Goal: Task Accomplishment & Management: Use online tool/utility

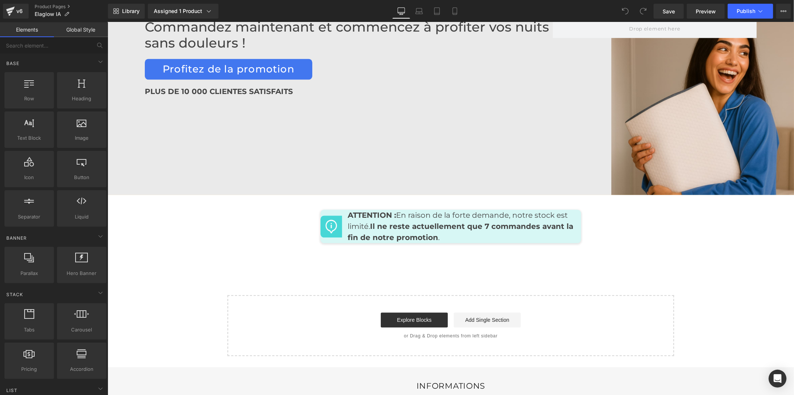
scroll to position [3751, 0]
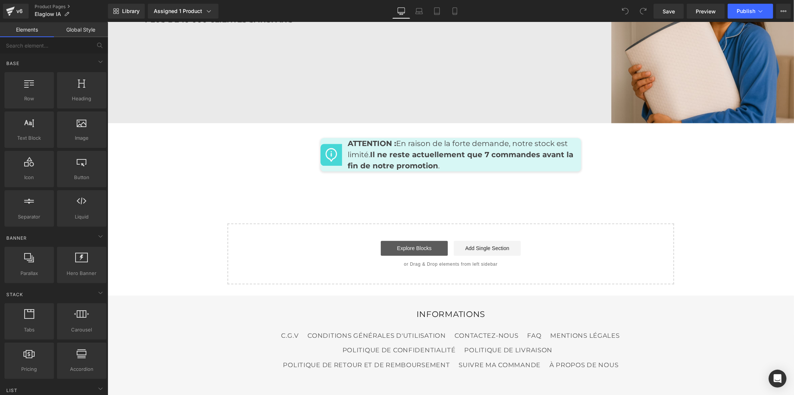
click at [411, 241] on link "Explore Blocks" at bounding box center [413, 248] width 67 height 15
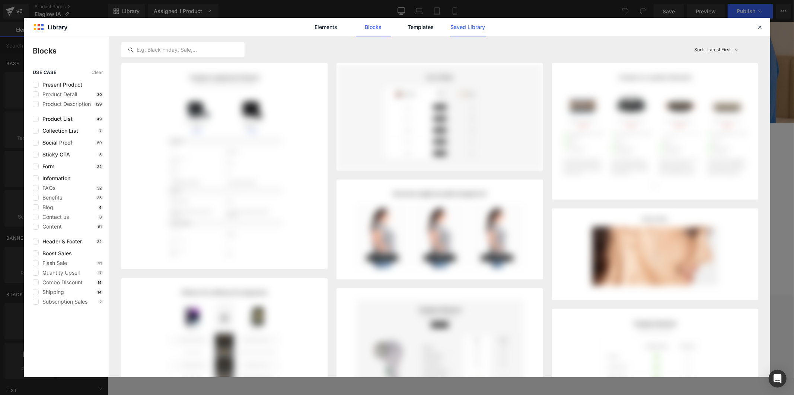
click at [480, 23] on link "Saved Library" at bounding box center [467, 27] width 35 height 19
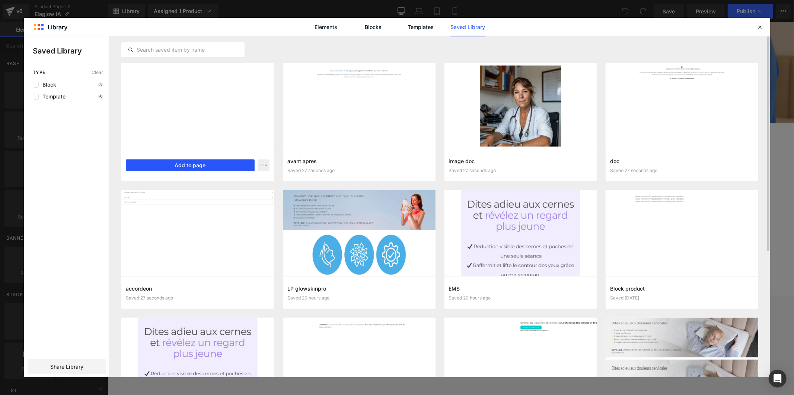
click at [213, 165] on button "Add to page" at bounding box center [190, 166] width 129 height 12
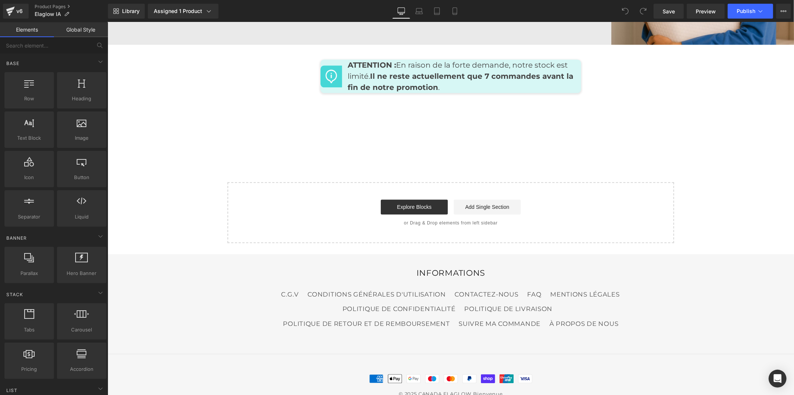
scroll to position [3832, 0]
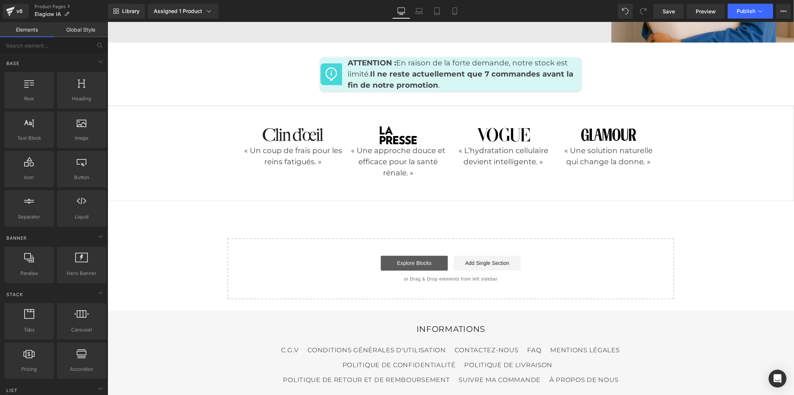
click at [392, 256] on link "Explore Blocks" at bounding box center [413, 263] width 67 height 15
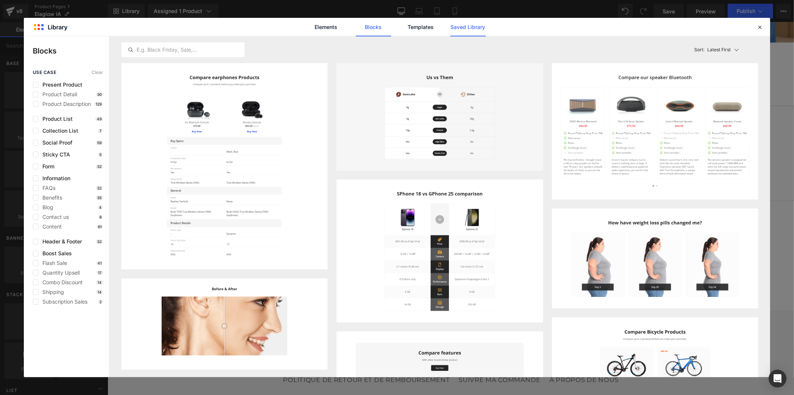
click at [459, 31] on link "Saved Library" at bounding box center [467, 27] width 35 height 19
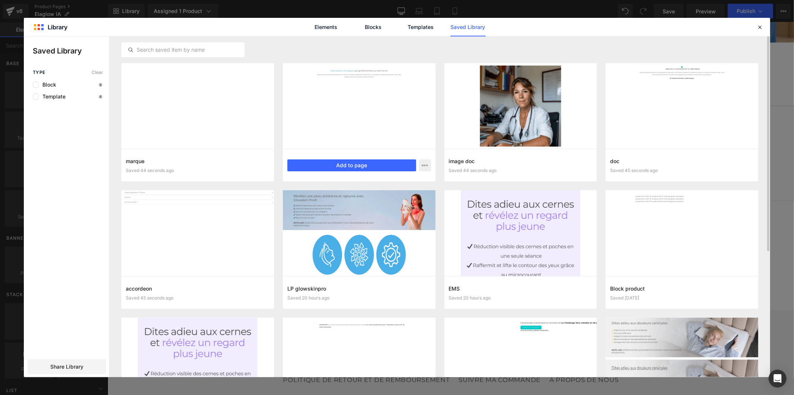
click at [352, 101] on div at bounding box center [359, 106] width 153 height 86
click at [352, 161] on button "Add to page" at bounding box center [351, 166] width 129 height 12
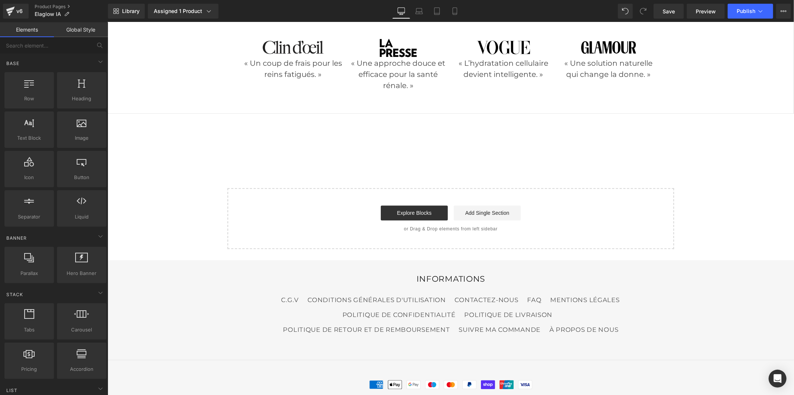
scroll to position [3927, 0]
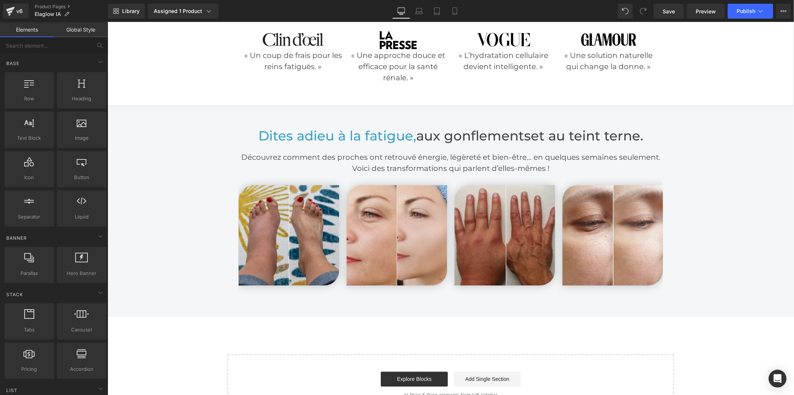
click at [395, 369] on div "Rendering Content" at bounding box center [397, 366] width 46 height 8
click at [402, 363] on div "Rendering Content" at bounding box center [397, 366] width 46 height 8
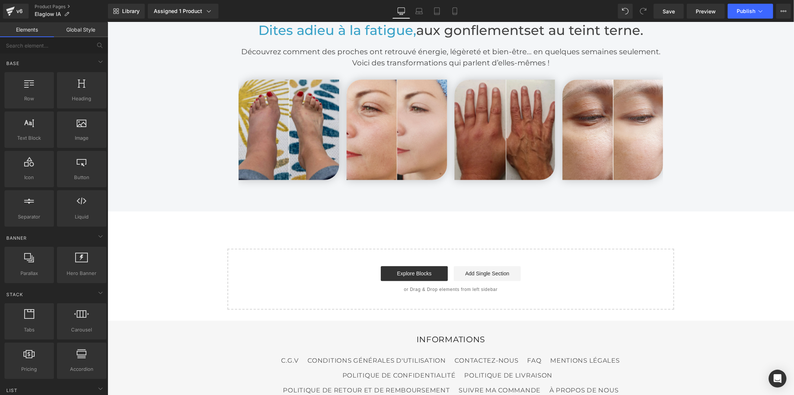
scroll to position [4051, 0]
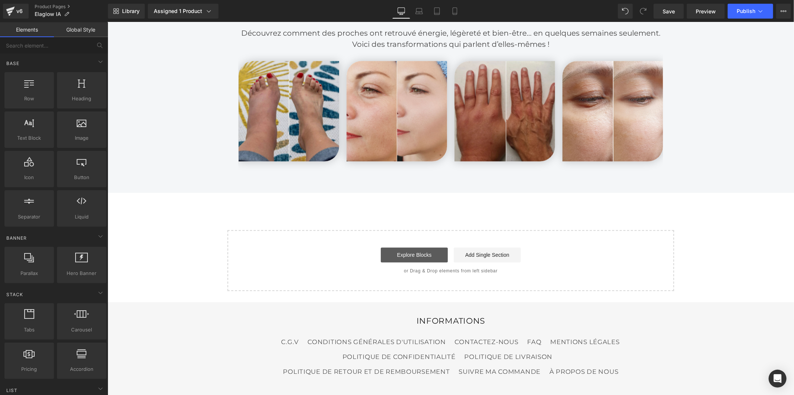
click at [405, 247] on link "Explore Blocks" at bounding box center [413, 254] width 67 height 15
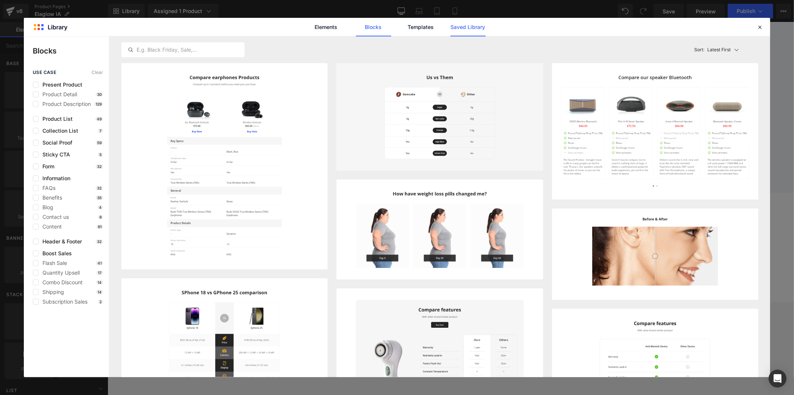
click at [460, 26] on link "Saved Library" at bounding box center [467, 27] width 35 height 19
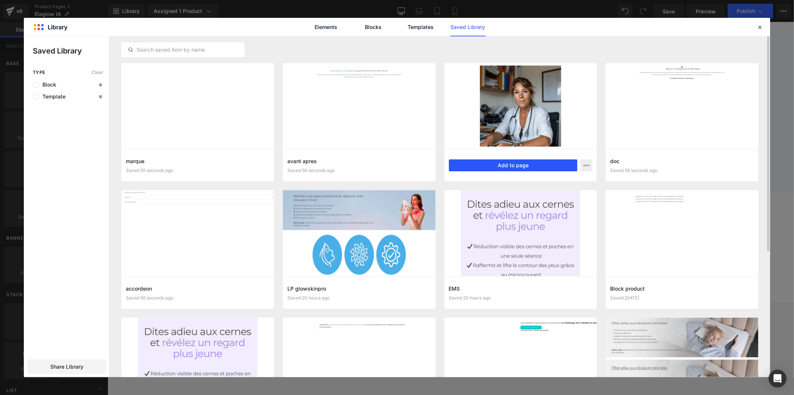
click at [490, 166] on button "Add to page" at bounding box center [513, 166] width 129 height 12
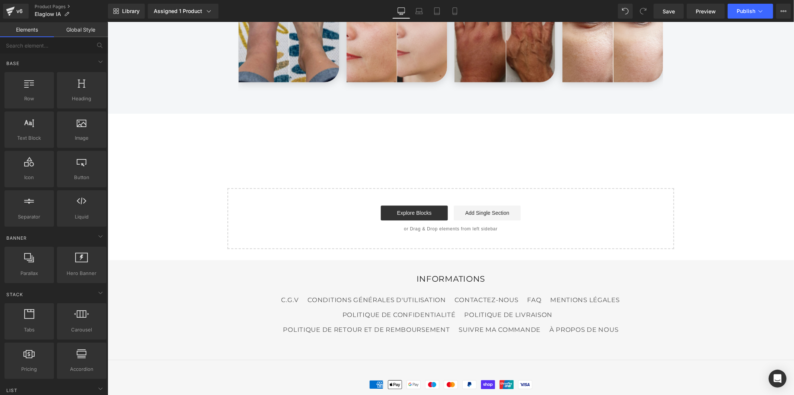
scroll to position [4139, 0]
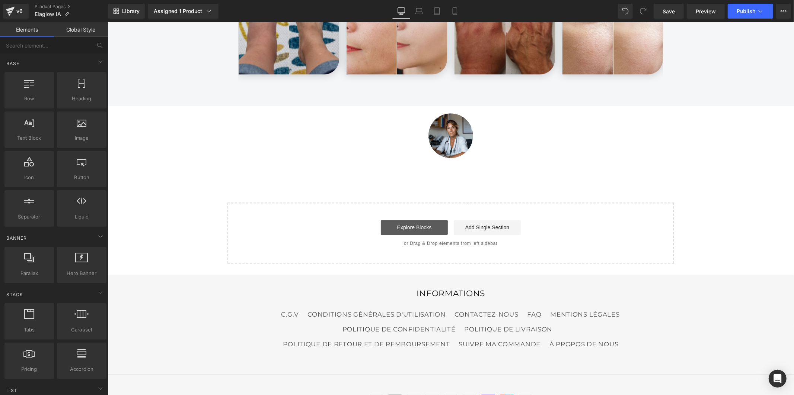
click at [422, 220] on link "Explore Blocks" at bounding box center [413, 227] width 67 height 15
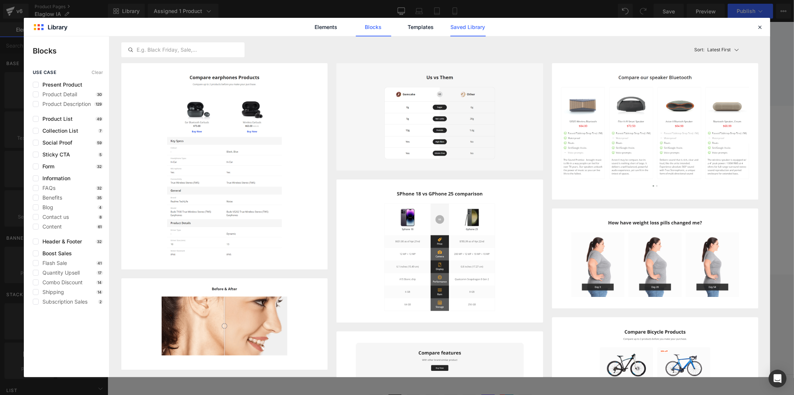
click at [464, 27] on link "Saved Library" at bounding box center [467, 27] width 35 height 19
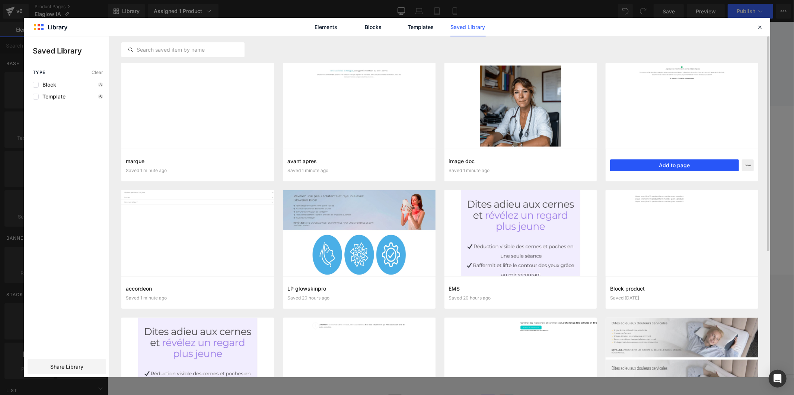
click at [642, 164] on button "Add to page" at bounding box center [674, 166] width 129 height 12
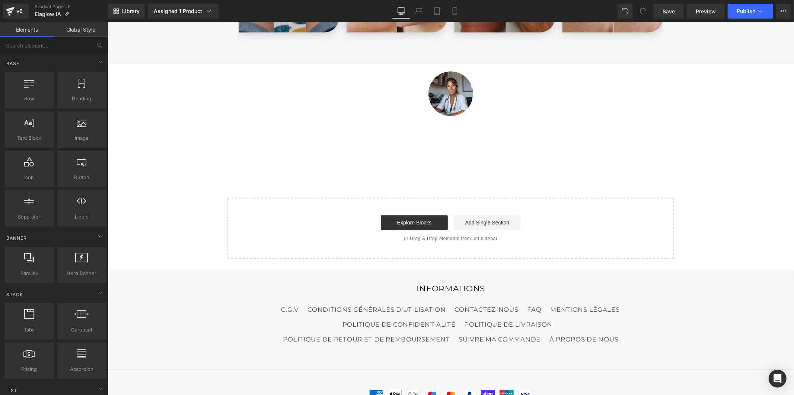
scroll to position [4198, 0]
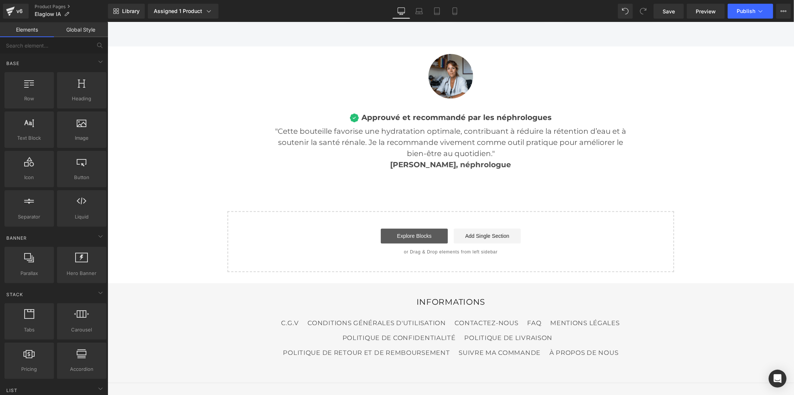
click at [430, 228] on link "Explore Blocks" at bounding box center [413, 235] width 67 height 15
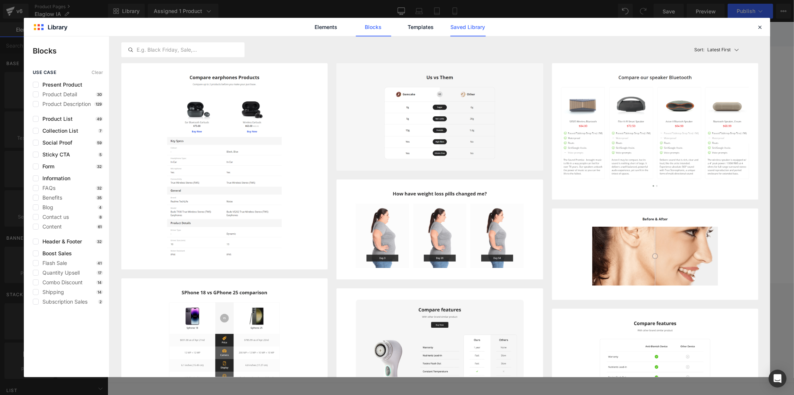
click at [0, 0] on link "Saved Library" at bounding box center [0, 0] width 0 height 0
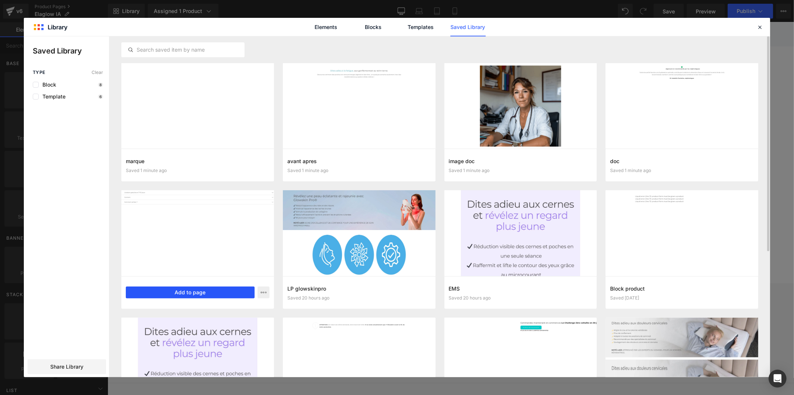
click at [199, 292] on button "Add to page" at bounding box center [190, 293] width 129 height 12
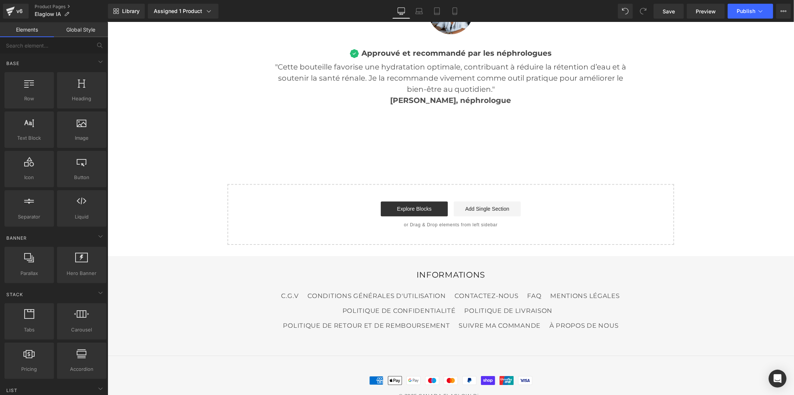
scroll to position [4266, 0]
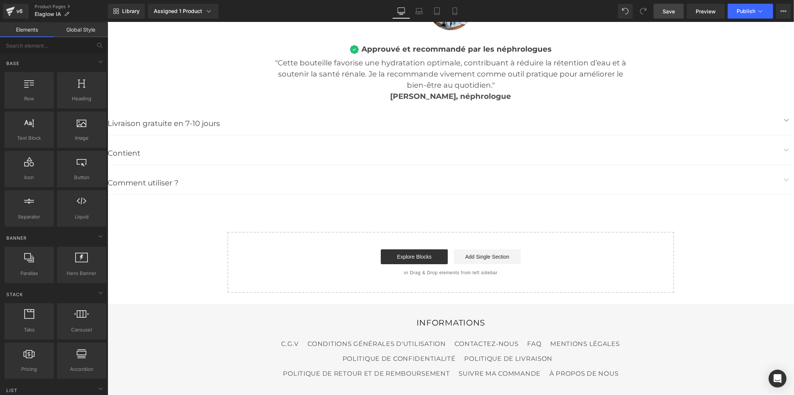
click at [664, 12] on span "Save" at bounding box center [668, 11] width 12 height 8
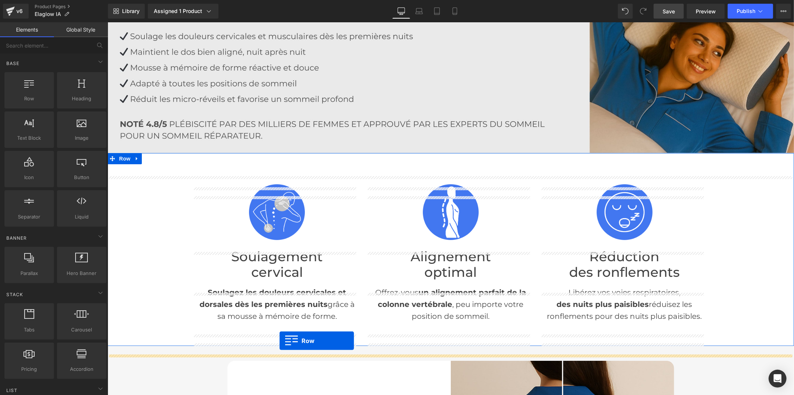
scroll to position [92, 0]
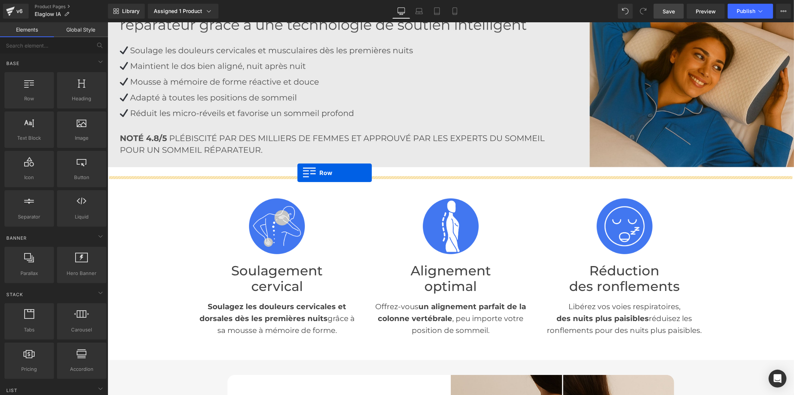
drag, startPoint x: 108, startPoint y: 198, endPoint x: 297, endPoint y: 173, distance: 190.4
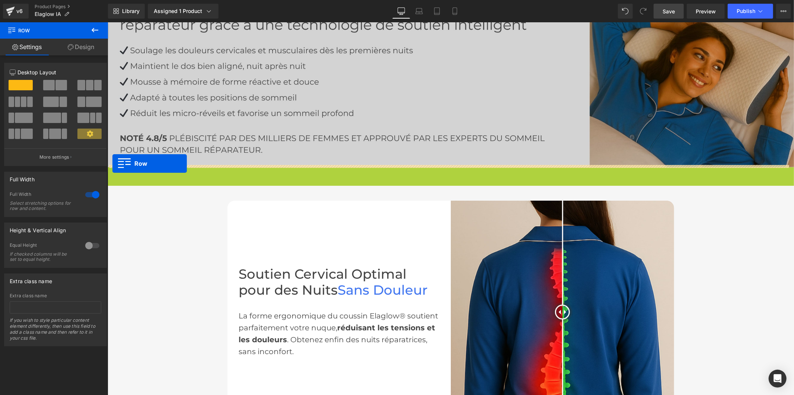
drag, startPoint x: 111, startPoint y: 170, endPoint x: 112, endPoint y: 164, distance: 6.4
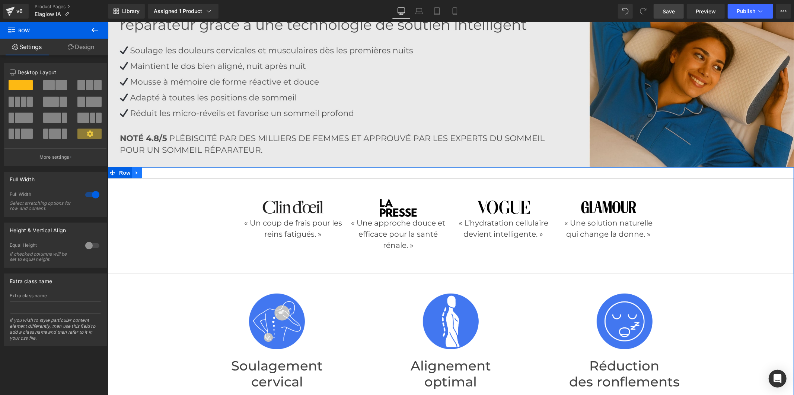
click at [134, 172] on icon at bounding box center [136, 173] width 5 height 6
click at [153, 171] on icon at bounding box center [155, 172] width 5 height 5
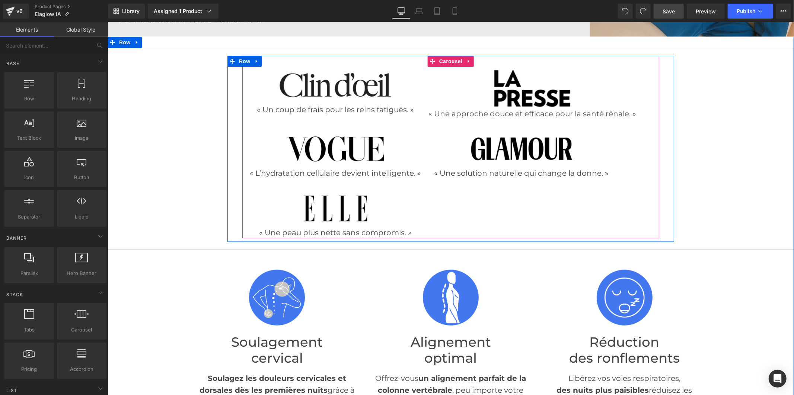
scroll to position [174, 0]
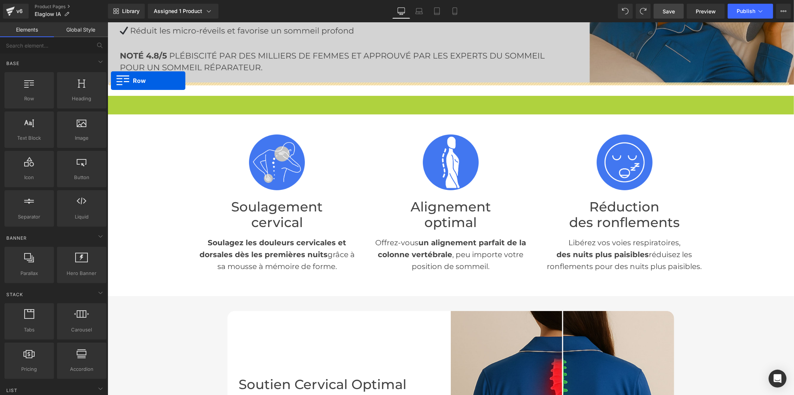
drag, startPoint x: 110, startPoint y: 99, endPoint x: 110, endPoint y: 80, distance: 19.0
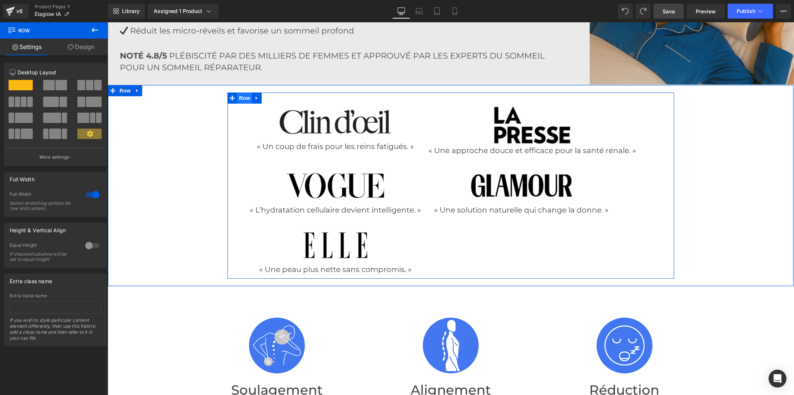
click at [239, 95] on span "Row" at bounding box center [244, 97] width 15 height 11
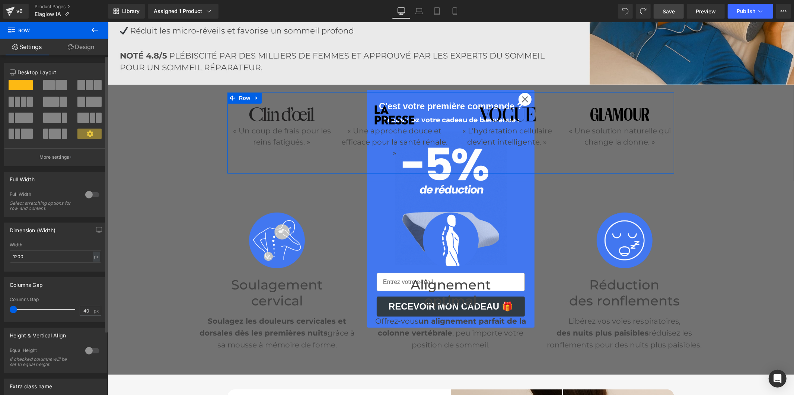
drag, startPoint x: 27, startPoint y: 311, endPoint x: 0, endPoint y: 308, distance: 27.3
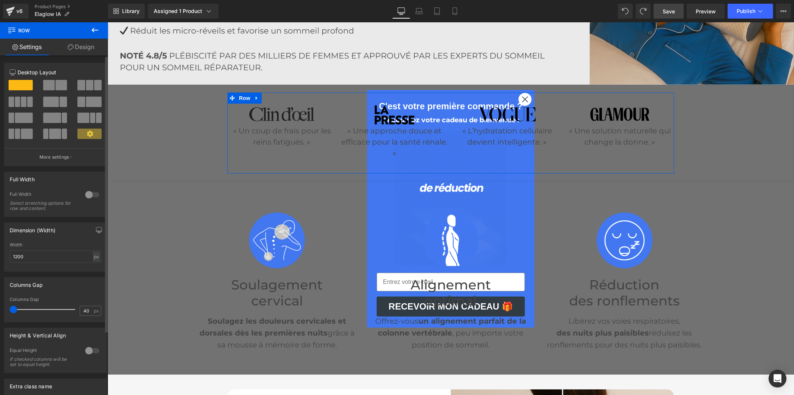
click at [0, 308] on div "Columns Gap 40px Columns Gap 40 px" at bounding box center [55, 297] width 111 height 51
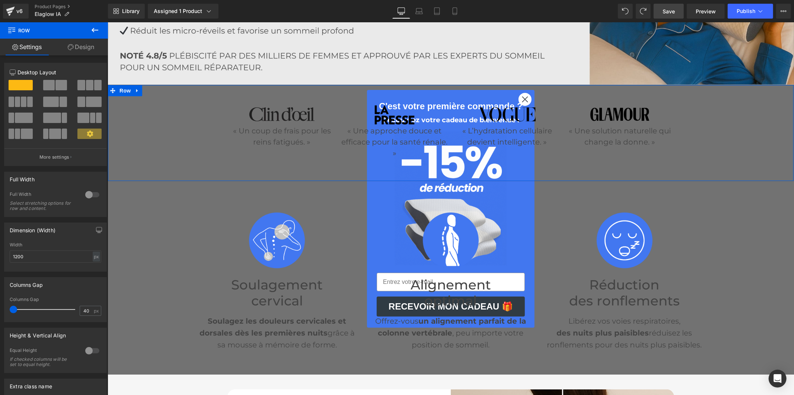
click at [195, 130] on div "Image « Un coup de frais pour les reins fatigués. » Text Block Image « Une appr…" at bounding box center [450, 132] width 685 height 81
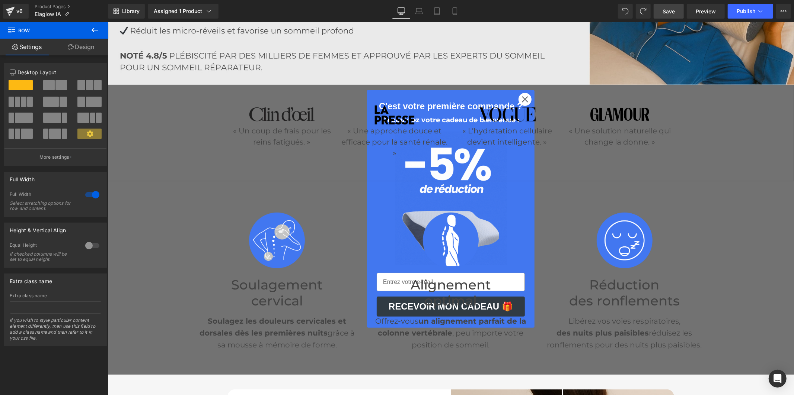
drag, startPoint x: 670, startPoint y: 12, endPoint x: 286, endPoint y: 23, distance: 384.1
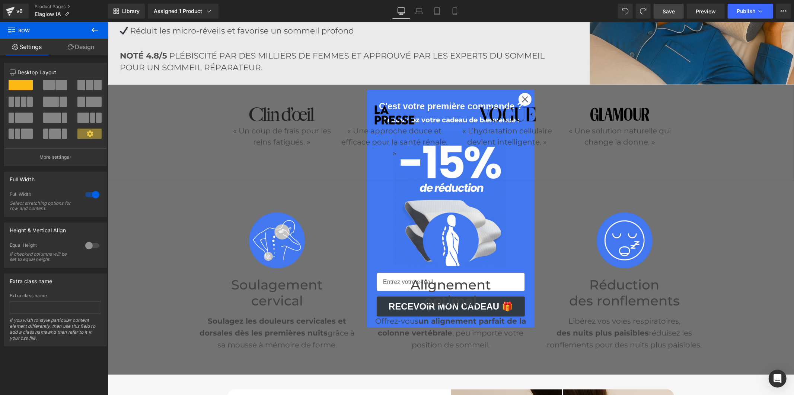
click at [670, 12] on span "Save" at bounding box center [668, 11] width 12 height 8
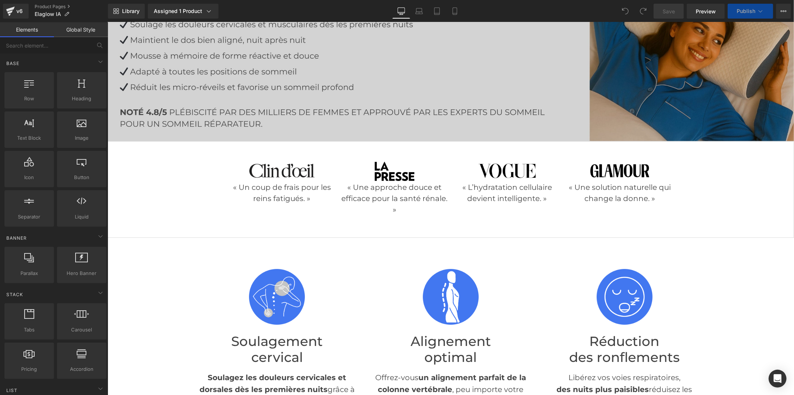
scroll to position [165, 0]
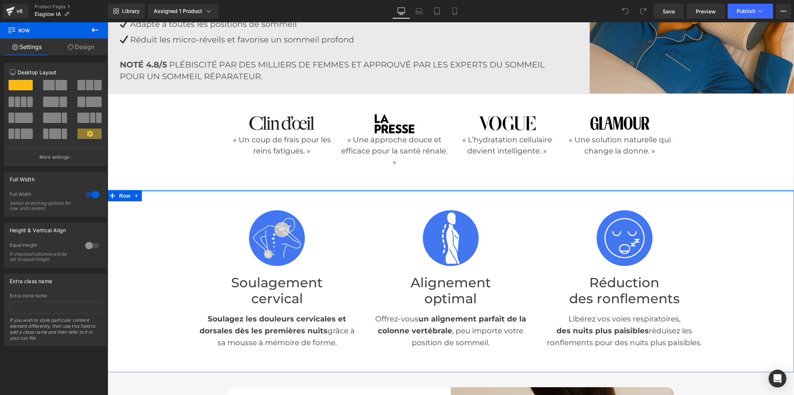
drag, startPoint x: 532, startPoint y: 188, endPoint x: 535, endPoint y: 167, distance: 21.4
click at [750, 219] on div "Image Soulagement cervical Heading Soulagez les douleurs cervicales et dorsales…" at bounding box center [450, 279] width 686 height 178
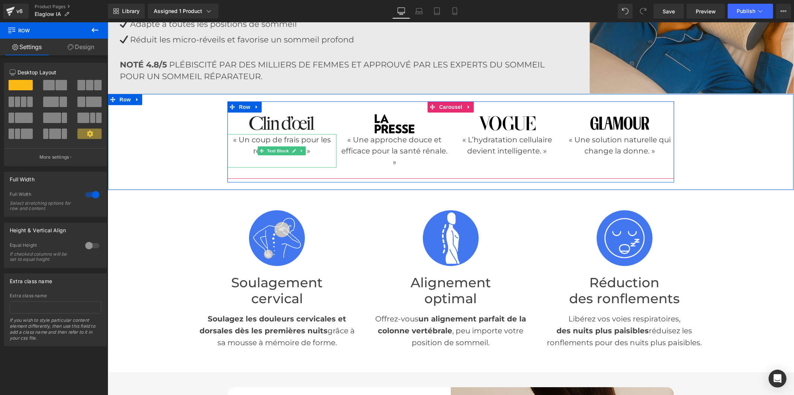
click at [263, 141] on p "« Un coup de frais pour les reins fatigués. »" at bounding box center [281, 145] width 109 height 22
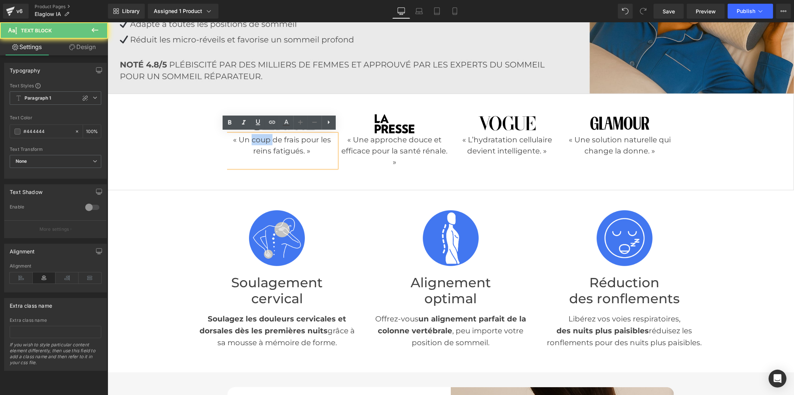
click at [263, 141] on p "« Un coup de frais pour les reins fatigués. »" at bounding box center [281, 145] width 109 height 22
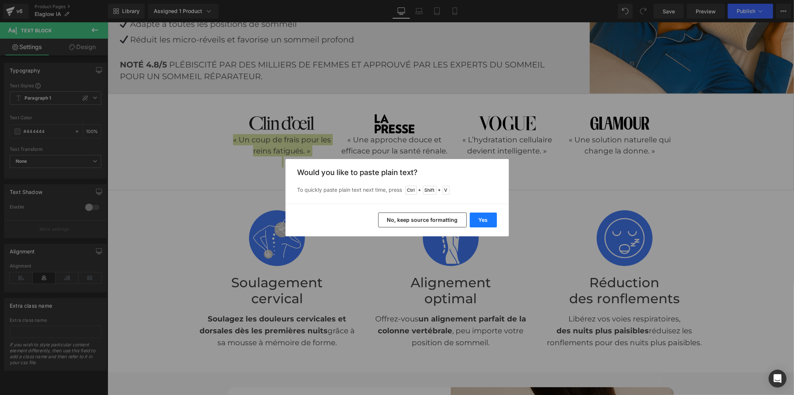
click at [475, 220] on button "Yes" at bounding box center [483, 220] width 27 height 15
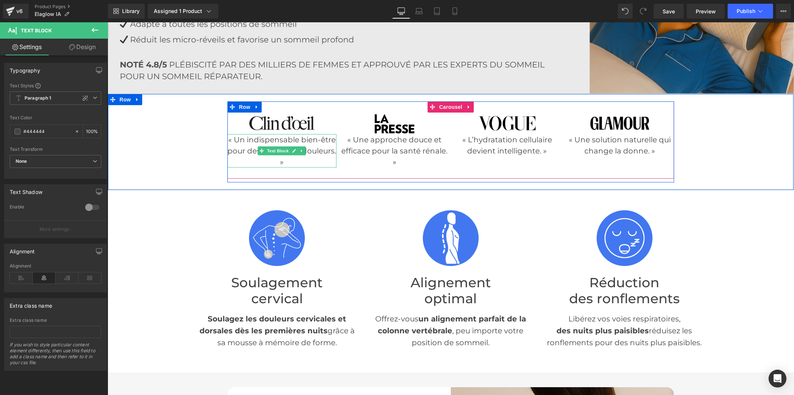
click at [251, 147] on p "« Un indispensable bien-être pour des nuits sans douleurs. »" at bounding box center [281, 150] width 109 height 33
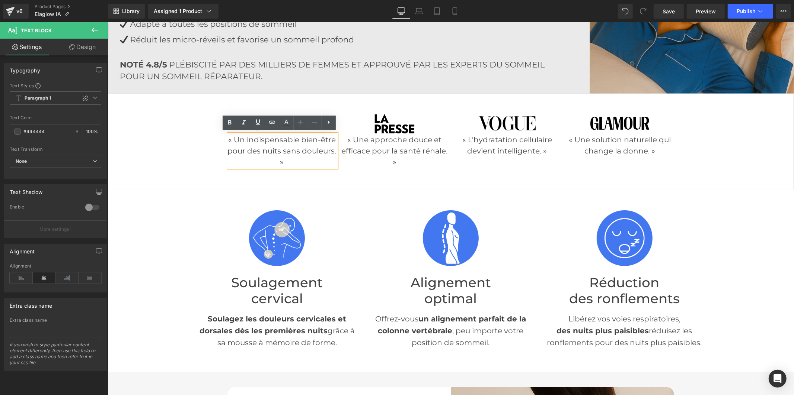
click at [298, 149] on p "« Un indispensable bien-être pour des nuits sans douleurs. »" at bounding box center [281, 150] width 109 height 33
click at [281, 150] on p "« Un indispensable bien-être pour des nuits sans douleurs. »" at bounding box center [281, 150] width 109 height 33
click at [297, 137] on p "« Un indispensable bien-être pour des nuits sans douleurs. »" at bounding box center [281, 150] width 109 height 33
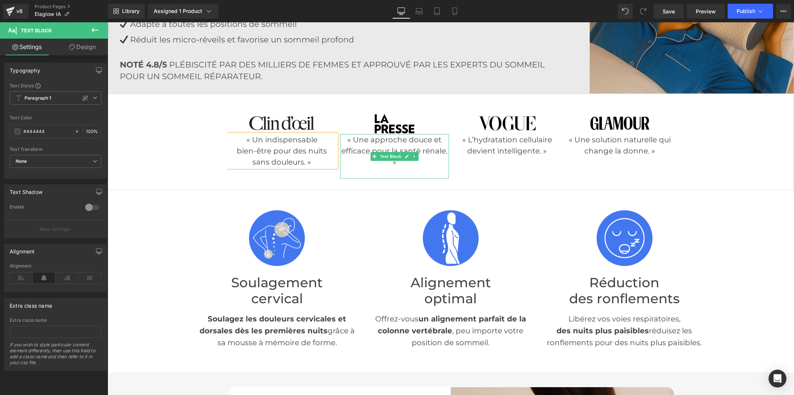
click at [381, 145] on p "« Une approche douce et efficace pour la santé rénale. »" at bounding box center [394, 150] width 109 height 33
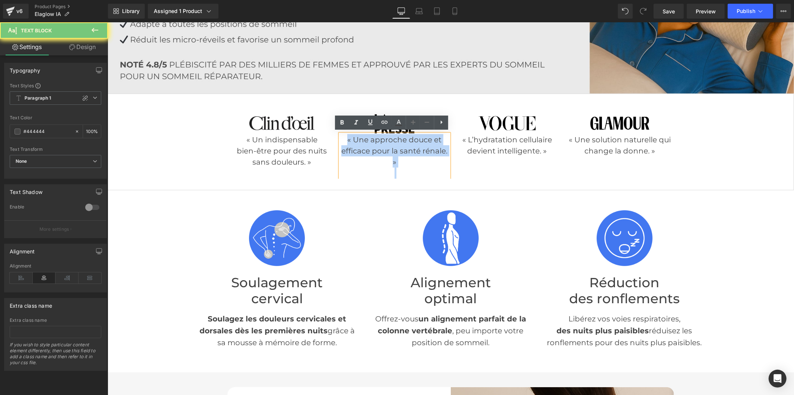
click at [381, 145] on p "« Une approche douce et efficace pour la santé rénale. »" at bounding box center [394, 150] width 109 height 33
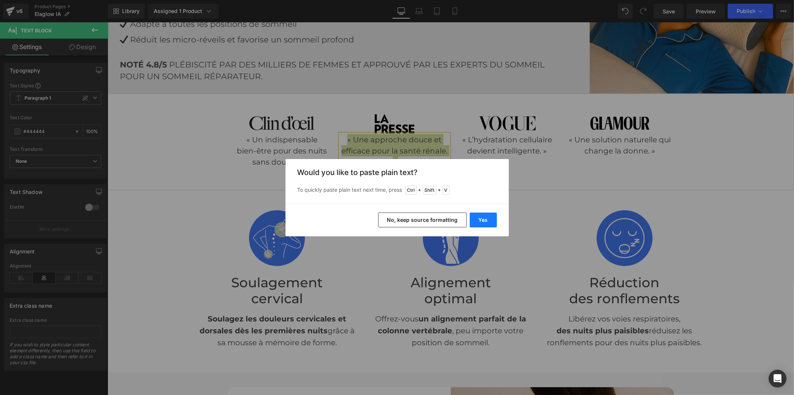
click at [481, 221] on button "Yes" at bounding box center [483, 220] width 27 height 15
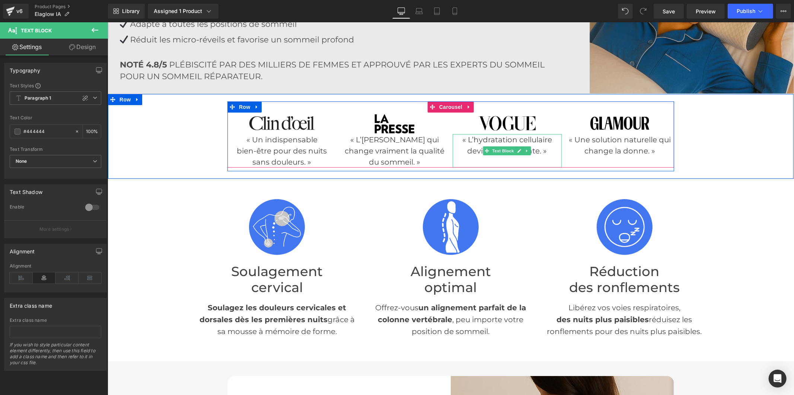
click at [475, 142] on p "« L’hydratation cellulaire devient intelligente. »" at bounding box center [506, 145] width 109 height 22
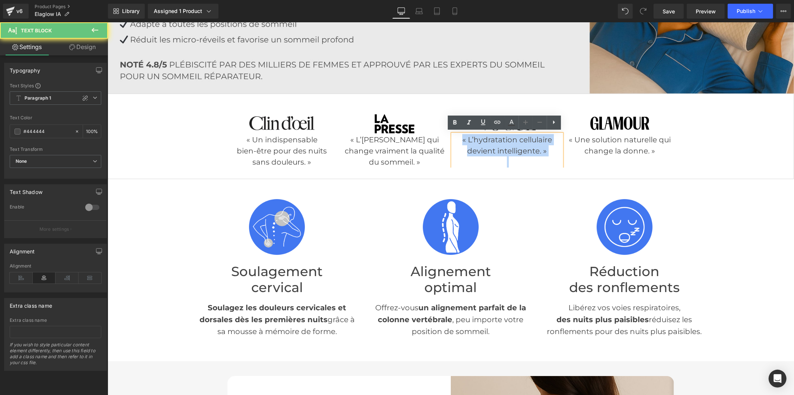
click at [475, 142] on p "« L’hydratation cellulaire devient intelligente. »" at bounding box center [506, 145] width 109 height 22
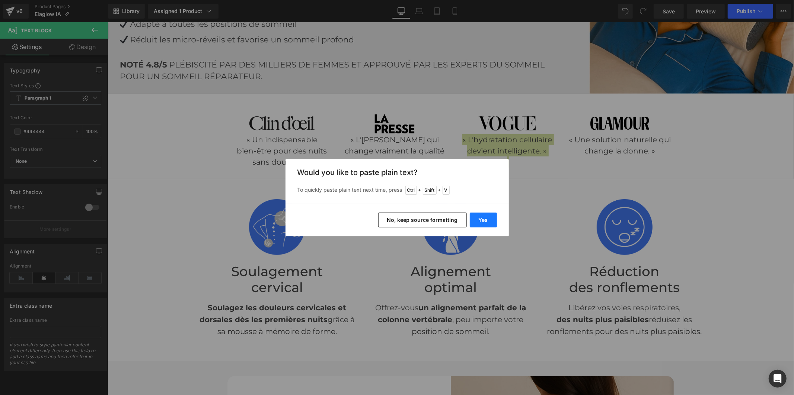
click at [484, 220] on button "Yes" at bounding box center [483, 220] width 27 height 15
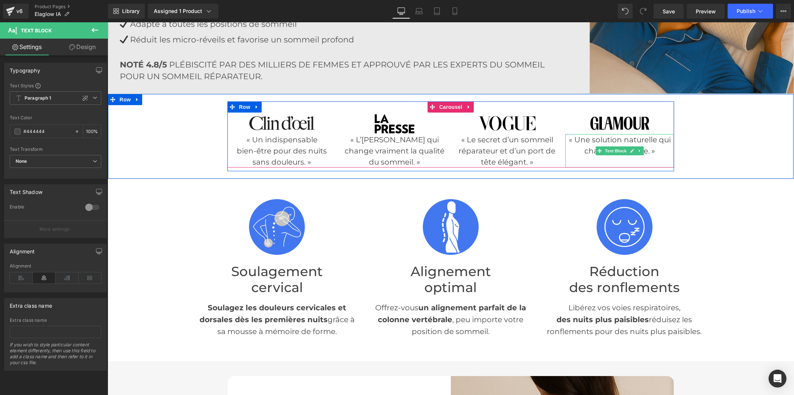
click at [590, 140] on p "« Une solution naturelle qui change la donne. »" at bounding box center [619, 145] width 109 height 22
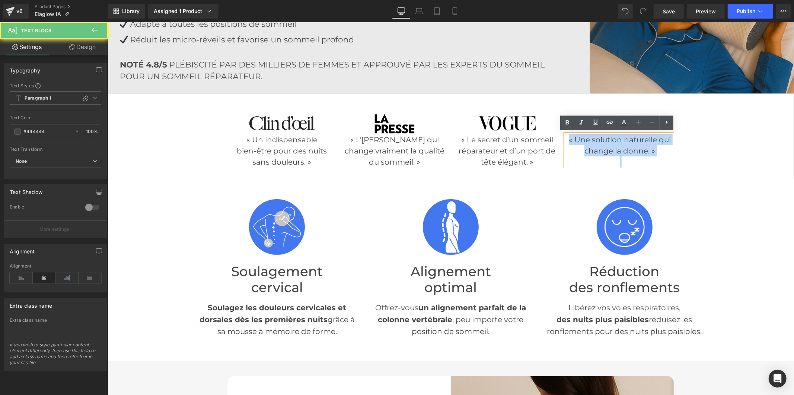
click at [590, 140] on p "« Une solution naturelle qui change la donne. »" at bounding box center [619, 145] width 109 height 22
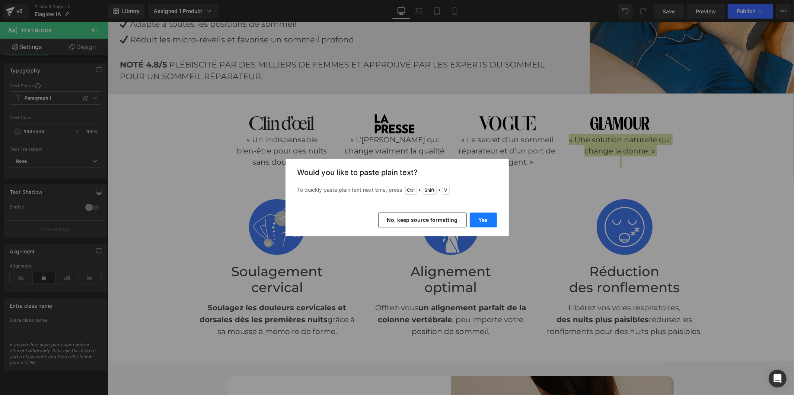
click at [479, 223] on button "Yes" at bounding box center [483, 220] width 27 height 15
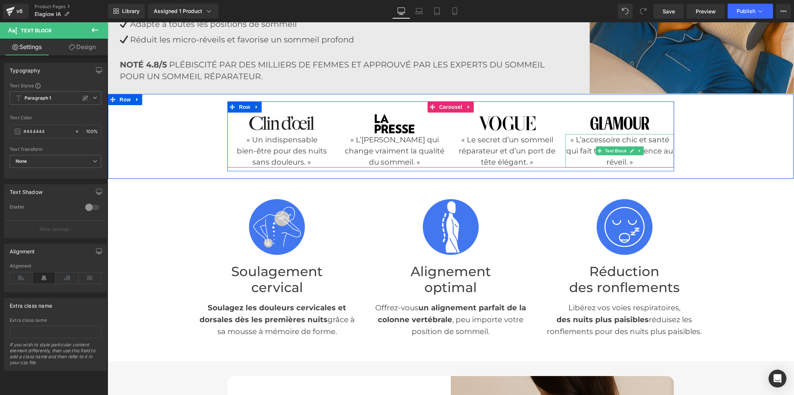
click at [661, 151] on p "« L’accessoire chic et santé qui fait toute la différence au réveil. »" at bounding box center [619, 150] width 109 height 33
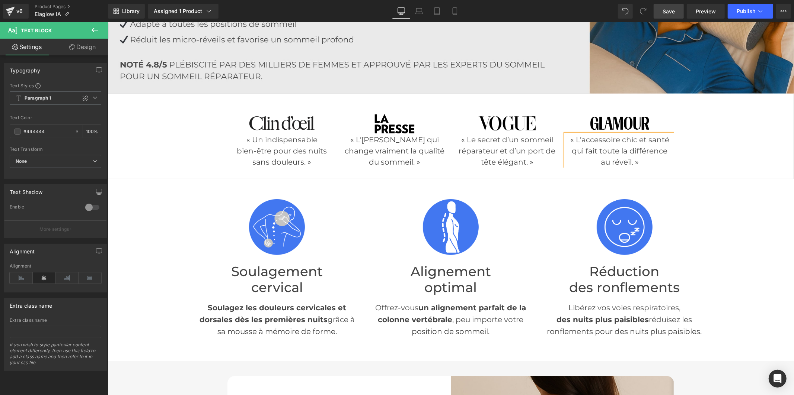
drag, startPoint x: 665, startPoint y: 11, endPoint x: 561, endPoint y: 70, distance: 119.6
click at [665, 11] on span "Save" at bounding box center [668, 11] width 12 height 8
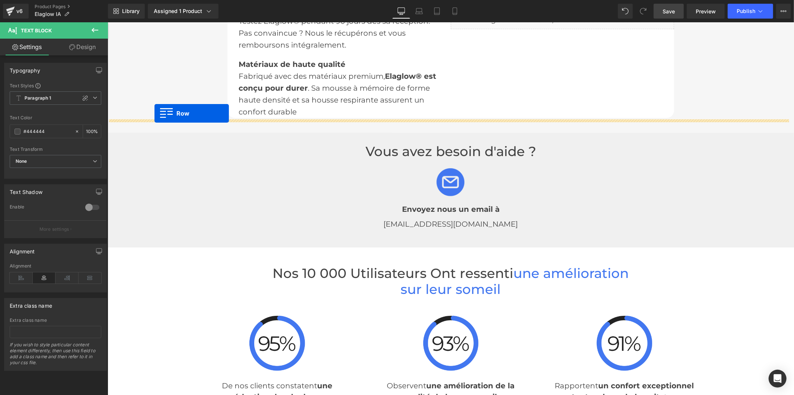
scroll to position [1446, 0]
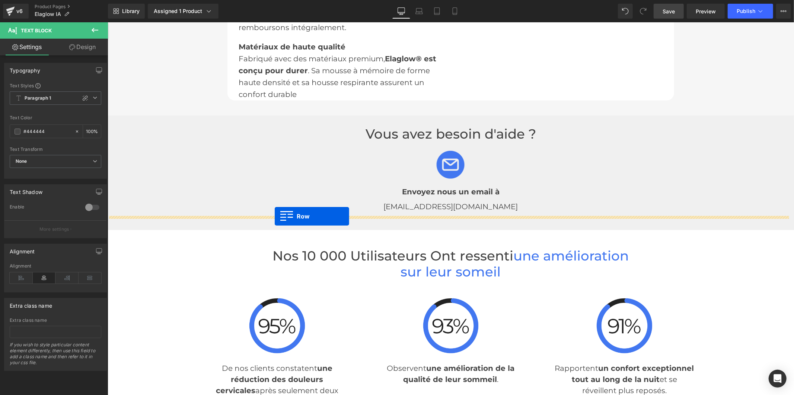
drag, startPoint x: 109, startPoint y: 158, endPoint x: 274, endPoint y: 216, distance: 175.2
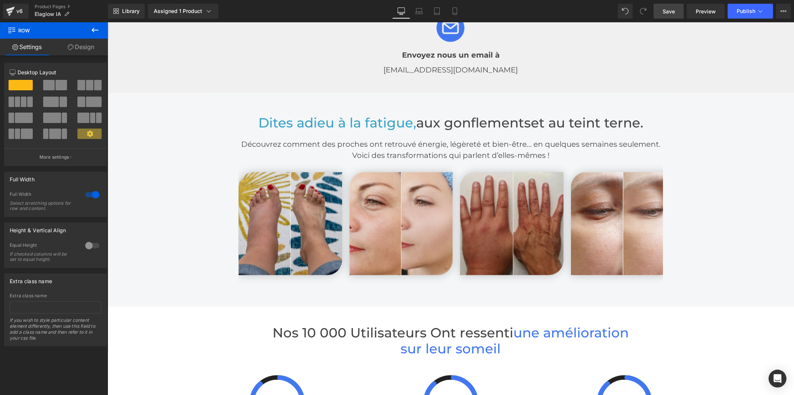
scroll to position [1612, 0]
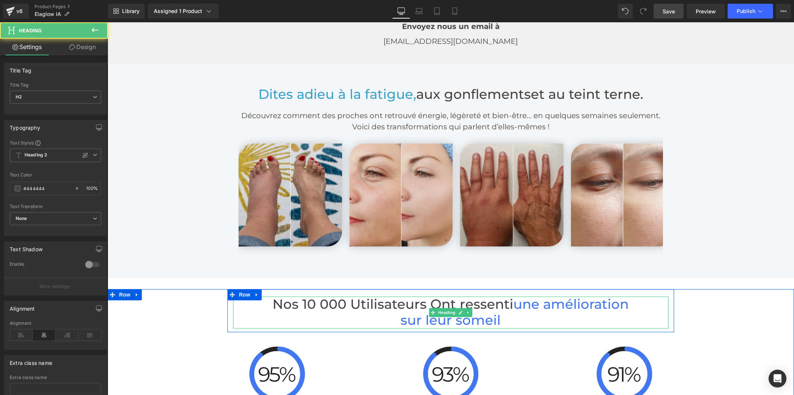
drag, startPoint x: 494, startPoint y: 308, endPoint x: 478, endPoint y: 308, distance: 16.7
click at [478, 312] on span "sur leur someil" at bounding box center [450, 320] width 100 height 16
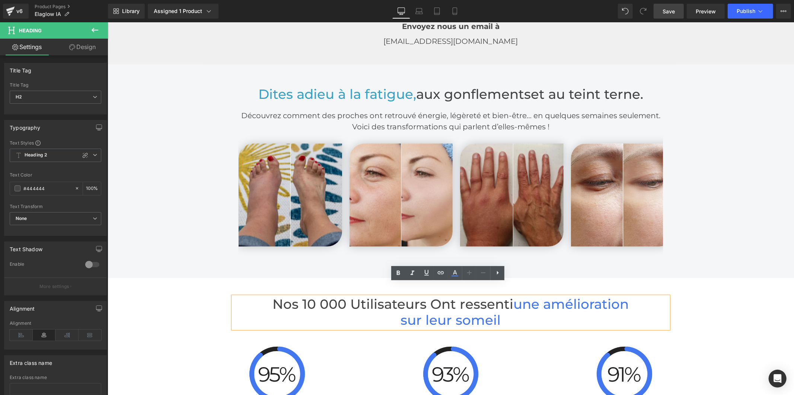
click at [491, 312] on span "sur leur someil" at bounding box center [450, 320] width 100 height 16
drag, startPoint x: 500, startPoint y: 306, endPoint x: 475, endPoint y: 307, distance: 25.3
click at [475, 313] on h2 "sur leur someil" at bounding box center [450, 321] width 435 height 16
click at [456, 272] on icon at bounding box center [454, 273] width 9 height 9
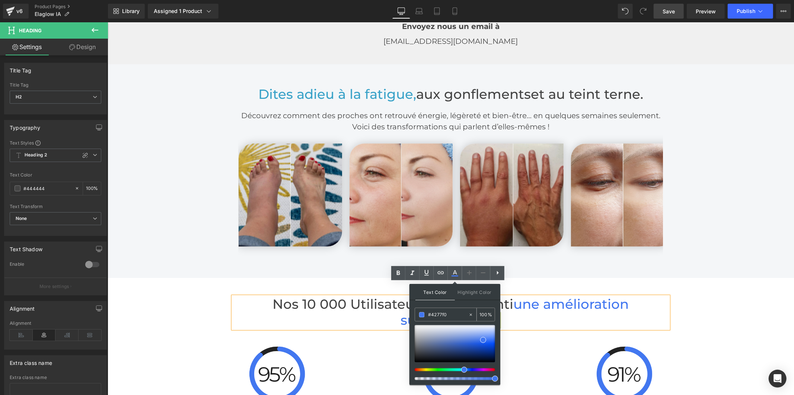
drag, startPoint x: 436, startPoint y: 315, endPoint x: 418, endPoint y: 314, distance: 17.5
click at [418, 314] on div "#4277f0" at bounding box center [441, 314] width 53 height 13
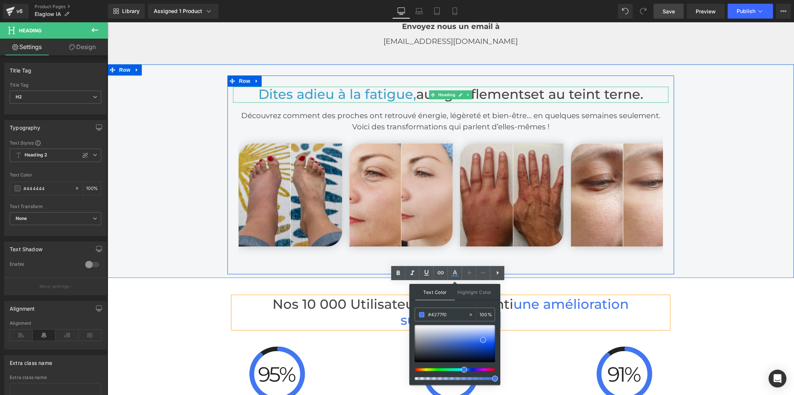
click at [374, 86] on span "Dites adieu à la fatigue," at bounding box center [337, 94] width 158 height 16
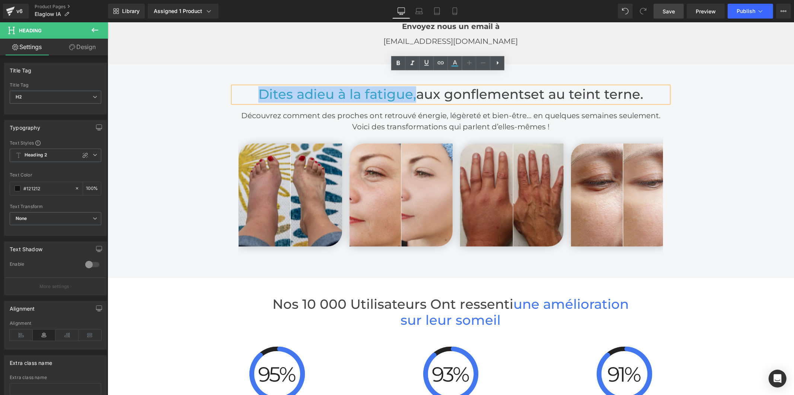
drag, startPoint x: 411, startPoint y: 82, endPoint x: 257, endPoint y: 74, distance: 154.2
click at [258, 86] on span "Dites adieu à la fatigue," at bounding box center [337, 94] width 158 height 16
paste div
drag, startPoint x: 411, startPoint y: 83, endPoint x: 251, endPoint y: 77, distance: 159.7
click at [251, 86] on h2 "Dites adieu à la fatigue, aux gonflements et au teint terne." at bounding box center [450, 94] width 435 height 16
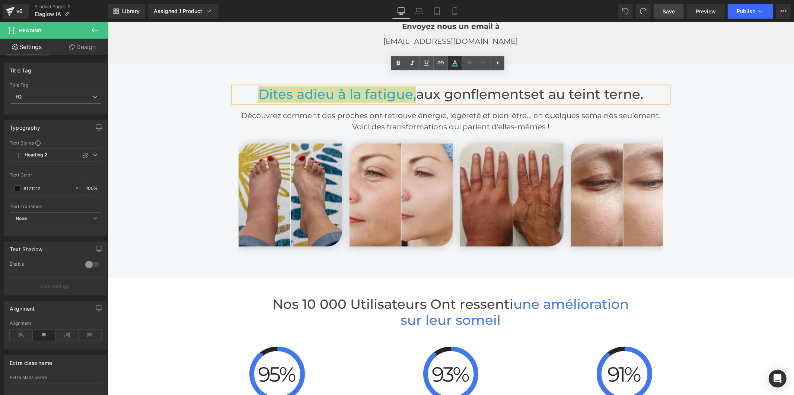
click at [455, 64] on icon at bounding box center [454, 63] width 9 height 9
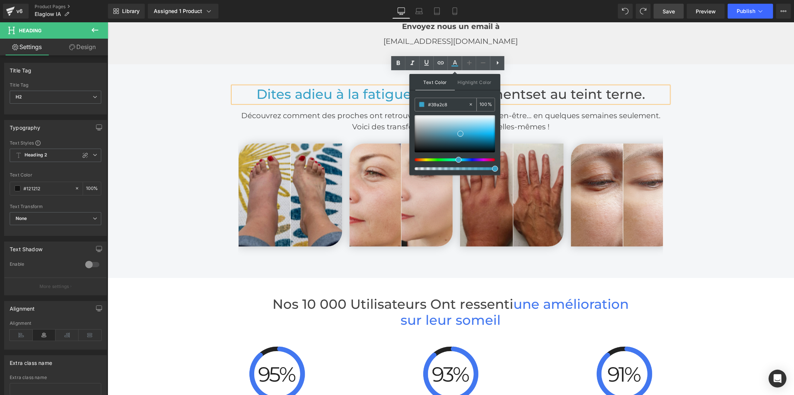
drag, startPoint x: 449, startPoint y: 104, endPoint x: 421, endPoint y: 105, distance: 28.3
click at [421, 105] on div "#4277f0" at bounding box center [441, 104] width 53 height 13
paste input "4277f0"
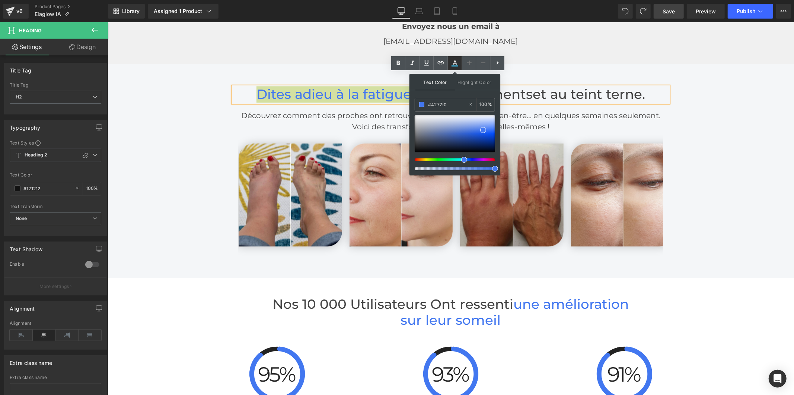
click at [456, 64] on icon at bounding box center [454, 63] width 9 height 9
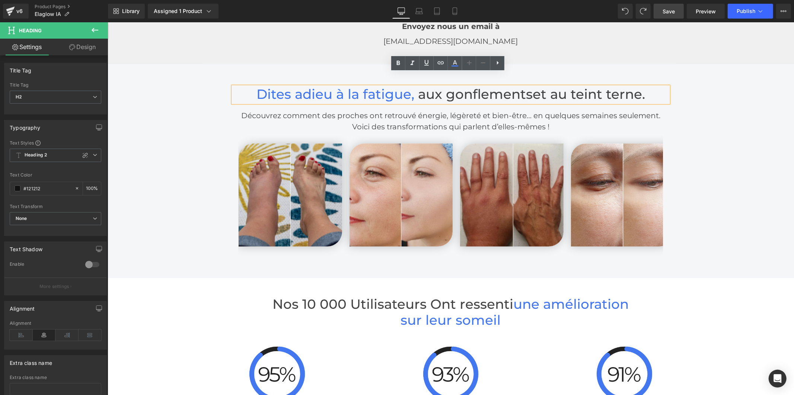
click at [527, 86] on span "aux gonflements" at bounding box center [474, 94] width 115 height 16
drag, startPoint x: 672, startPoint y: 12, endPoint x: 483, endPoint y: 110, distance: 213.0
click at [672, 12] on span "Save" at bounding box center [668, 11] width 12 height 8
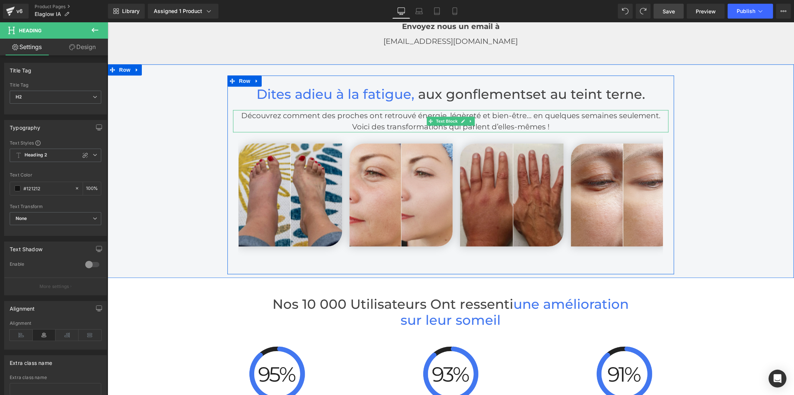
click at [548, 115] on p "Découvrez comment des proches ont retrouvé énergie, légèreté et bien-être… en q…" at bounding box center [450, 121] width 435 height 22
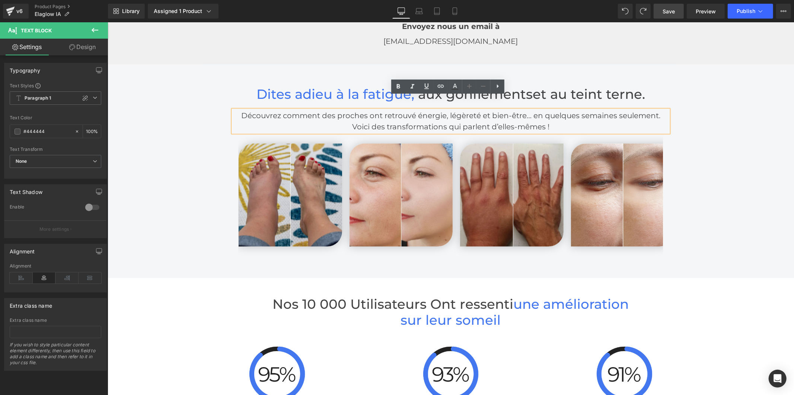
click at [547, 113] on p "Découvrez comment des proches ont retrouvé énergie, légèreté et bien-être… en q…" at bounding box center [450, 121] width 435 height 22
click at [552, 86] on span "et au teint terne." at bounding box center [588, 94] width 112 height 16
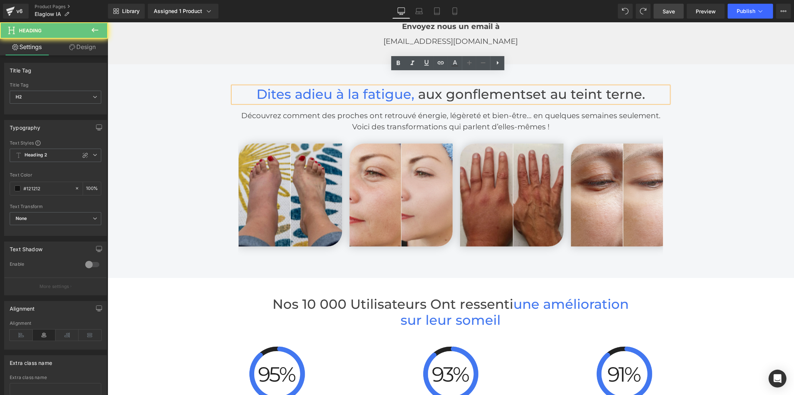
click at [552, 86] on span "et au teint terne." at bounding box center [588, 94] width 112 height 16
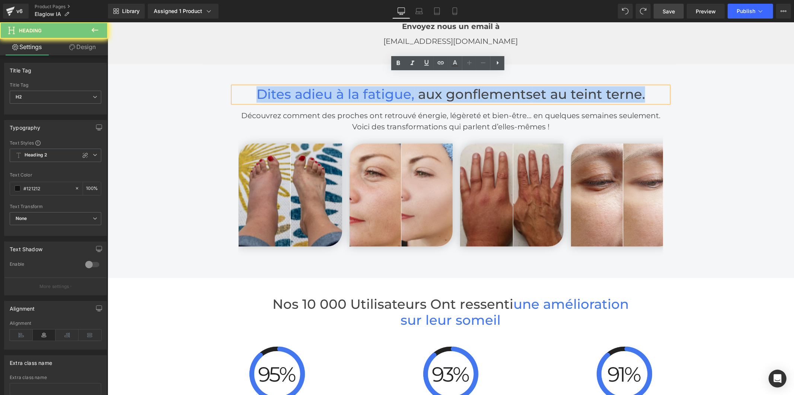
click at [552, 86] on span "et au teint terne." at bounding box center [588, 94] width 112 height 16
copy h2 "Dites adieu à la fatigue, aux gonflements et au teint terne."
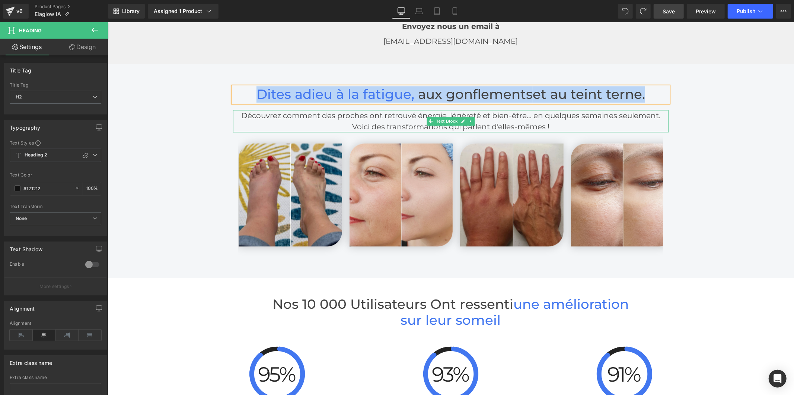
click at [474, 110] on p "Découvrez comment des proches ont retrouvé énergie, légèreté et bien-être… en q…" at bounding box center [450, 121] width 435 height 22
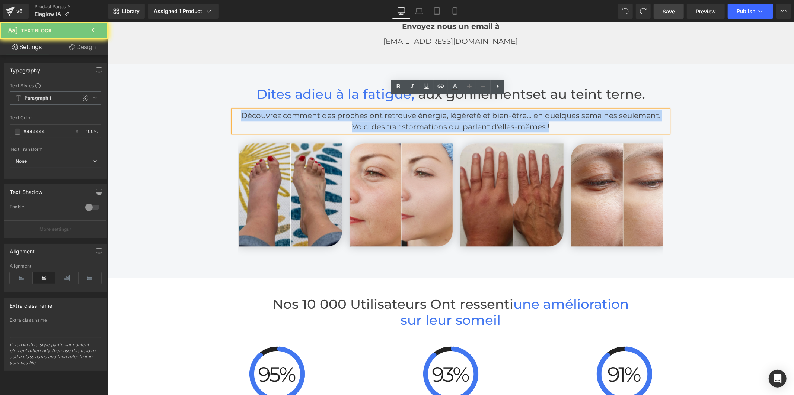
click at [474, 110] on p "Découvrez comment des proches ont retrouvé énergie, légèreté et bien-être… en q…" at bounding box center [450, 121] width 435 height 22
copy p "Découvrez comment des proches ont retrouvé énergie, légèreté et bien-être… en q…"
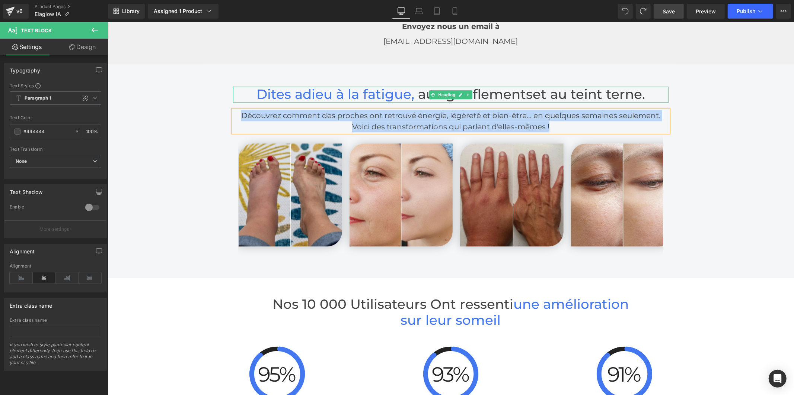
click at [424, 86] on span "aux gonflements" at bounding box center [474, 94] width 115 height 16
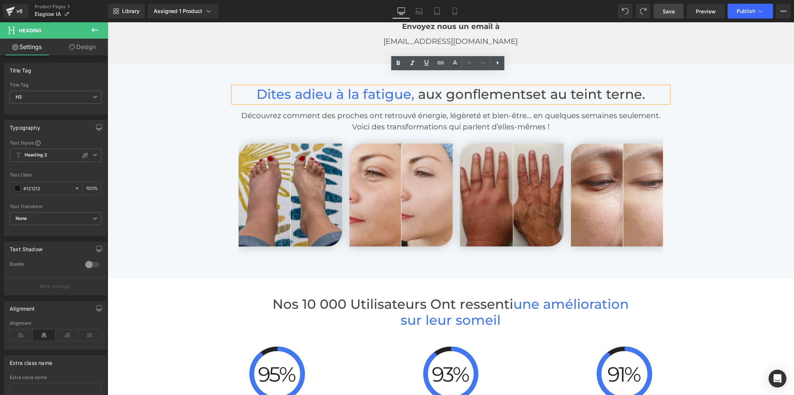
click at [427, 86] on span "aux gonflements" at bounding box center [474, 94] width 115 height 16
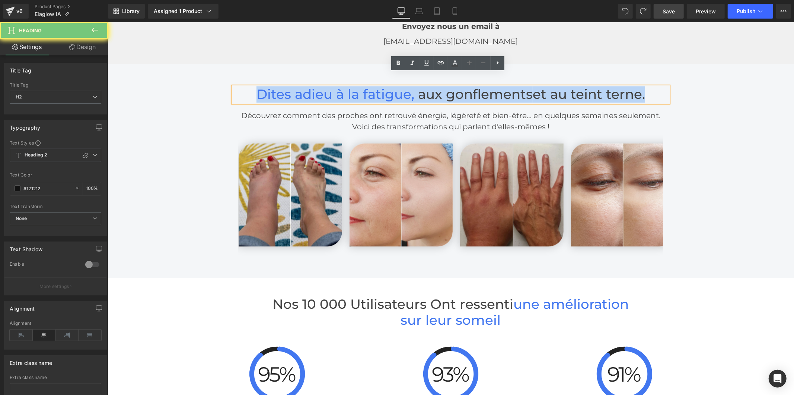
click at [427, 86] on span "aux gonflements" at bounding box center [474, 94] width 115 height 16
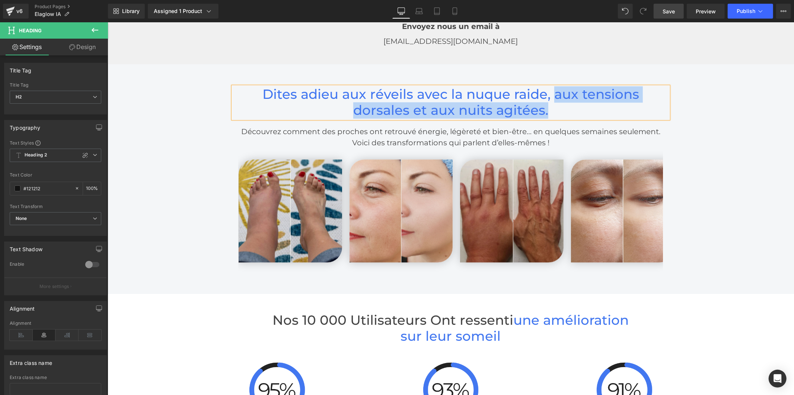
drag, startPoint x: 520, startPoint y: 98, endPoint x: 519, endPoint y: 85, distance: 13.0
click at [519, 86] on h2 "Dites adieu aux réveils avec la nuque raide, aux tensions dorsales et aux nuits…" at bounding box center [450, 102] width 435 height 32
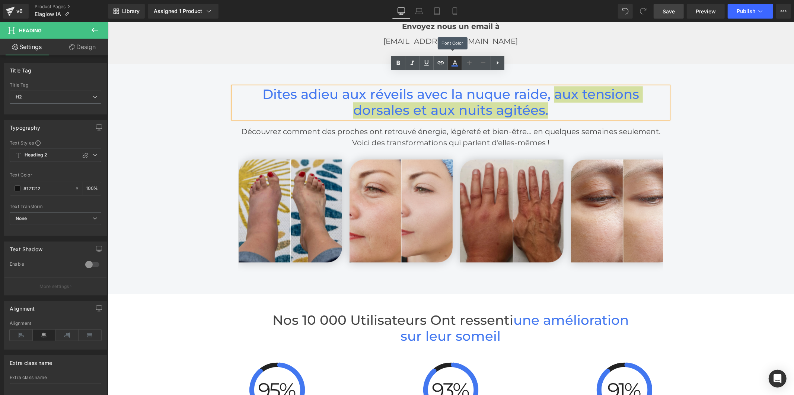
click at [452, 60] on icon at bounding box center [454, 63] width 9 height 9
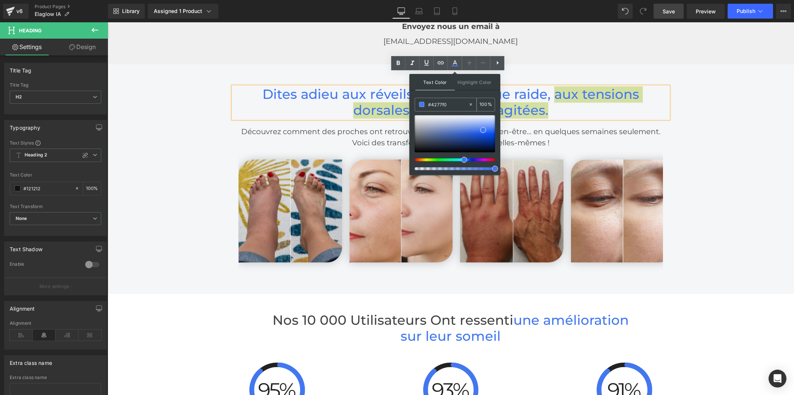
drag, startPoint x: 451, startPoint y: 101, endPoint x: 414, endPoint y: 99, distance: 36.6
click at [415, 99] on div "#4277f0" at bounding box center [441, 104] width 53 height 13
type input "444444"
click at [452, 63] on icon at bounding box center [454, 63] width 9 height 9
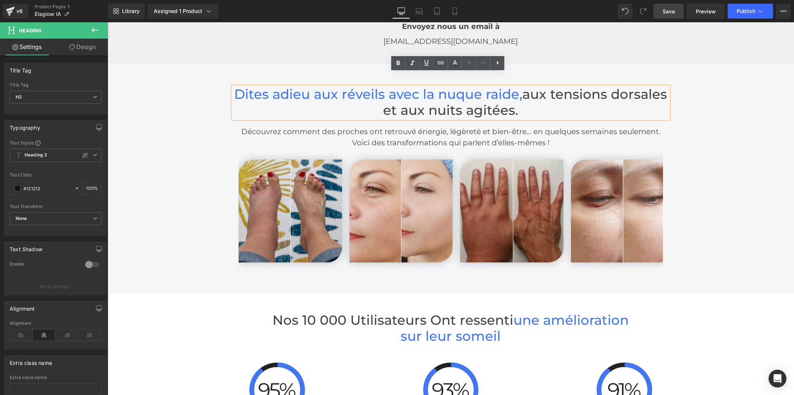
click at [667, 7] on span "Save" at bounding box center [668, 11] width 12 height 8
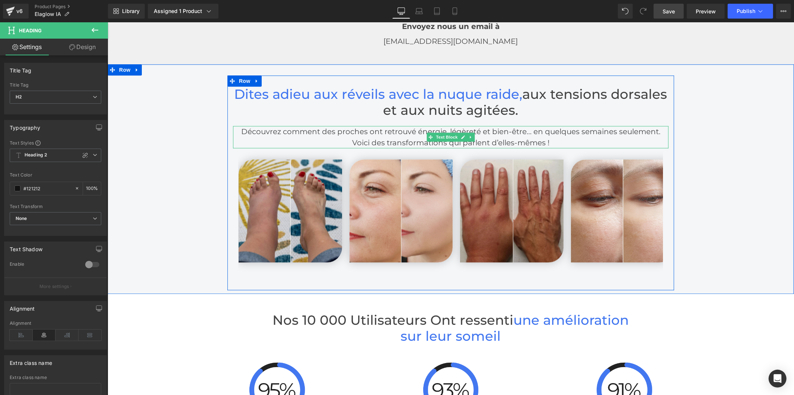
click at [371, 126] on p "Découvrez comment des proches ont retrouvé énergie, légèreté et bien-être… en q…" at bounding box center [450, 137] width 435 height 22
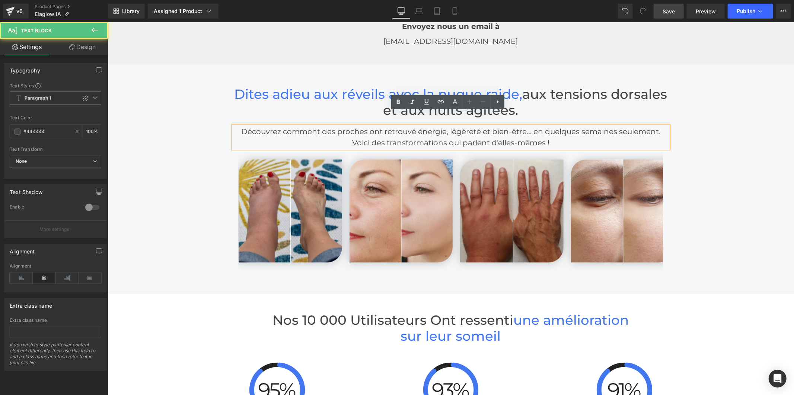
click at [307, 126] on p "Découvrez comment des proches ont retrouvé énergie, légèreté et bien-être… en q…" at bounding box center [450, 137] width 435 height 22
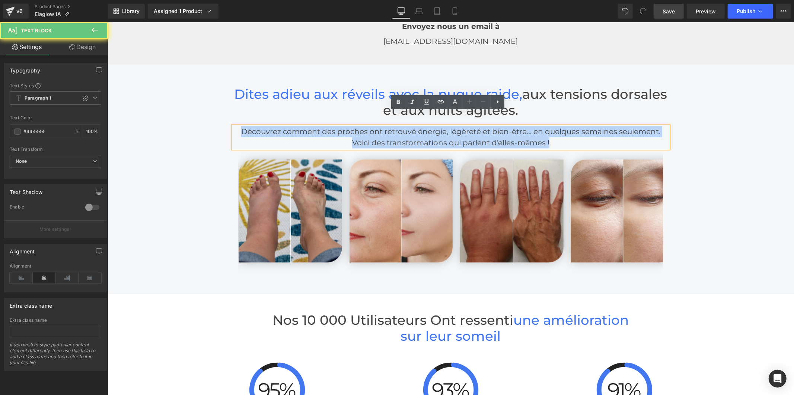
click at [307, 126] on p "Découvrez comment des proches ont retrouvé énergie, légèreté et bien-être… en q…" at bounding box center [450, 137] width 435 height 22
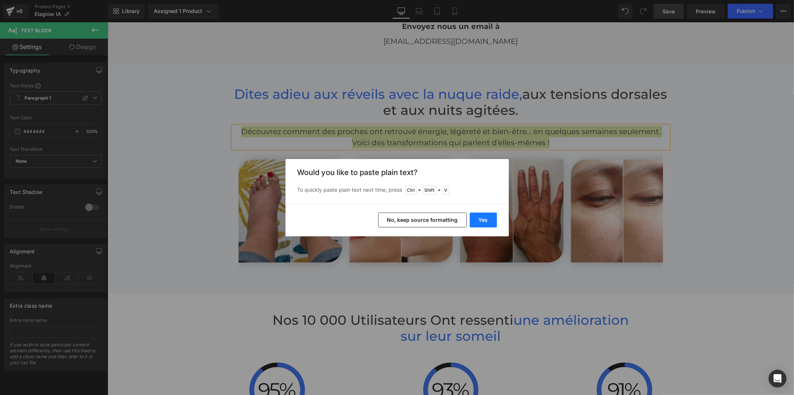
click at [484, 221] on button "Yes" at bounding box center [483, 220] width 27 height 15
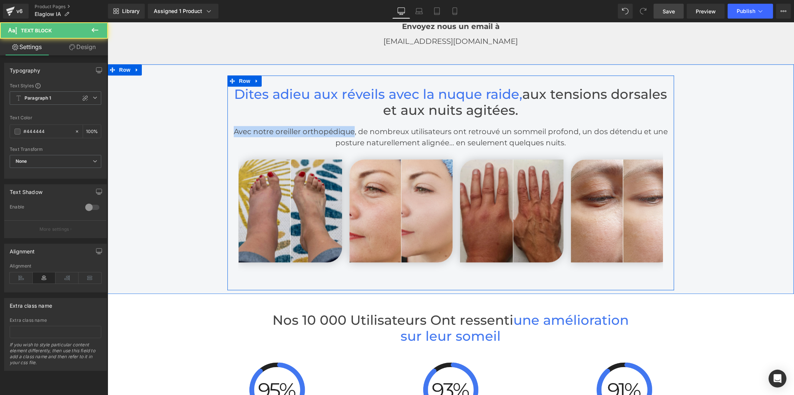
drag, startPoint x: 350, startPoint y: 116, endPoint x: 229, endPoint y: 116, distance: 121.3
click at [229, 116] on div "Dites adieu aux réveils avec la nuque raide, aux tensions dorsales et aux nuits…" at bounding box center [450, 186] width 446 height 200
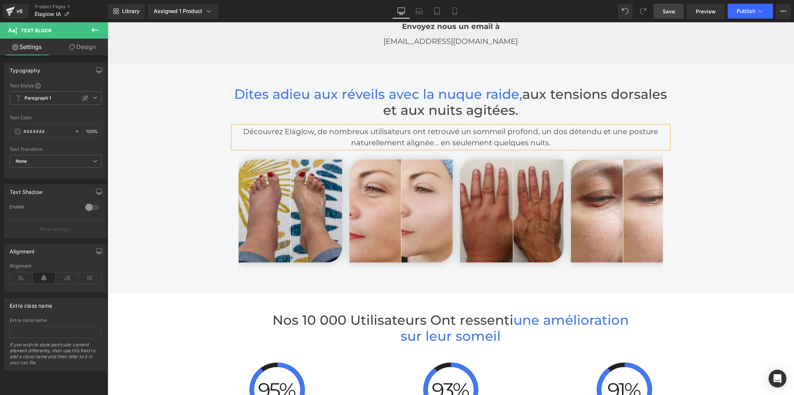
click at [665, 13] on span "Save" at bounding box center [668, 11] width 12 height 8
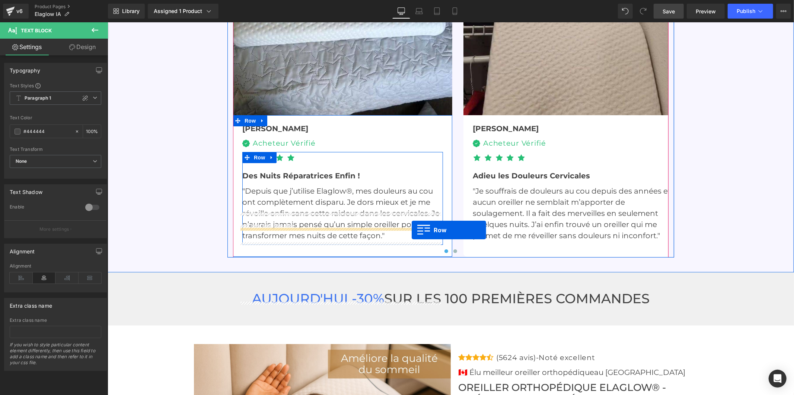
scroll to position [2356, 0]
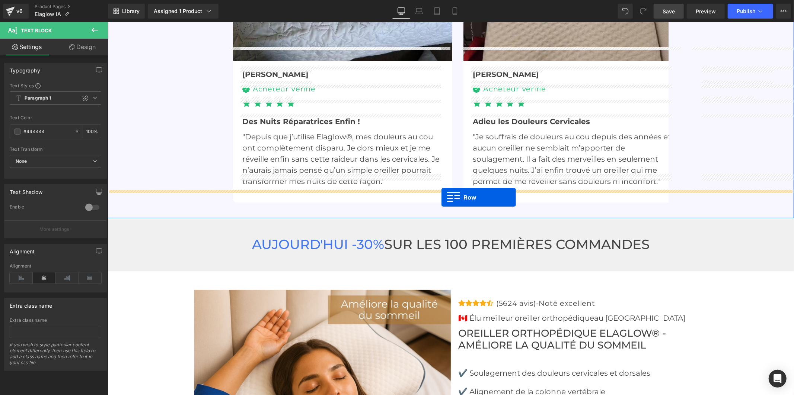
drag, startPoint x: 424, startPoint y: 65, endPoint x: 441, endPoint y: 197, distance: 132.8
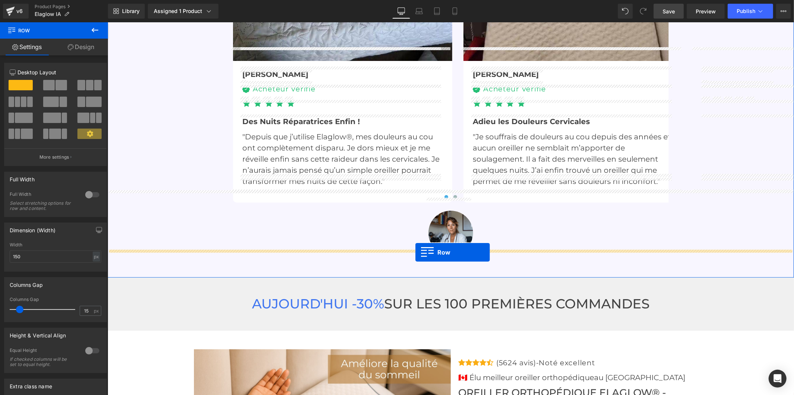
drag, startPoint x: 266, startPoint y: 158, endPoint x: 415, endPoint y: 252, distance: 176.0
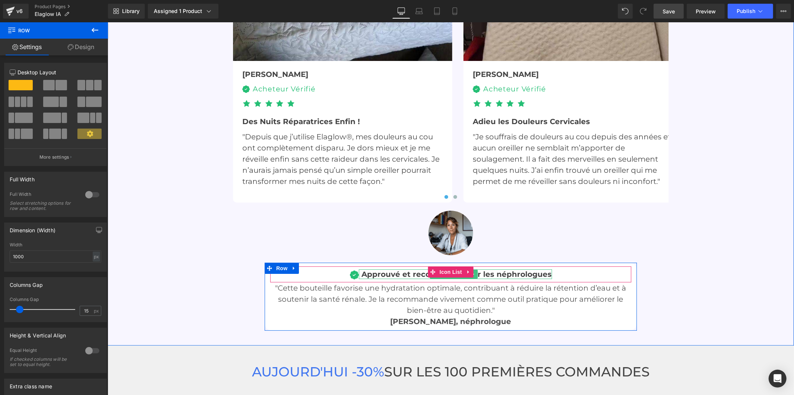
click at [495, 270] on span "Approuvé et recommandé par les néphrologues" at bounding box center [456, 274] width 190 height 9
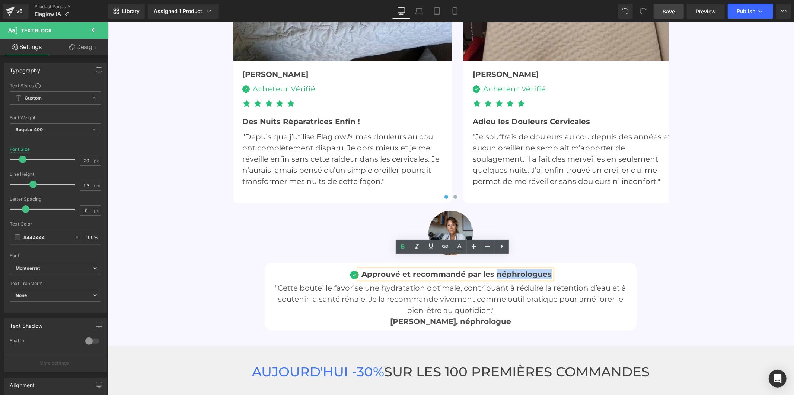
drag, startPoint x: 491, startPoint y: 259, endPoint x: 549, endPoint y: 259, distance: 57.7
click at [549, 269] on div "Image Approuvé et recommandé par les néphrologues Text Block" at bounding box center [450, 275] width 361 height 13
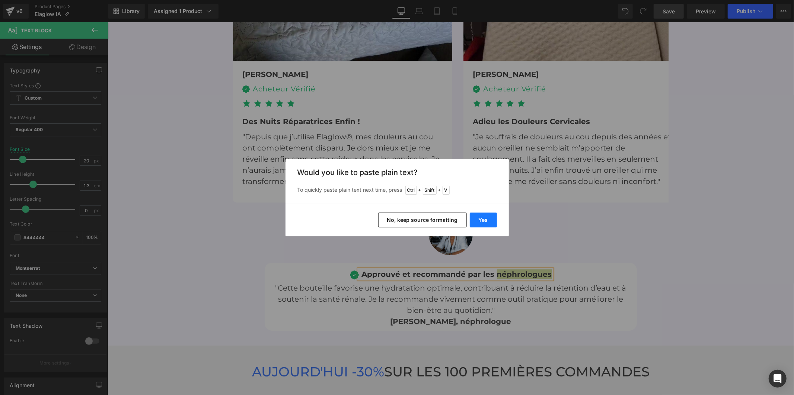
click at [490, 217] on button "Yes" at bounding box center [483, 220] width 27 height 15
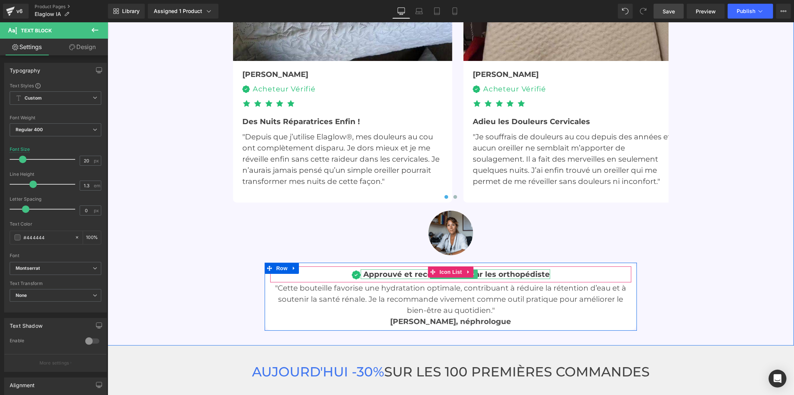
click at [532, 270] on span "Approuvé et recommandé par les orthopédiste" at bounding box center [456, 274] width 186 height 9
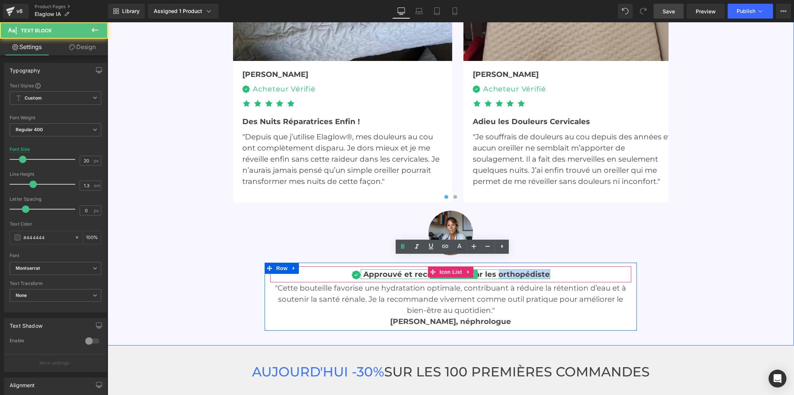
click at [532, 270] on span "Approuvé et recommandé par les orthopédiste" at bounding box center [456, 274] width 186 height 9
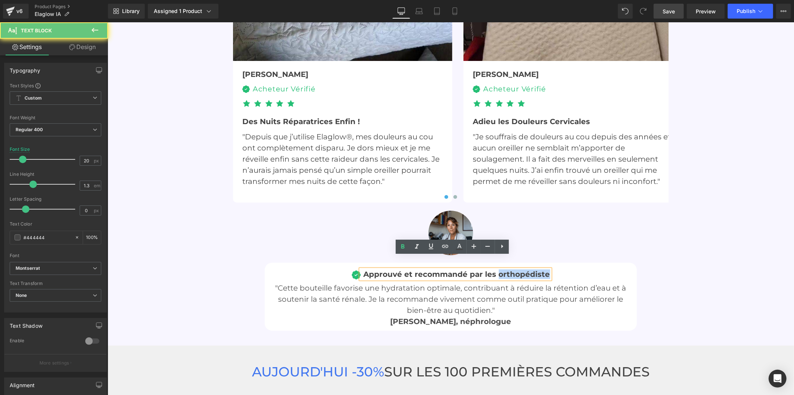
click at [541, 270] on span "Approuvé et recommandé par les orthopédiste" at bounding box center [456, 274] width 186 height 9
click at [545, 269] on div "Approuvé et recommandé par les orthopédiste" at bounding box center [454, 274] width 189 height 10
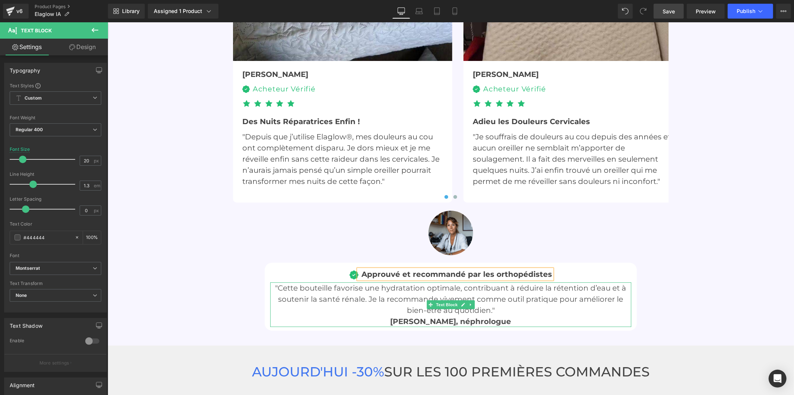
click at [506, 317] on span "Dr Isabelle Fontaine, néphrologue" at bounding box center [450, 321] width 121 height 9
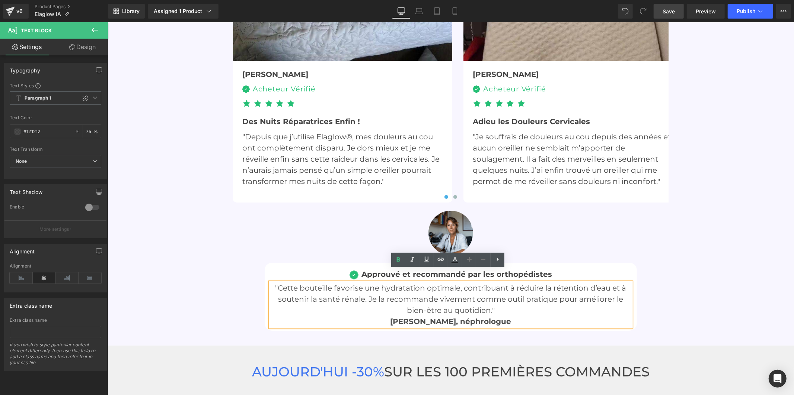
drag, startPoint x: 516, startPoint y: 309, endPoint x: 464, endPoint y: 309, distance: 52.1
click at [464, 316] on p "Dr Isabelle Fontaine, néphrologue" at bounding box center [450, 321] width 361 height 11
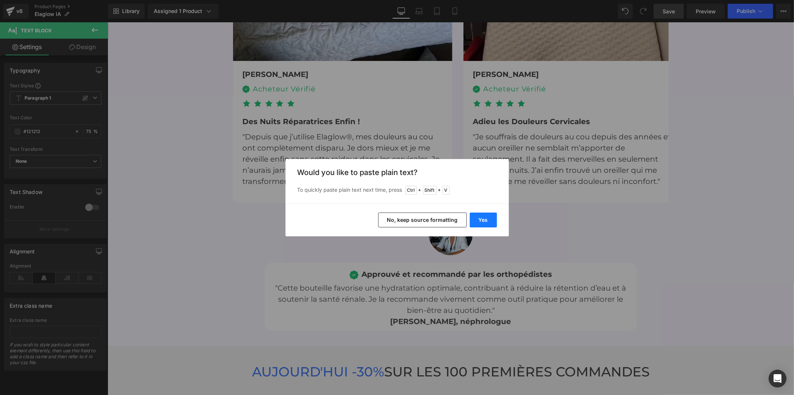
click at [486, 221] on button "Yes" at bounding box center [483, 220] width 27 height 15
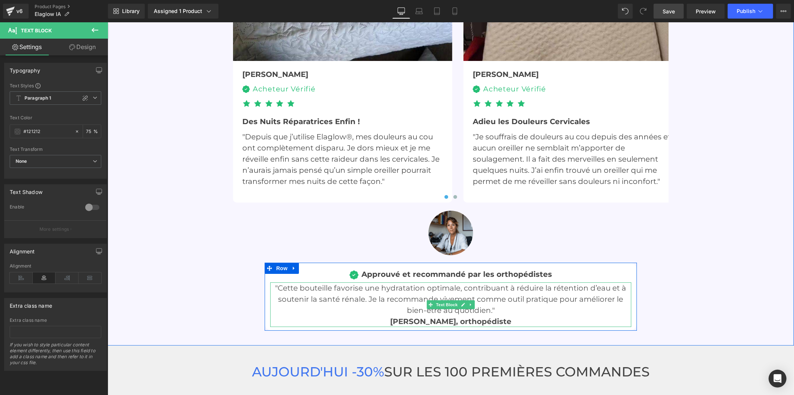
click at [418, 296] on p ""Cette bouteille favorise une hydratation optimale, contribuant à réduire la ré…" at bounding box center [450, 298] width 361 height 33
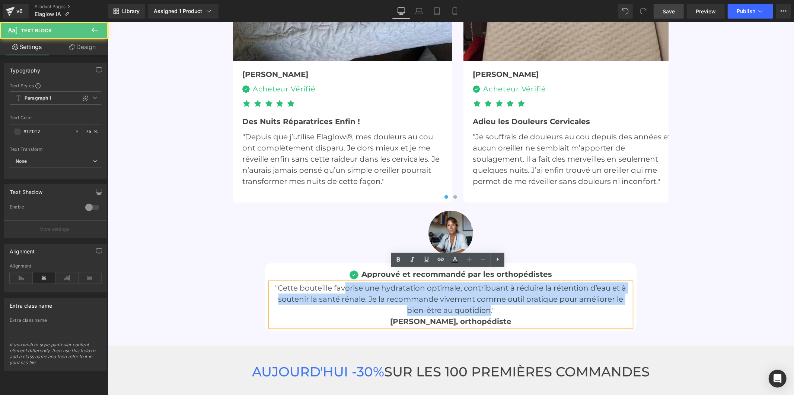
drag, startPoint x: 487, startPoint y: 298, endPoint x: 340, endPoint y: 272, distance: 149.3
click at [340, 282] on p ""Cette bouteille favorise une hydratation optimale, contribuant à réduire la ré…" at bounding box center [450, 298] width 361 height 33
drag, startPoint x: 341, startPoint y: 273, endPoint x: 394, endPoint y: 280, distance: 53.0
click at [342, 282] on p ""Cette bouteille favorise une hydratation optimale, contribuant à réduire la ré…" at bounding box center [450, 298] width 361 height 33
drag, startPoint x: 481, startPoint y: 299, endPoint x: 490, endPoint y: 299, distance: 9.3
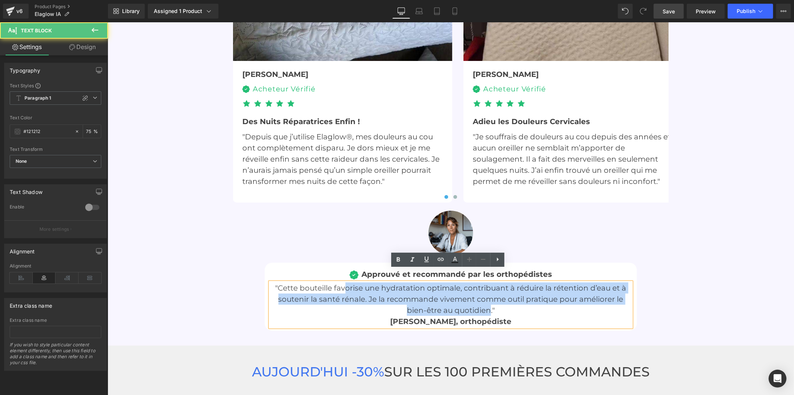
click at [482, 299] on p ""Cette bouteille favorise une hydratation optimale, contribuant à réduire la ré…" at bounding box center [450, 298] width 361 height 33
click at [485, 296] on p ""Cette bouteille favorise une hydratation optimale, contribuant à réduire la ré…" at bounding box center [450, 298] width 361 height 33
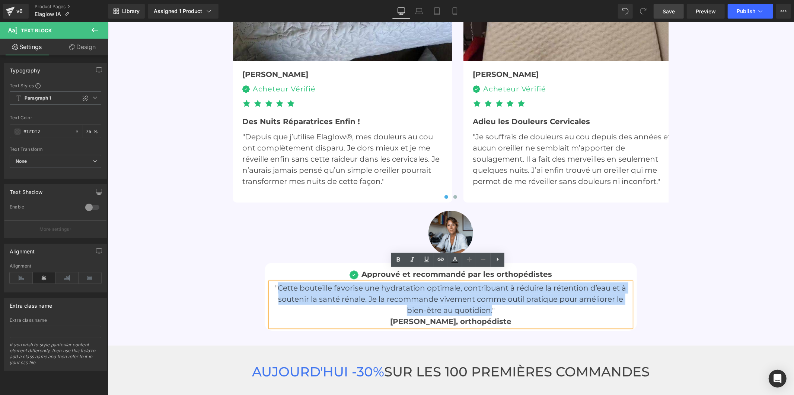
drag, startPoint x: 488, startPoint y: 299, endPoint x: 276, endPoint y: 279, distance: 212.9
click at [276, 282] on p ""Cette bouteille favorise une hydratation optimale, contribuant à réduire la ré…" at bounding box center [450, 298] width 361 height 33
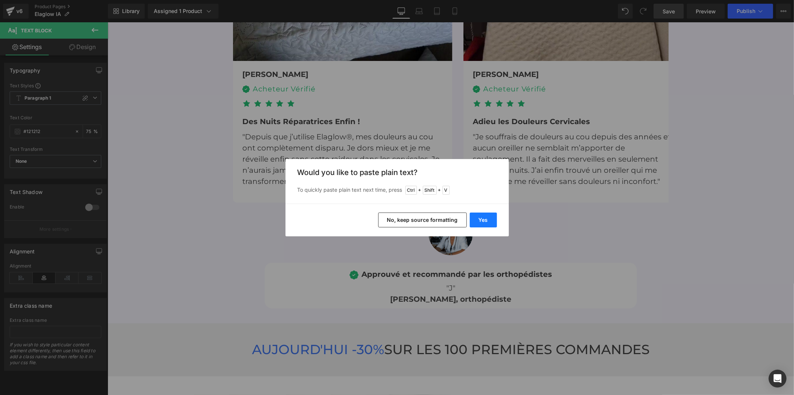
click at [472, 221] on button "Yes" at bounding box center [483, 220] width 27 height 15
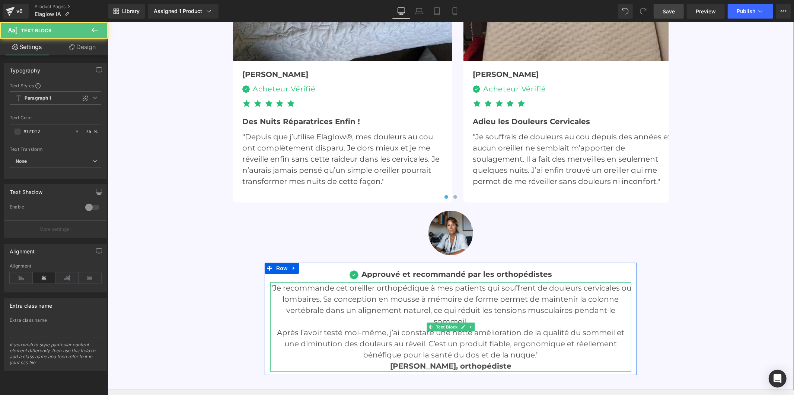
click at [526, 297] on p ""Je recommande cet oreiller orthopédique à mes patients qui souffrent de douleu…" at bounding box center [450, 304] width 361 height 45
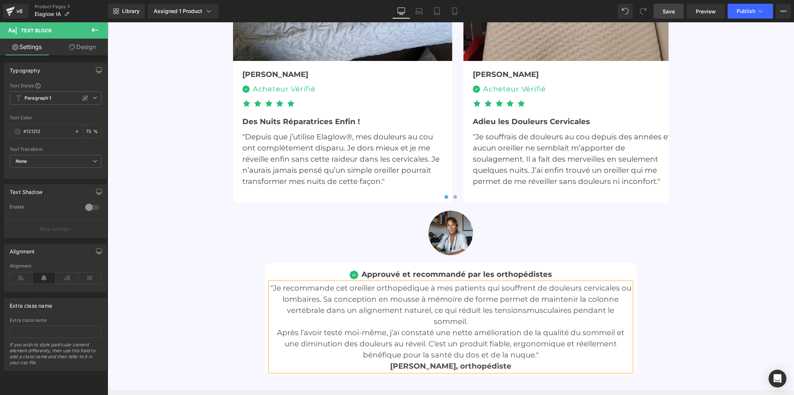
click at [277, 328] on span "Après l’avoir testé moi-même, j’ai constaté une nette amélioration de la qualit…" at bounding box center [450, 343] width 347 height 31
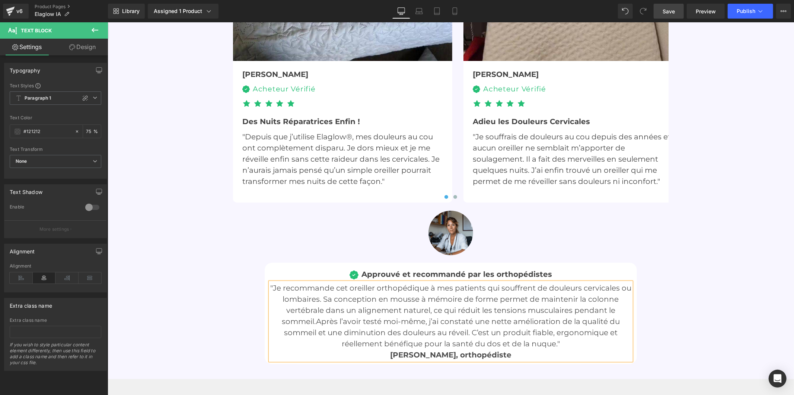
click at [666, 277] on div "L'Oreiller orthopédique Préféré Des québécois Heading Icon Icon Icon Icon Icon …" at bounding box center [450, 74] width 686 height 580
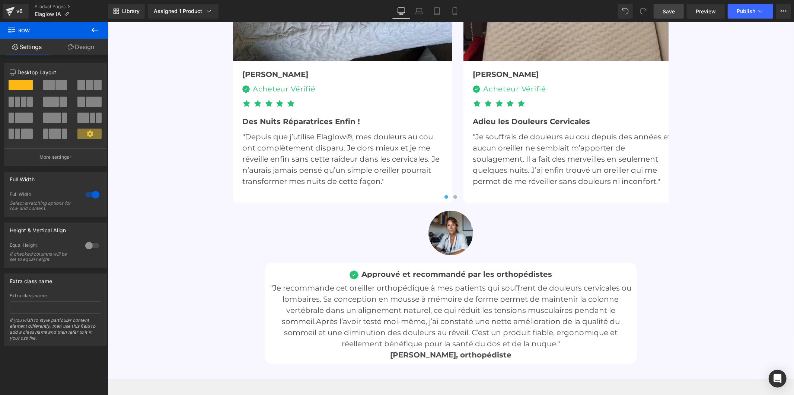
click at [676, 15] on link "Save" at bounding box center [668, 11] width 30 height 15
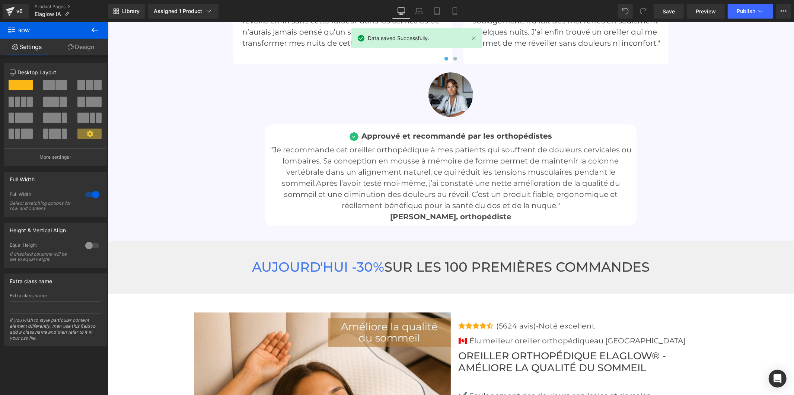
scroll to position [2480, 0]
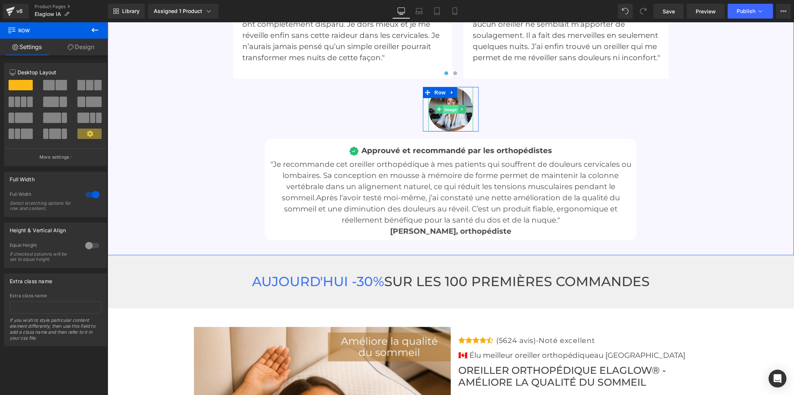
click at [446, 105] on span "Image" at bounding box center [450, 109] width 16 height 9
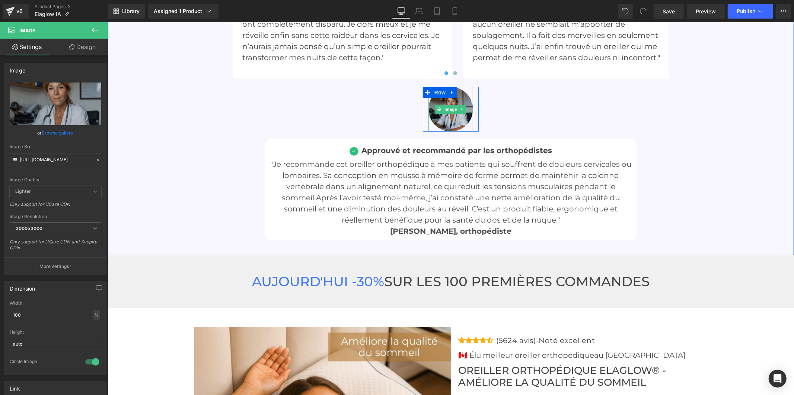
click at [439, 105] on img at bounding box center [450, 109] width 45 height 45
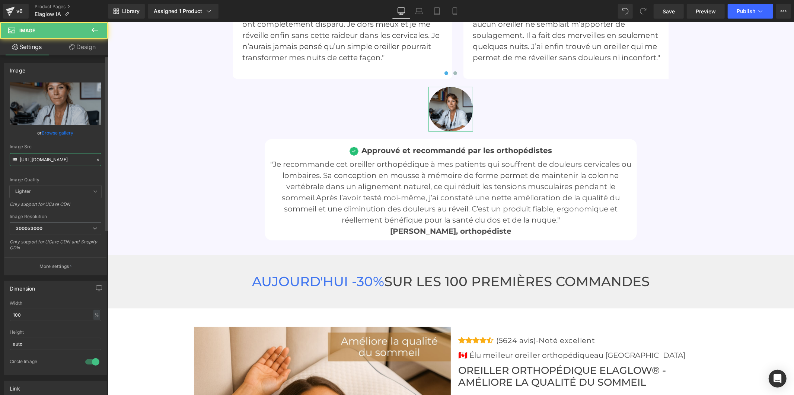
click at [68, 157] on input "https://cdn.shopify.com/s/files/1/0916/2224/4733/files/u3294629457_creer_un_doc…" at bounding box center [56, 159] width 92 height 13
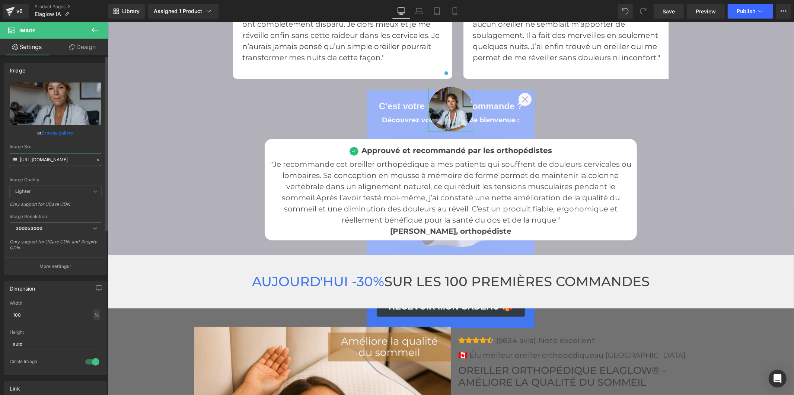
click at [68, 157] on input "https://cdn.shopify.com/s/files/1/0916/2224/4733/files/u3294629457_creer_un_doc…" at bounding box center [56, 159] width 92 height 13
paste input "56/7564/6289/files/u3294629457_n_medecin_orthopediste_avec_sa_bouse_de_medecin_…"
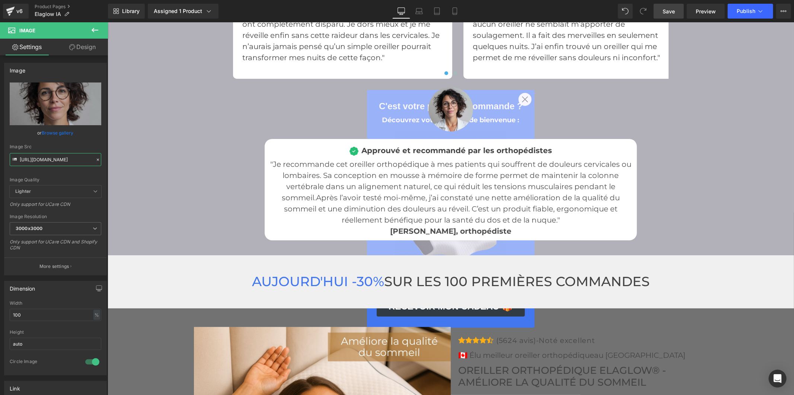
type input "https://cdn.shopify.com/s/files/1/0956/7564/6289/files/u3294629457_n_medecin_or…"
click at [671, 11] on span "Save" at bounding box center [668, 11] width 12 height 8
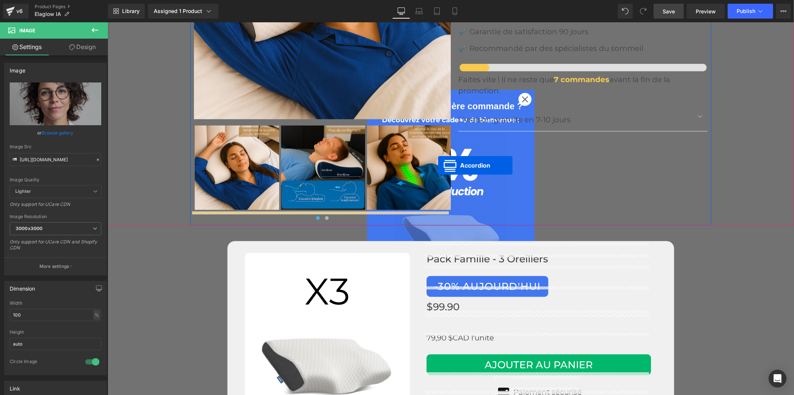
scroll to position [2903, 0]
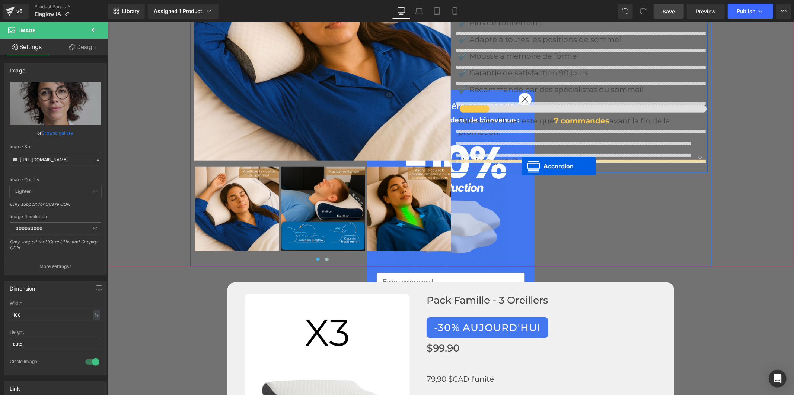
drag, startPoint x: 427, startPoint y: 210, endPoint x: 521, endPoint y: 166, distance: 104.2
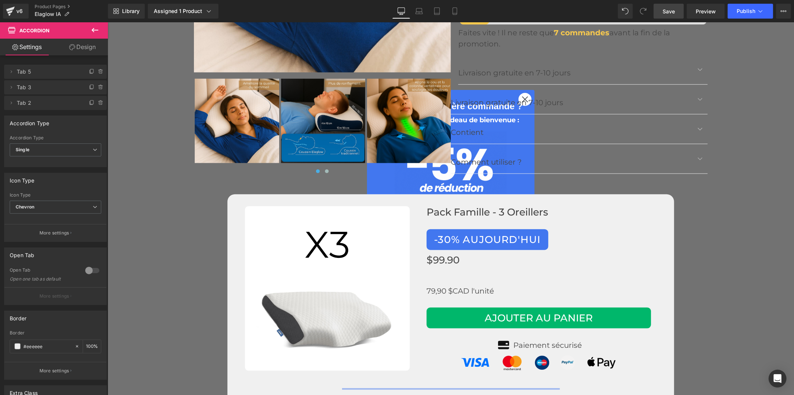
scroll to position [2986, 0]
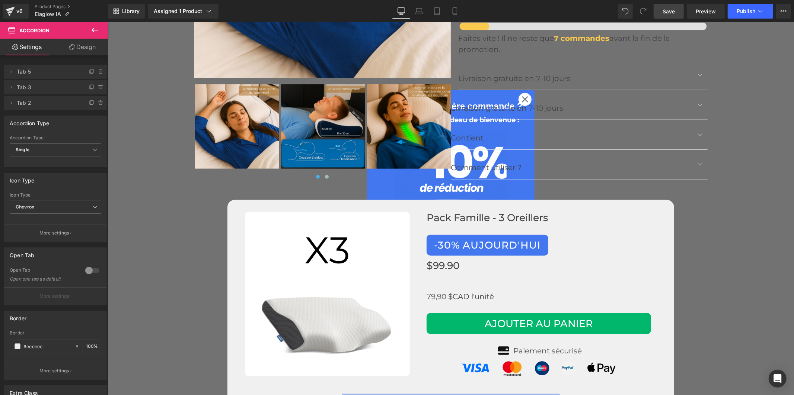
click at [665, 14] on span "Save" at bounding box center [668, 11] width 12 height 8
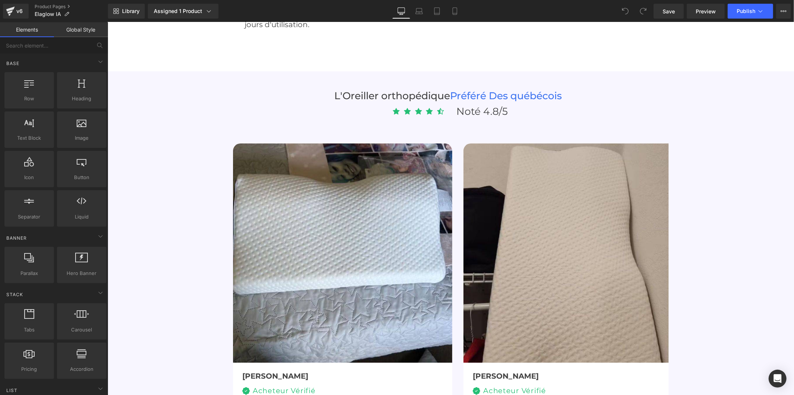
scroll to position [2067, 0]
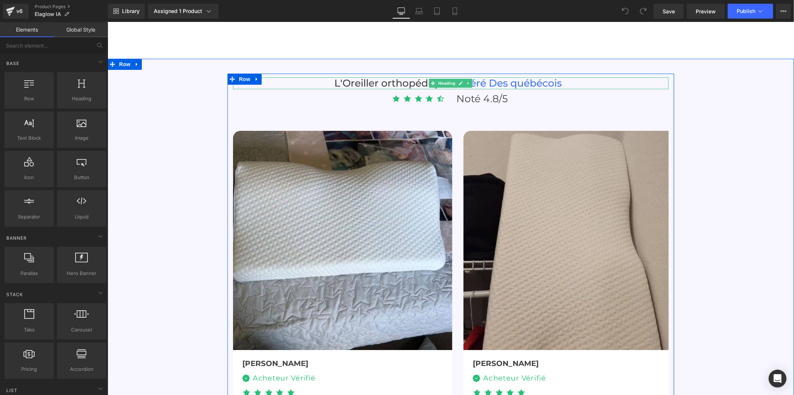
click at [386, 77] on h3 "L'Oreiller orthopédique Préféré Des québécois" at bounding box center [450, 83] width 435 height 12
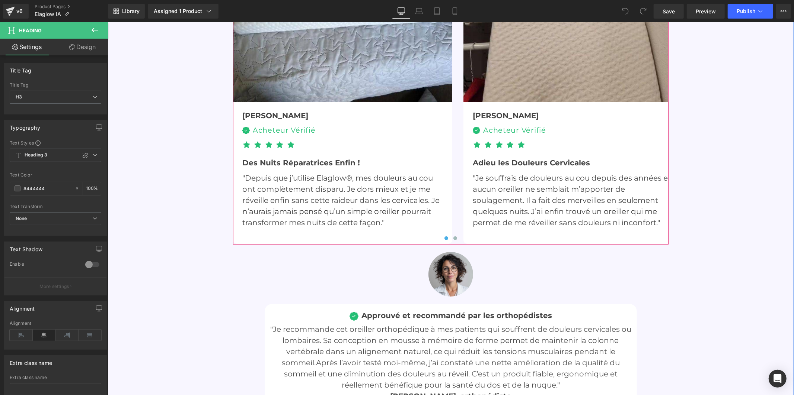
scroll to position [2108, 0]
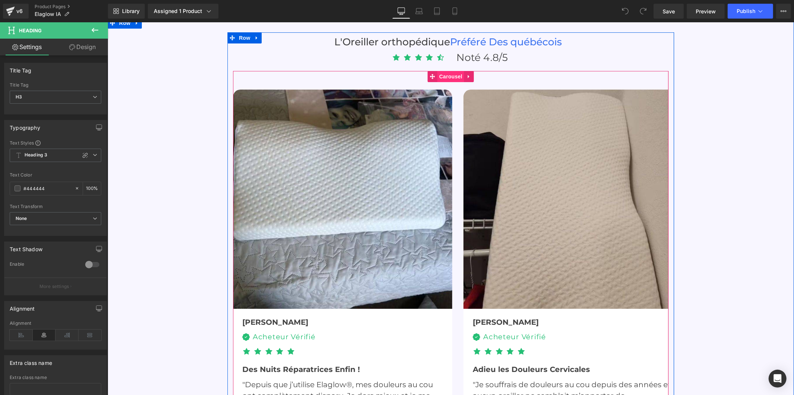
click at [446, 71] on span "Carousel" at bounding box center [450, 76] width 27 height 11
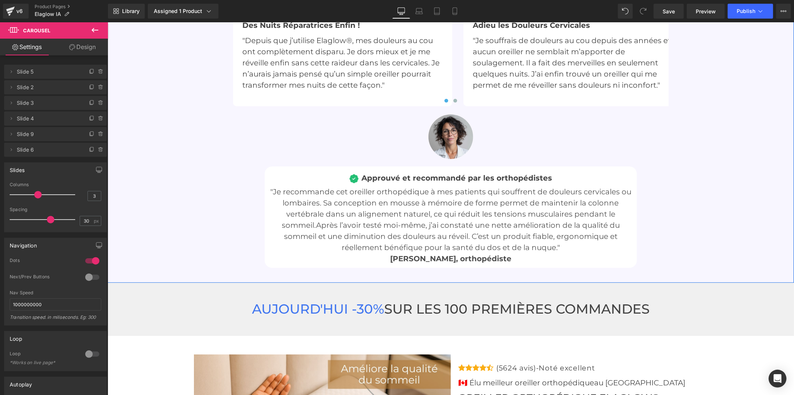
scroll to position [2480, 0]
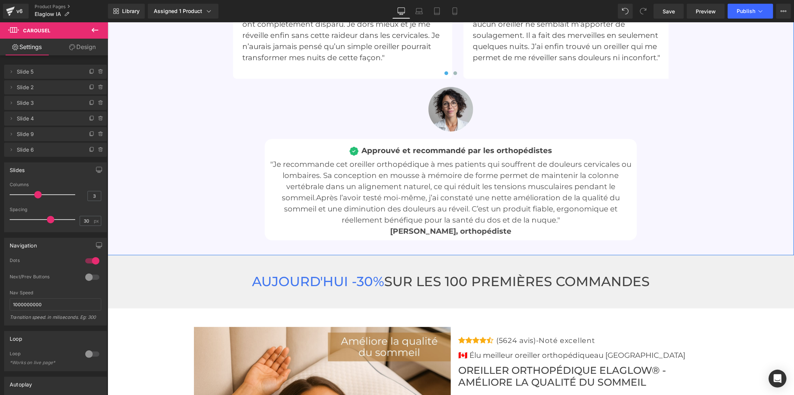
click at [405, 146] on span "Approuvé et recommandé par les orthopédistes" at bounding box center [456, 150] width 190 height 9
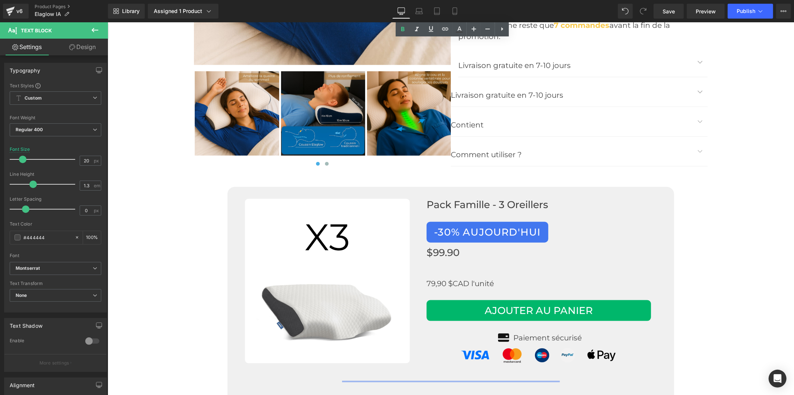
scroll to position [2935, 0]
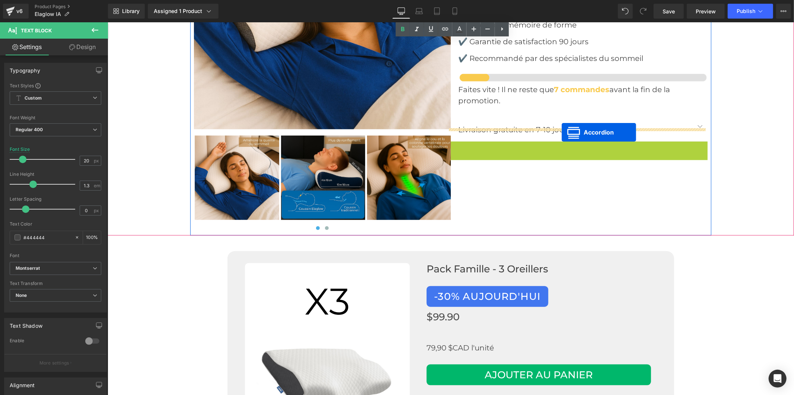
drag, startPoint x: 554, startPoint y: 132, endPoint x: 561, endPoint y: 132, distance: 7.4
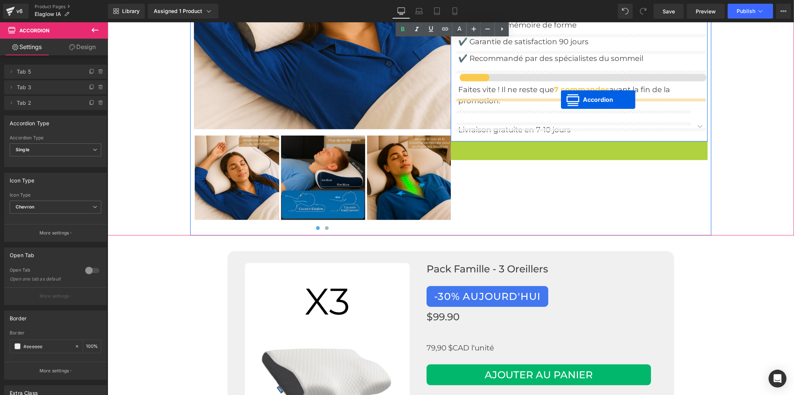
drag, startPoint x: 554, startPoint y: 132, endPoint x: 560, endPoint y: 99, distance: 33.3
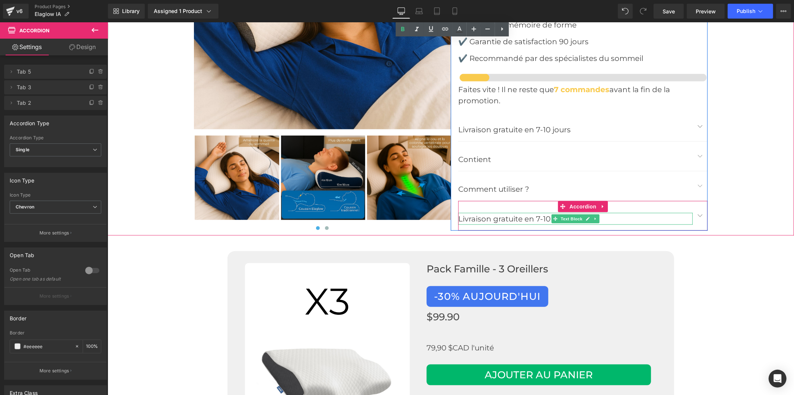
click at [608, 213] on p "Livraison gratuite en 7-10 jours" at bounding box center [575, 219] width 234 height 12
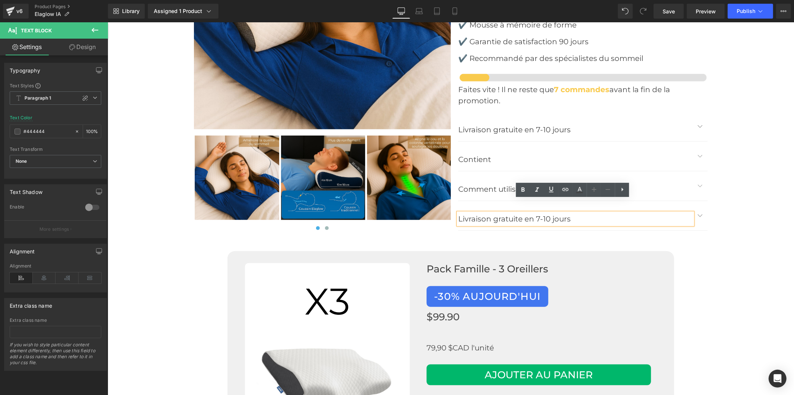
click at [695, 201] on button "button" at bounding box center [699, 215] width 15 height 29
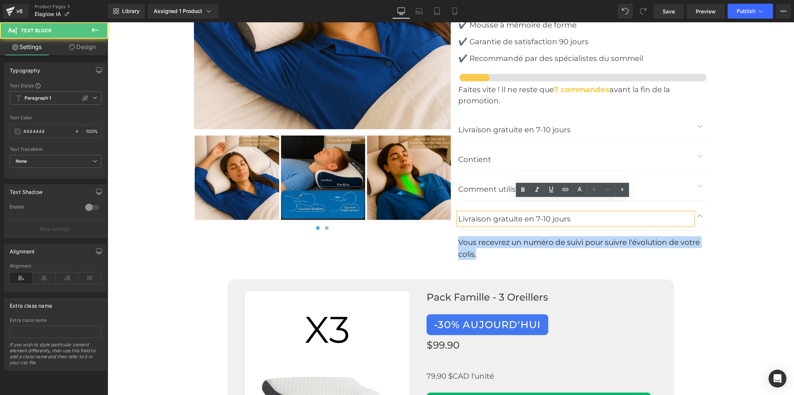
drag, startPoint x: 487, startPoint y: 243, endPoint x: 453, endPoint y: 235, distance: 35.6
click at [453, 235] on div "Icon Icon Icon Icon Icon Icon List Hoz (5624 avis)-Noté excellent Text Block Ic…" at bounding box center [578, 65] width 257 height 387
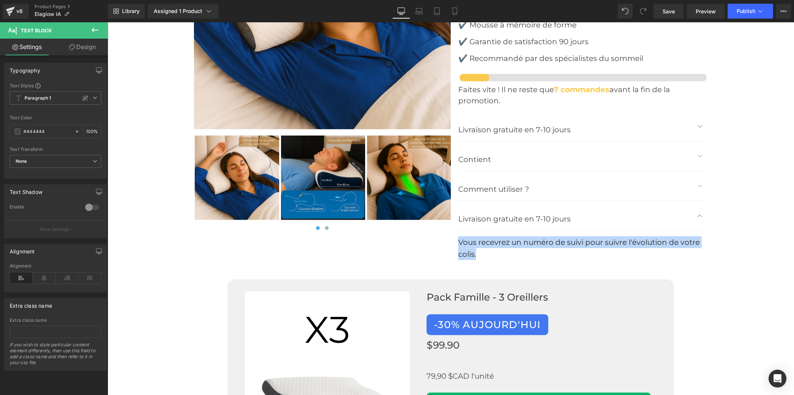
copy font "Vous recevrez un numéro de suivi pour suivre l'évolution de votre colis."
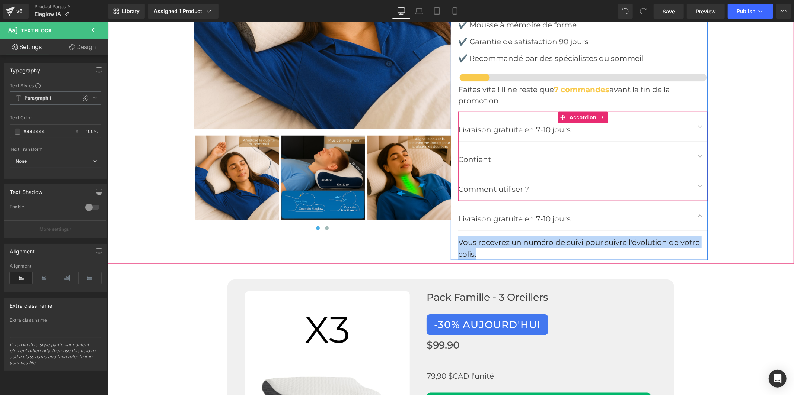
click at [546, 124] on div "Livraison gratuite en 7-10 jours Text Block" at bounding box center [575, 130] width 234 height 12
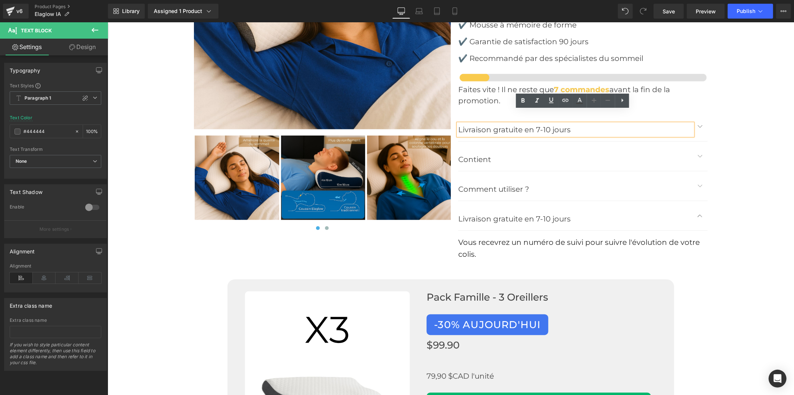
click at [695, 114] on button "button" at bounding box center [699, 126] width 15 height 29
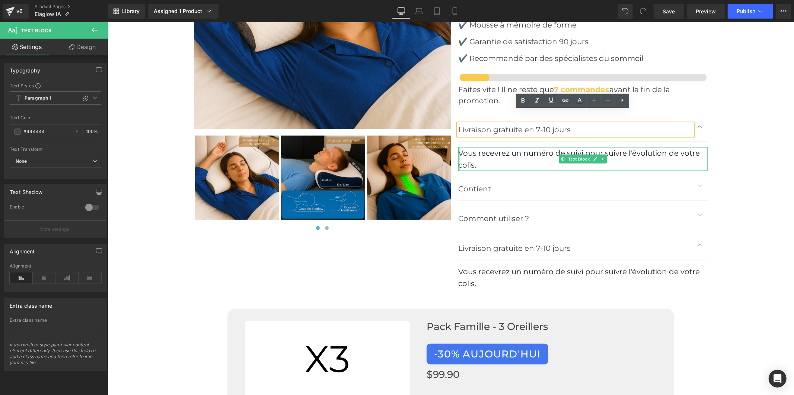
drag, startPoint x: 467, startPoint y: 147, endPoint x: 456, endPoint y: 140, distance: 13.4
click at [458, 147] on div "Vous recevrez un numéro de suivi pour suivre l'évolution de votre colis. Text B…" at bounding box center [582, 159] width 249 height 24
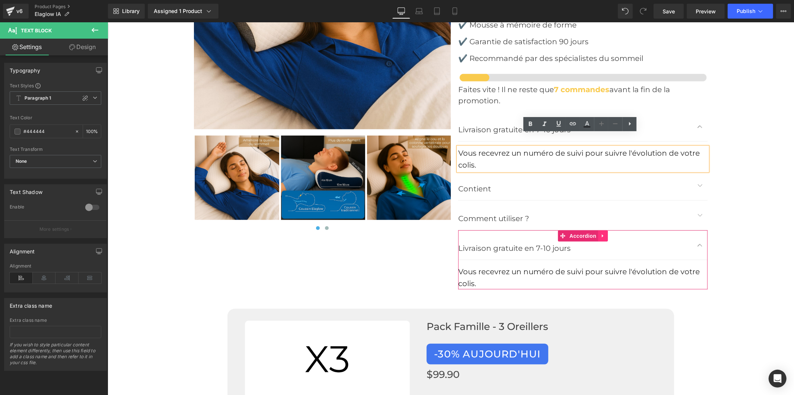
click at [600, 233] on icon at bounding box center [602, 236] width 5 height 6
click at [605, 233] on icon at bounding box center [607, 235] width 5 height 5
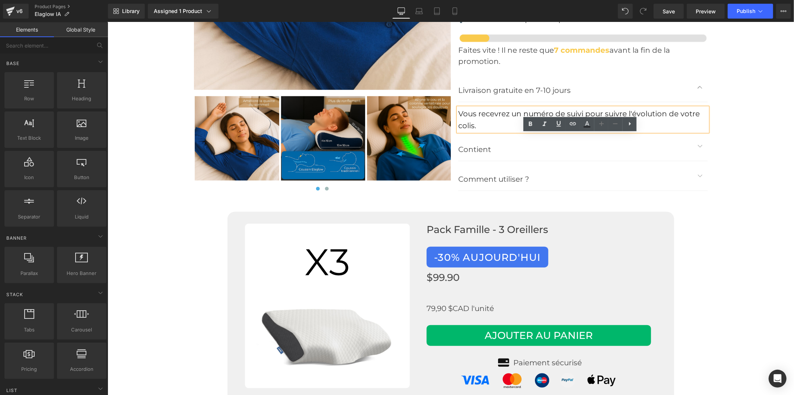
scroll to position [2896, 0]
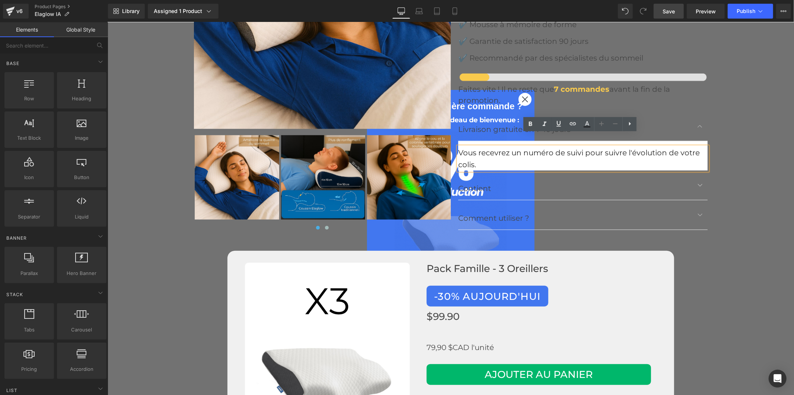
click at [676, 9] on link "Save" at bounding box center [668, 11] width 30 height 15
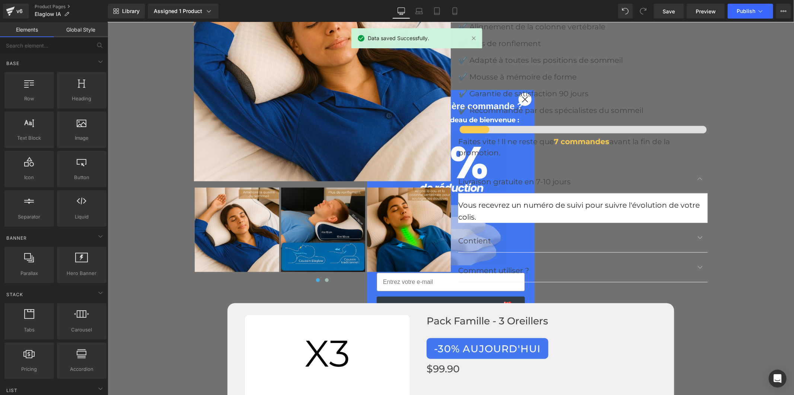
scroll to position [2854, 0]
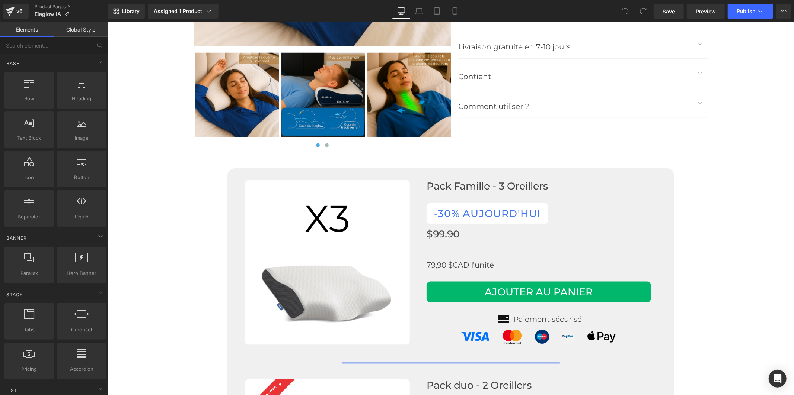
scroll to position [2935, 0]
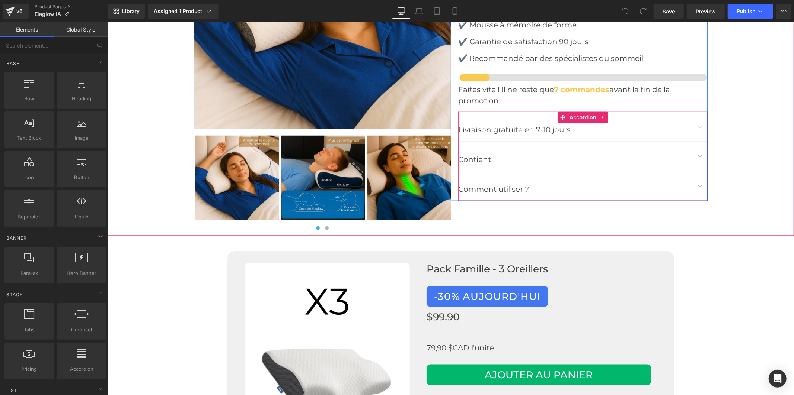
click at [699, 158] on span "button" at bounding box center [699, 158] width 0 height 0
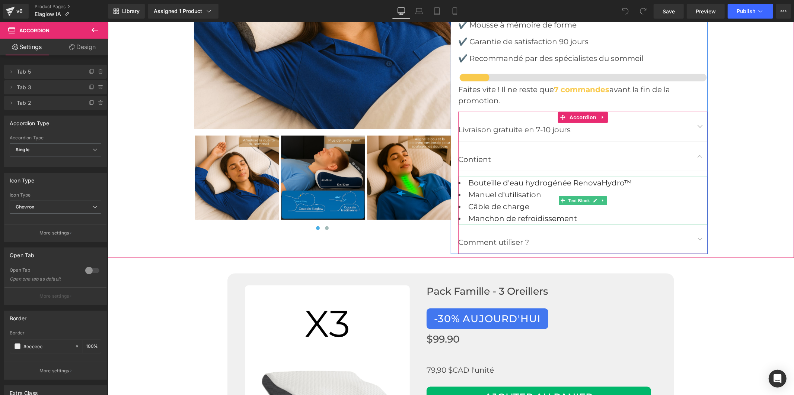
click at [619, 178] on span "Bouteille d'eau hydrogénée RenovaHydro™" at bounding box center [549, 182] width 163 height 9
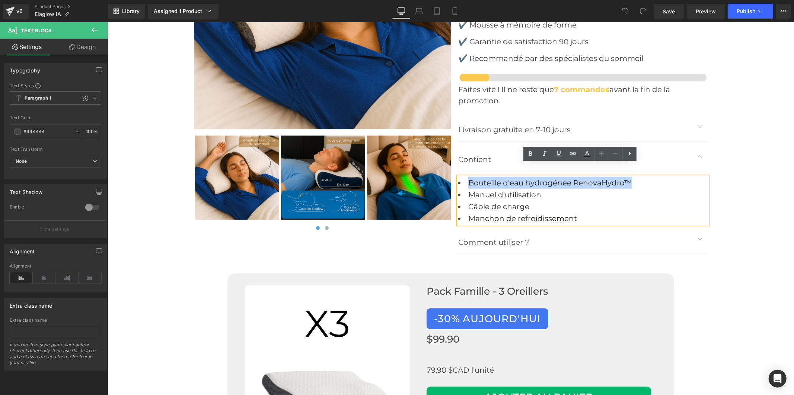
drag, startPoint x: 630, startPoint y: 167, endPoint x: 465, endPoint y: 169, distance: 164.8
click at [465, 177] on li "Bouteille d'eau hydrogénée RenovaHydro™" at bounding box center [582, 183] width 249 height 12
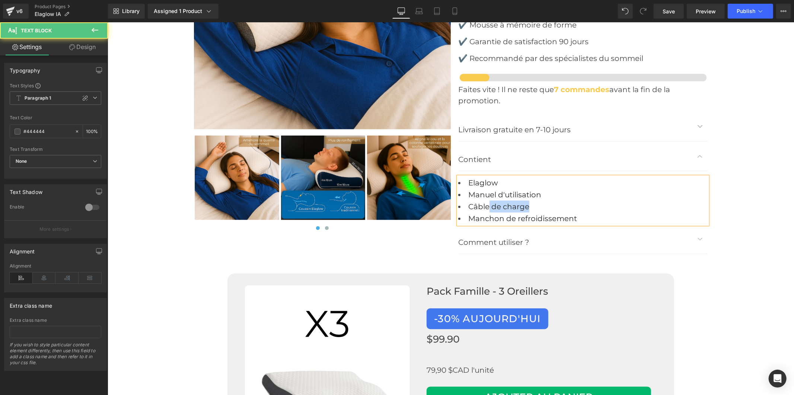
drag, startPoint x: 520, startPoint y: 196, endPoint x: 498, endPoint y: 195, distance: 22.7
click at [486, 201] on li "Câble de charge" at bounding box center [582, 207] width 249 height 12
click at [536, 201] on li "Câble de charge" at bounding box center [582, 207] width 249 height 12
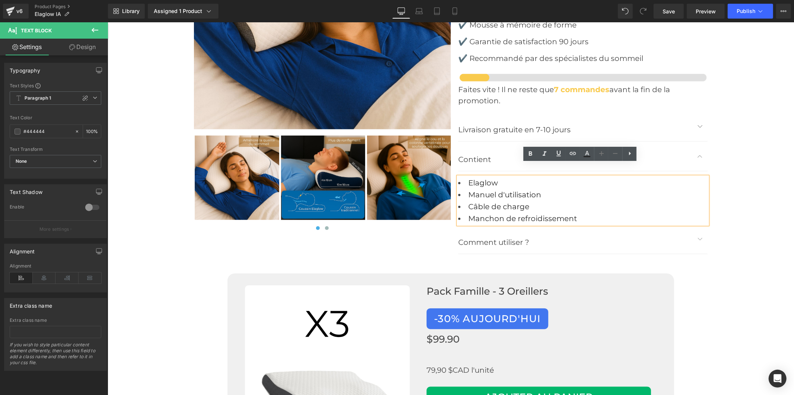
drag, startPoint x: 559, startPoint y: 206, endPoint x: 463, endPoint y: 195, distance: 96.7
click at [463, 195] on ul "Elaglow Manuel d'utilisation Câble de charge Manchon de refroidissement" at bounding box center [582, 201] width 249 height 48
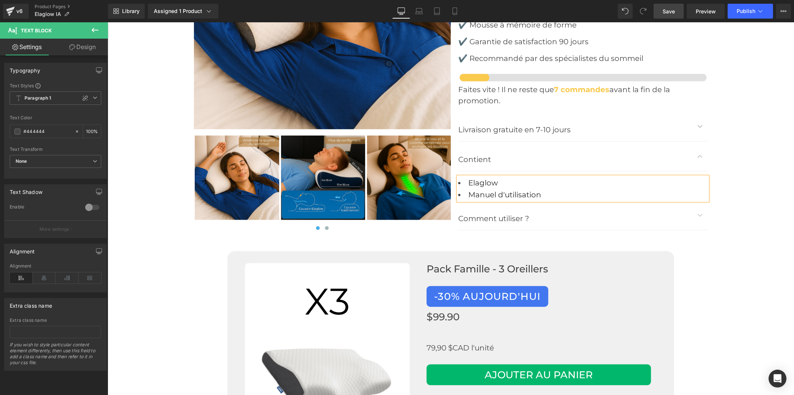
click at [672, 16] on link "Save" at bounding box center [668, 11] width 30 height 15
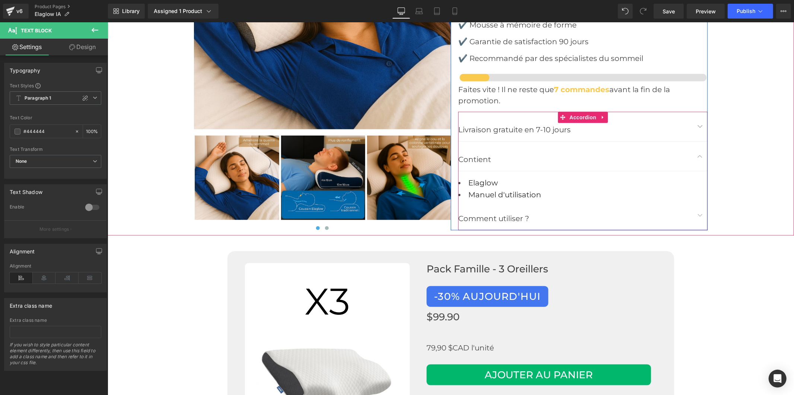
click at [697, 203] on button "button" at bounding box center [699, 215] width 15 height 29
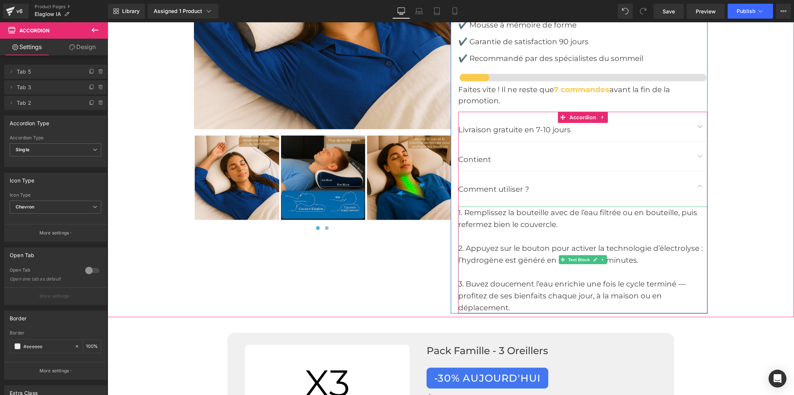
click at [577, 242] on div "2. Appuyez sur le bouton pour activer la technologie d’électrolyse : l’hydrogèn…" at bounding box center [582, 254] width 249 height 24
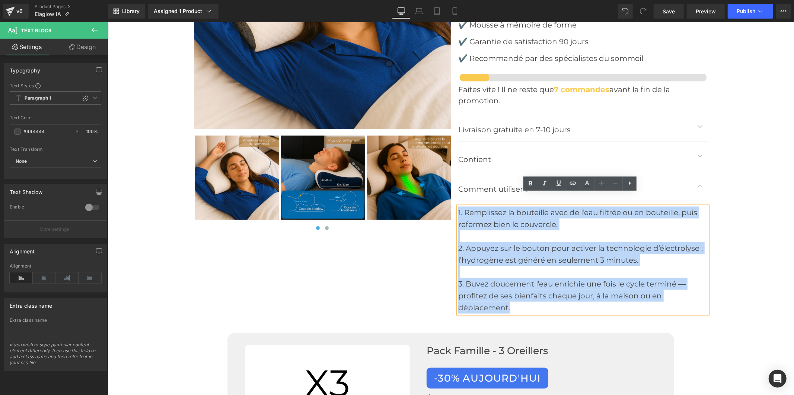
drag, startPoint x: 525, startPoint y: 294, endPoint x: 454, endPoint y: 202, distance: 116.5
click at [458, 206] on div "1. Remplissez la bouteille avec de l’eau filtrée ou en bouteille, puis refermez…" at bounding box center [582, 259] width 249 height 107
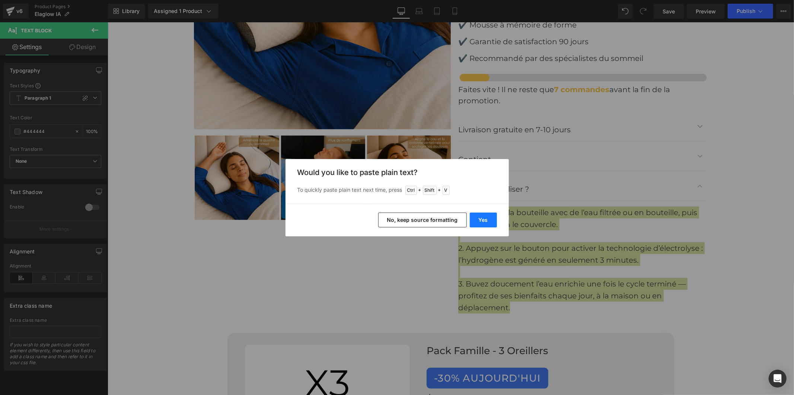
click at [483, 220] on button "Yes" at bounding box center [483, 220] width 27 height 15
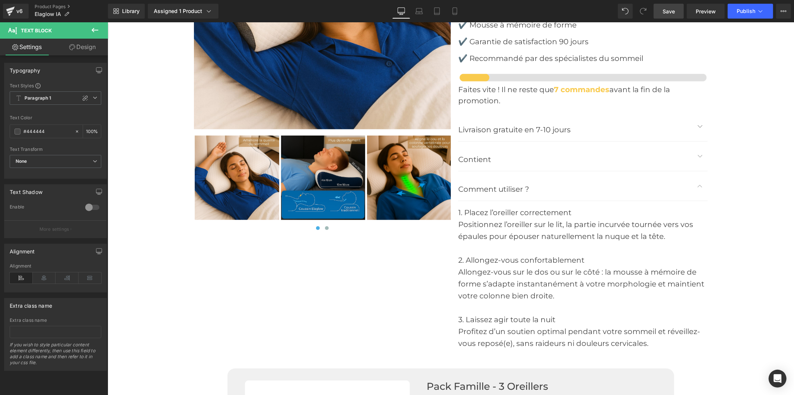
click at [676, 15] on link "Save" at bounding box center [668, 11] width 30 height 15
click at [668, 13] on span "Save" at bounding box center [668, 11] width 12 height 8
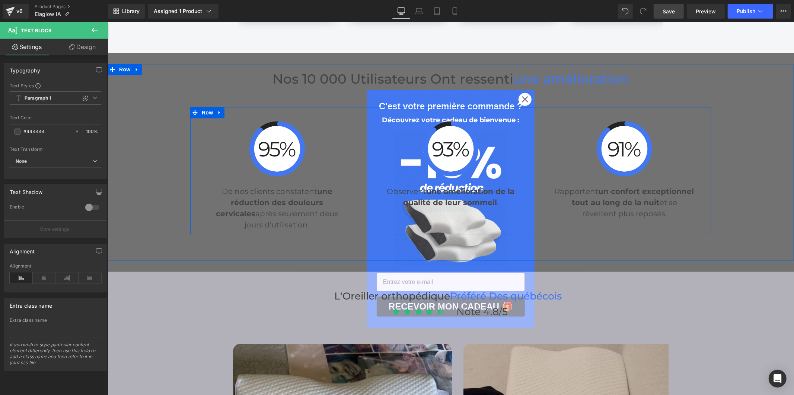
scroll to position [1901, 0]
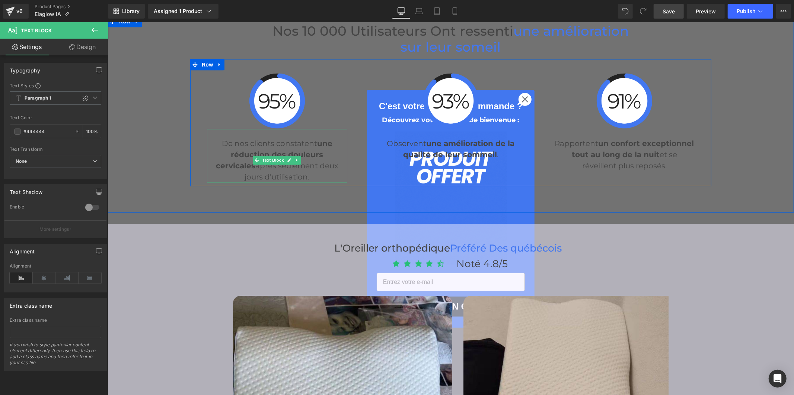
click at [253, 138] on p "De nos clients constatent une réduction des douleurs cervicales après seulement…" at bounding box center [276, 160] width 140 height 45
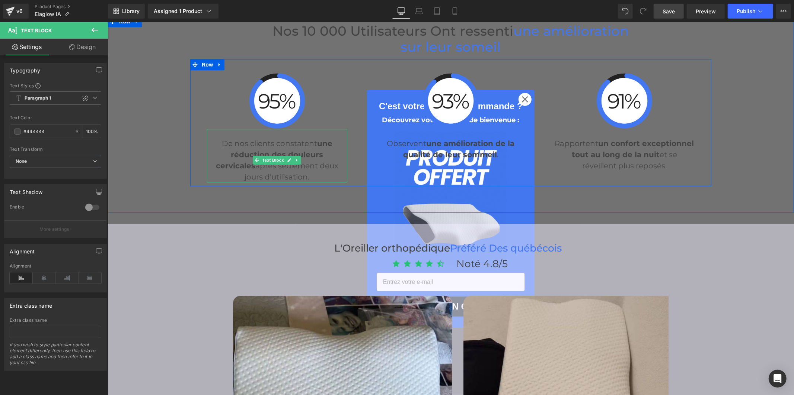
click at [253, 138] on p "De nos clients constatent une réduction des douleurs cervicales après seulement…" at bounding box center [276, 160] width 140 height 45
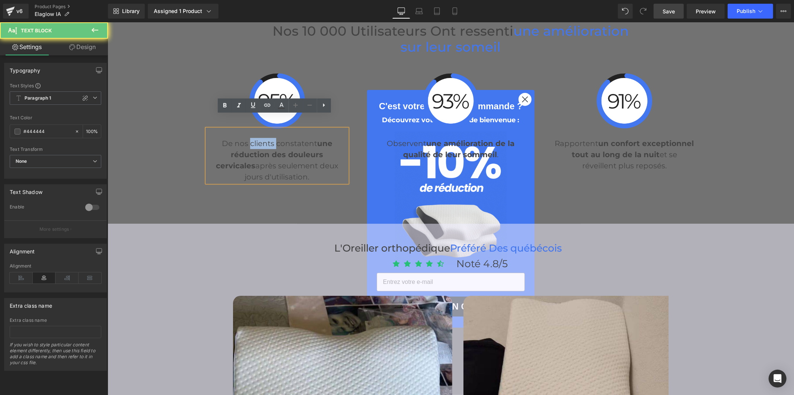
click at [253, 138] on p "De nos clients constatent une réduction des douleurs cervicales après seulement…" at bounding box center [276, 160] width 140 height 45
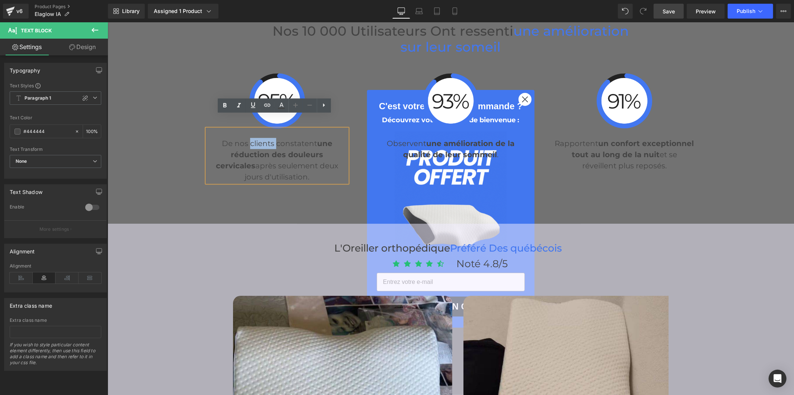
copy p "De nos clients constatent une réduction des douleurs cervicales après seulement…"
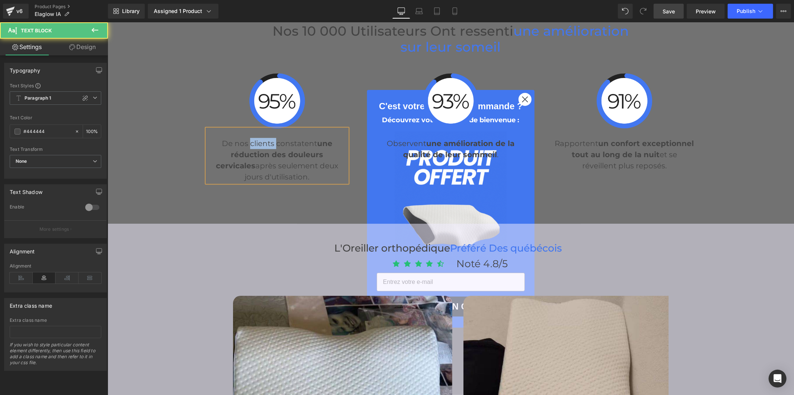
click at [266, 138] on p "De nos clients constatent une réduction des douleurs cervicales après seulement…" at bounding box center [276, 160] width 140 height 45
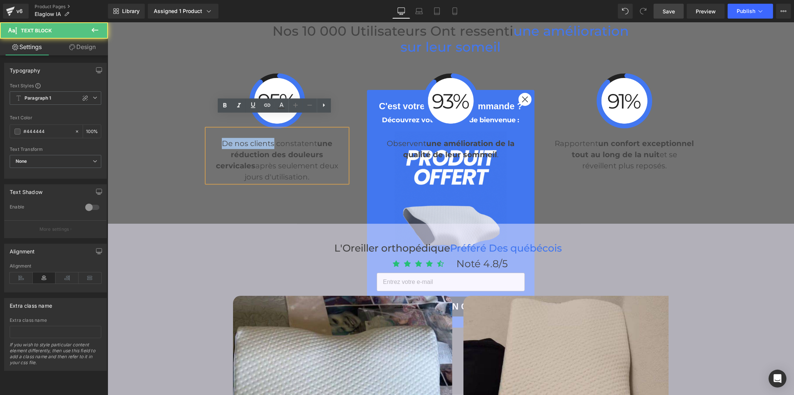
drag, startPoint x: 270, startPoint y: 130, endPoint x: 203, endPoint y: 130, distance: 67.0
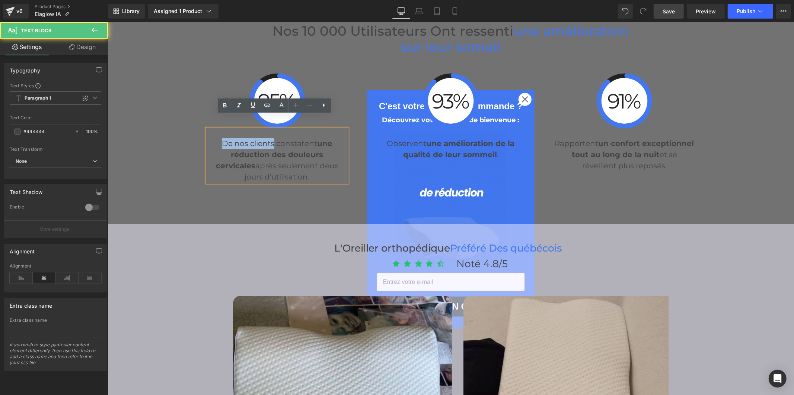
click at [206, 138] on p "De nos clients constatent une réduction des douleurs cervicales après seulement…" at bounding box center [276, 160] width 140 height 45
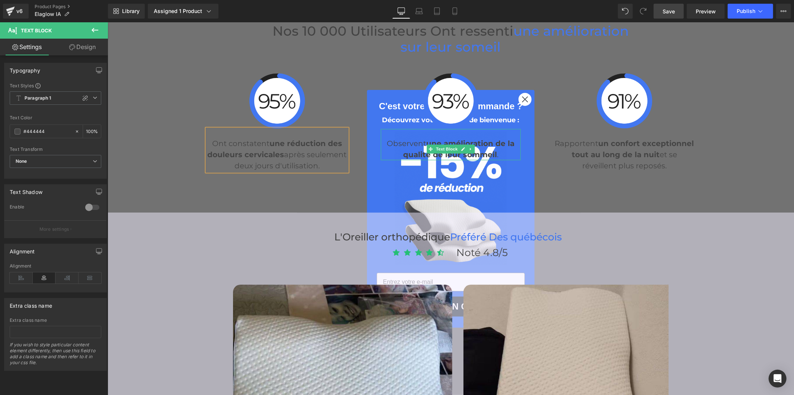
click at [413, 138] on p "Observent une amélioration de la qualité de leur sommeil ." at bounding box center [450, 149] width 140 height 22
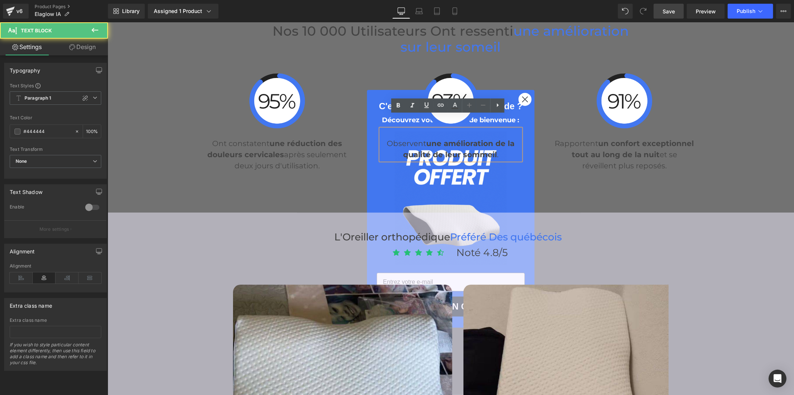
click at [413, 138] on p "Observent une amélioration de la qualité de leur sommeil ." at bounding box center [450, 149] width 140 height 22
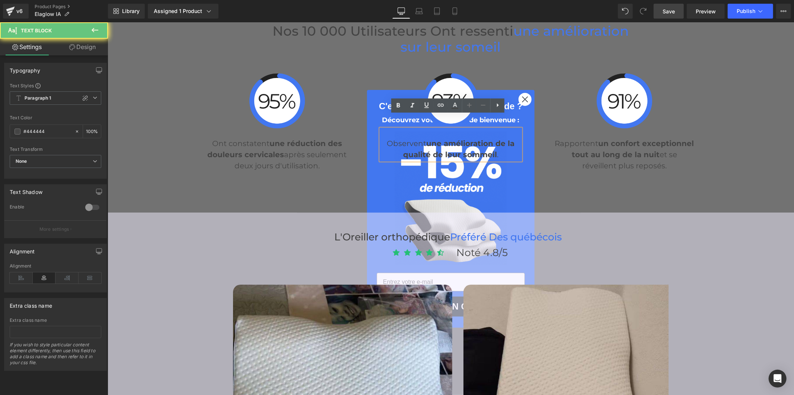
click at [413, 138] on p "Observent une amélioration de la qualité de leur sommeil ." at bounding box center [450, 149] width 140 height 22
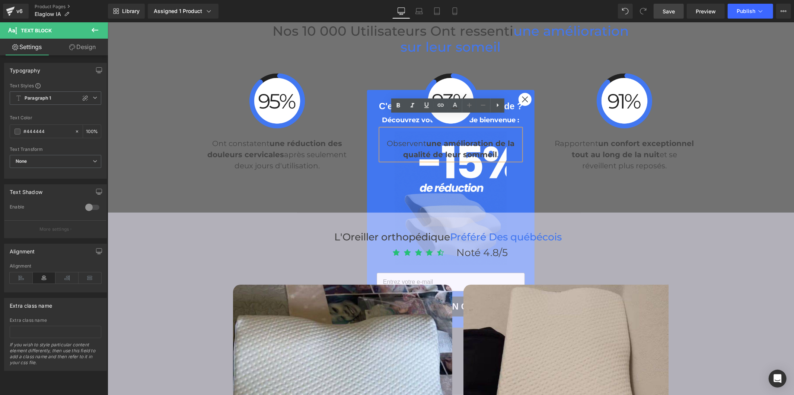
click at [416, 138] on p "Observent une amélioration de la qualité de leur sommeil ." at bounding box center [450, 149] width 140 height 22
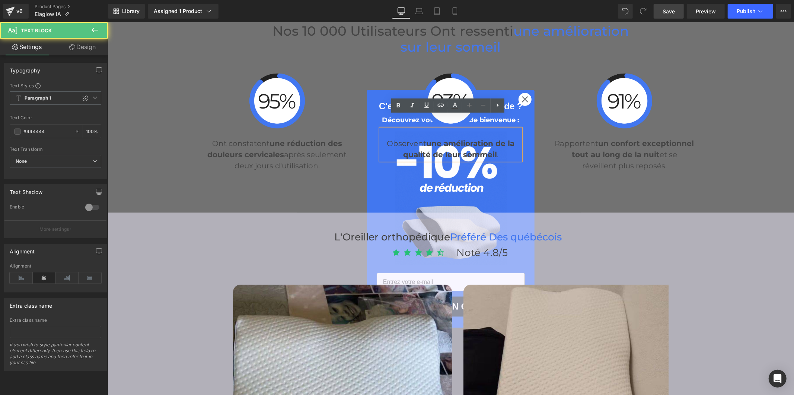
click at [384, 138] on p "Observent une amélioration de la qualité de leur sommeil ." at bounding box center [450, 149] width 140 height 22
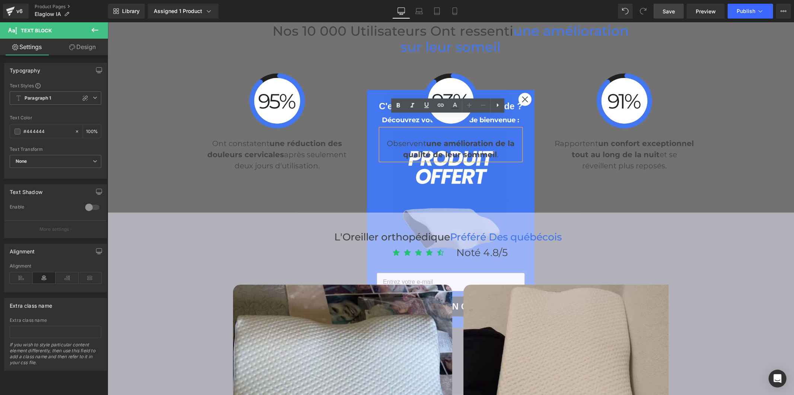
click at [387, 138] on p "Observent une amélioration de la qualité de leur sommeil ." at bounding box center [450, 149] width 140 height 22
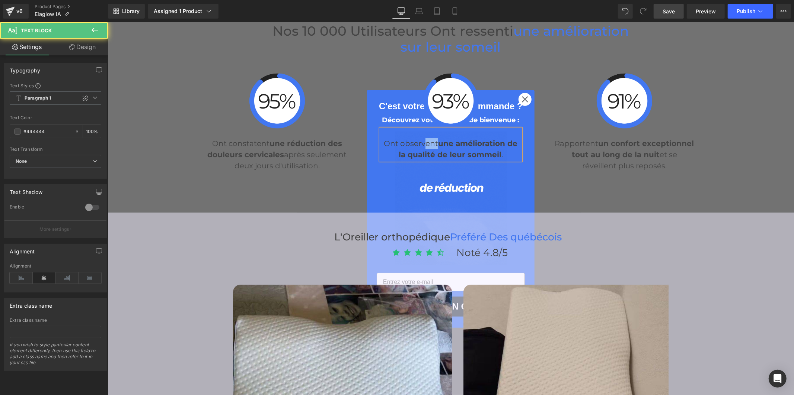
drag, startPoint x: 433, startPoint y: 130, endPoint x: 421, endPoint y: 130, distance: 12.6
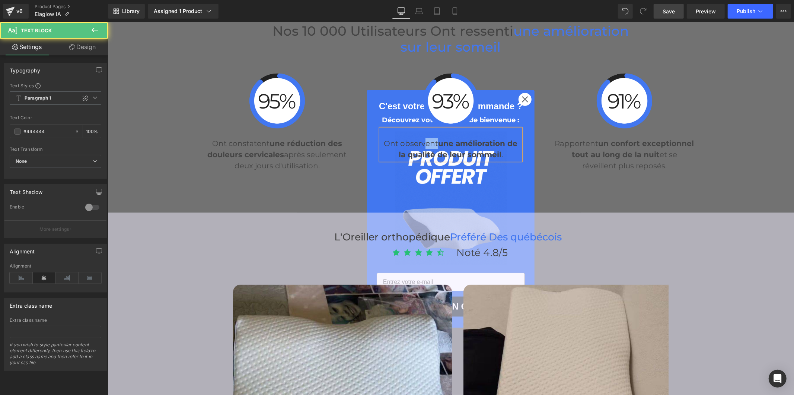
click at [421, 138] on p "Ont observent une amélioration de la qualité de leur sommeil ." at bounding box center [450, 149] width 140 height 22
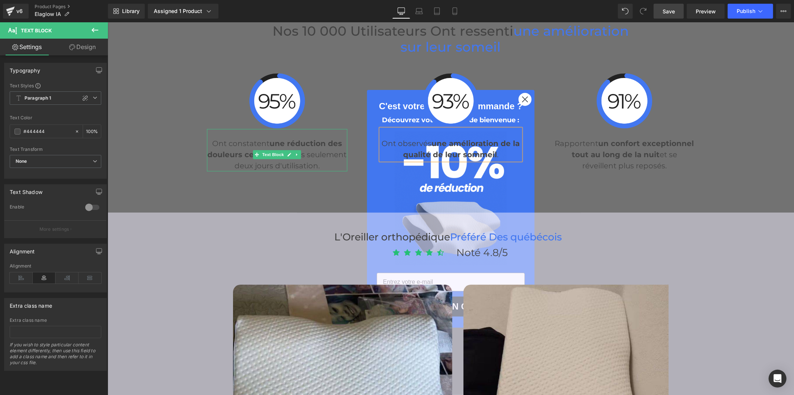
click at [238, 138] on p "Ont constatent une réduction des douleurs cervicales après seulement deux jours…" at bounding box center [276, 154] width 140 height 33
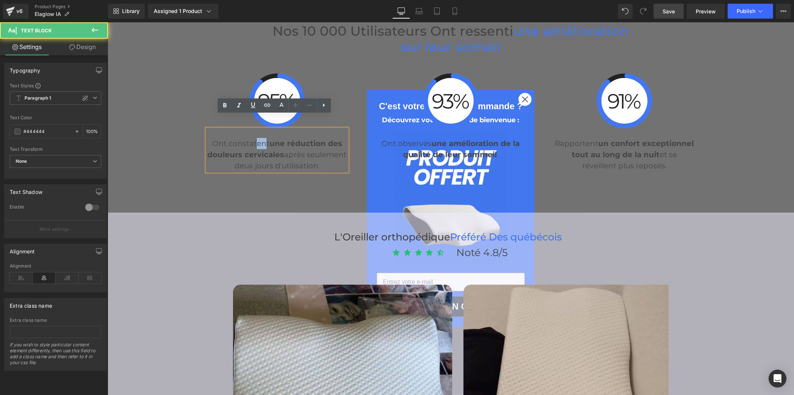
drag, startPoint x: 263, startPoint y: 128, endPoint x: 253, endPoint y: 130, distance: 10.2
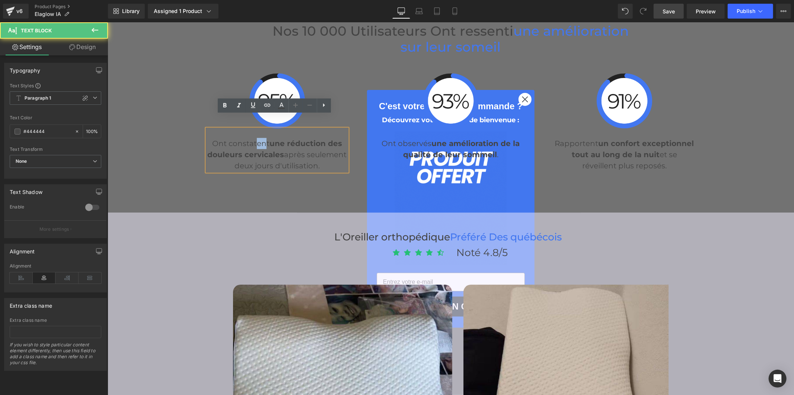
click at [253, 138] on p "Ont constatent une réduction des douleurs cervicales après seulement deux jours…" at bounding box center [276, 154] width 140 height 33
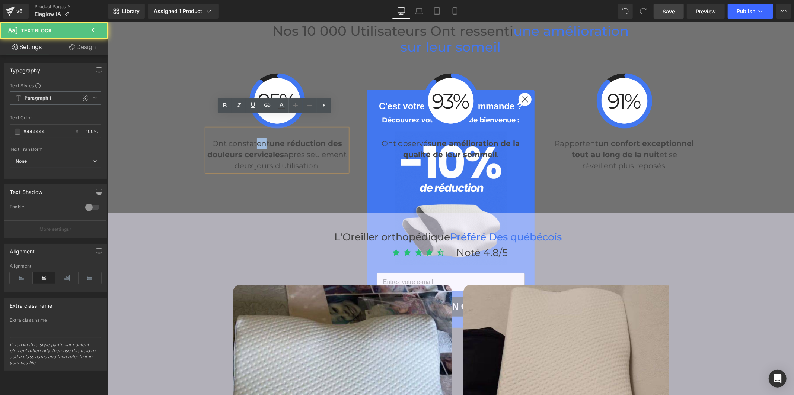
click at [263, 138] on p "Ont constatent une réduction des douleurs cervicales après seulement deux jours…" at bounding box center [276, 154] width 140 height 33
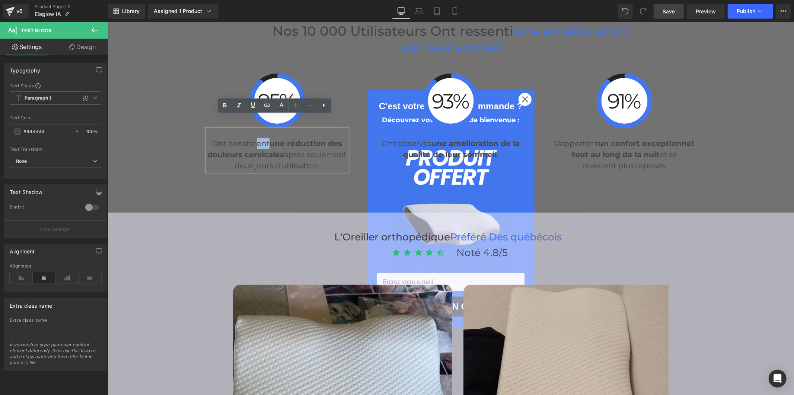
drag, startPoint x: 264, startPoint y: 131, endPoint x: 254, endPoint y: 132, distance: 9.7
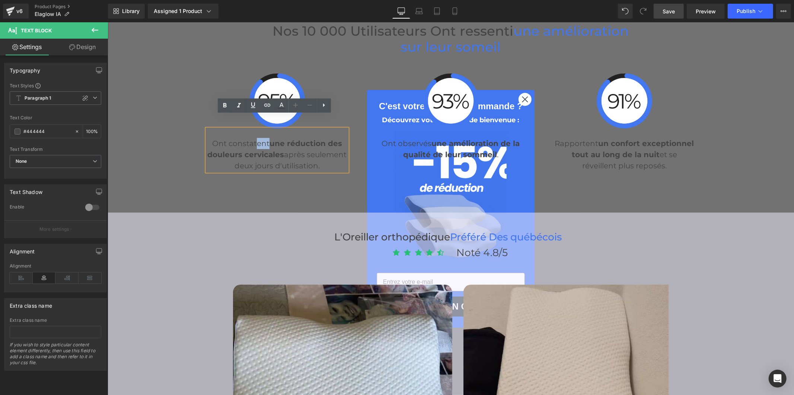
click at [254, 138] on p "Ont constatent une réduction des douleurs cervicales après seulement deux jours…" at bounding box center [276, 154] width 140 height 33
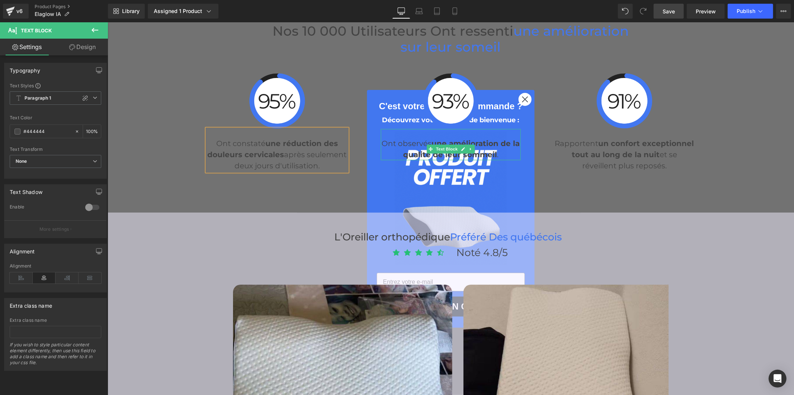
click at [427, 138] on p "Ont observés une amélioration de la qualité de leur sommeil ." at bounding box center [450, 149] width 140 height 22
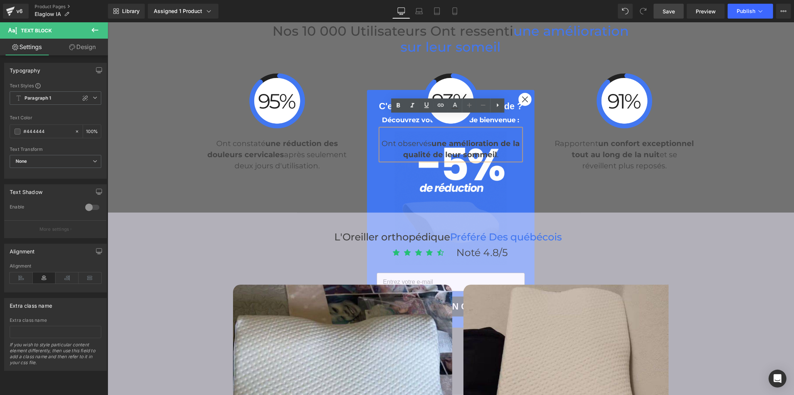
click at [107, 22] on lt-em "observé" at bounding box center [107, 22] width 0 height 0
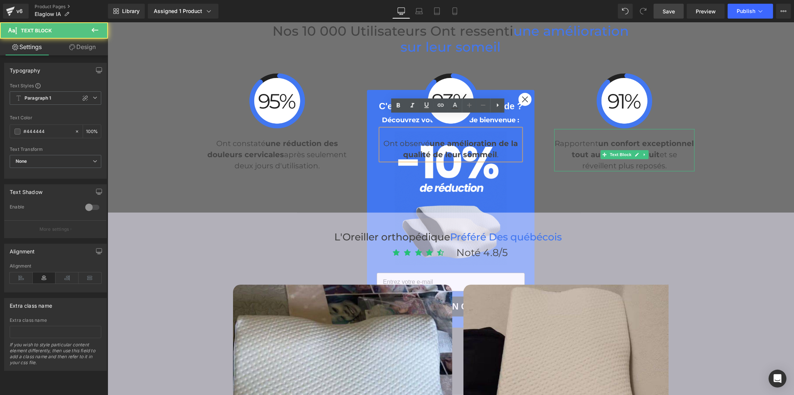
click at [583, 138] on p "Rapportent un confort exceptionnel tout au long de la nuit et se réveillent plu…" at bounding box center [624, 154] width 140 height 33
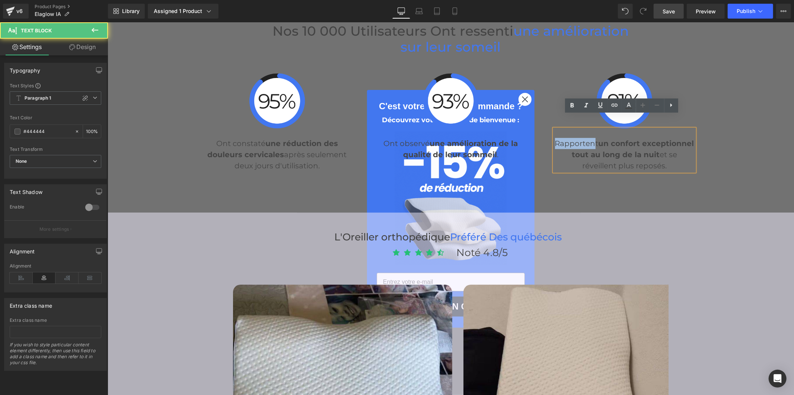
drag, startPoint x: 593, startPoint y: 130, endPoint x: 545, endPoint y: 131, distance: 47.6
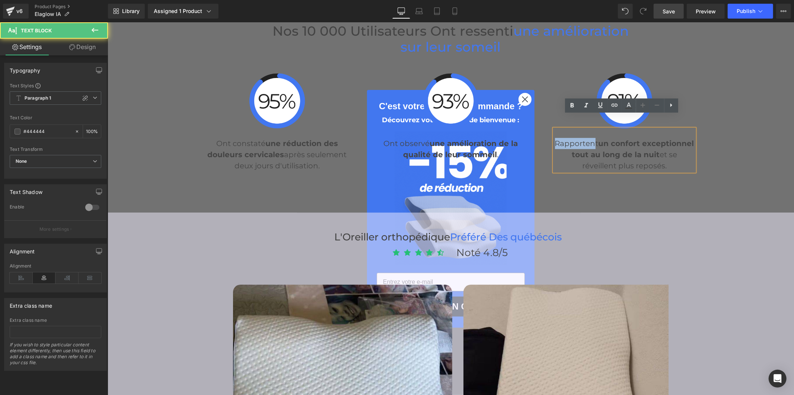
click at [545, 131] on div "Image Rapportent un confort exceptionnel tout au long de la nuit et se réveille…" at bounding box center [624, 122] width 174 height 99
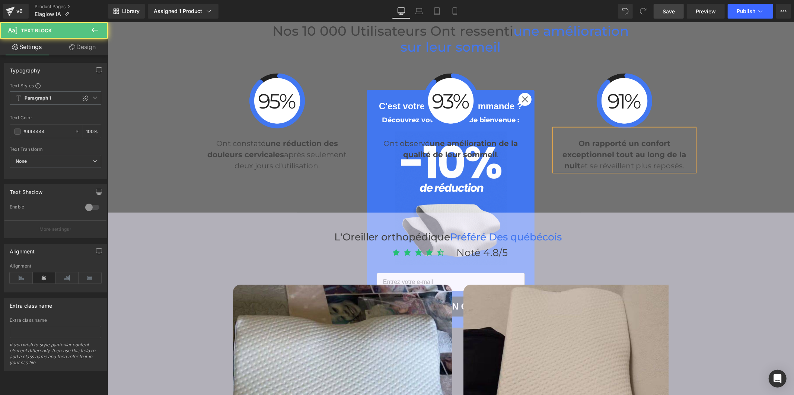
drag, startPoint x: 620, startPoint y: 131, endPoint x: 594, endPoint y: 132, distance: 26.5
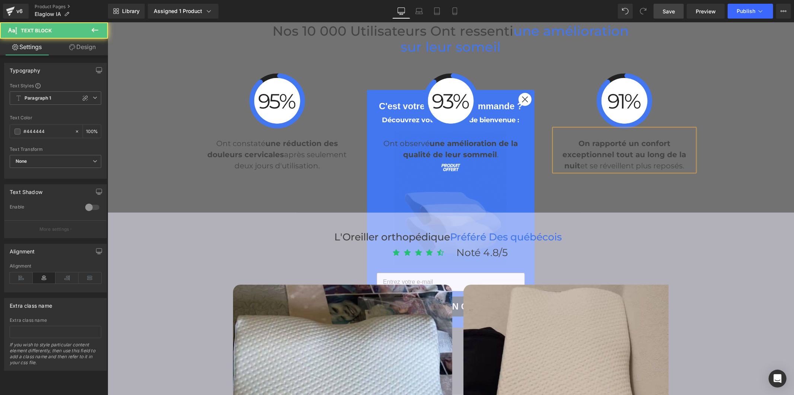
click at [594, 139] on strong "On rapporté un confort exceptionnel tout au long de la nuit" at bounding box center [624, 154] width 124 height 31
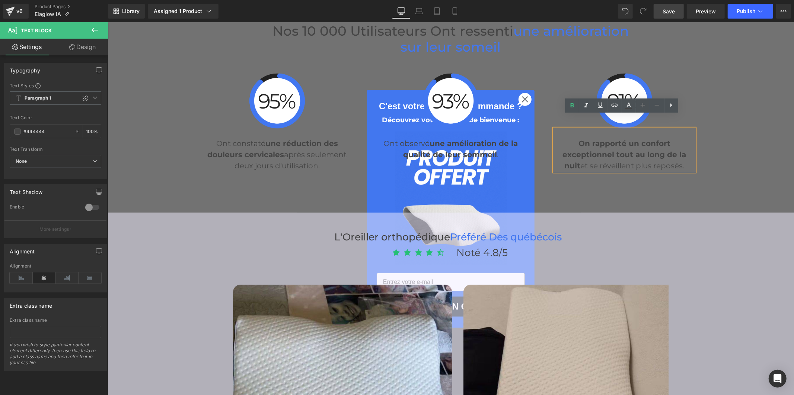
click at [587, 139] on strong "On rapporté un confort exceptionnel tout au long de la nuit" at bounding box center [624, 154] width 124 height 31
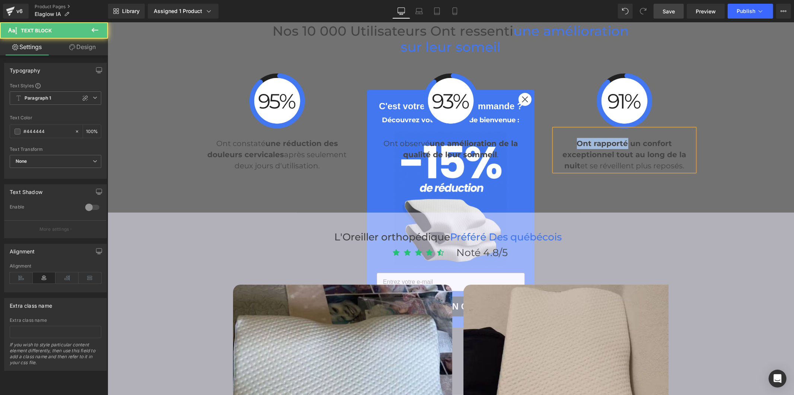
drag, startPoint x: 624, startPoint y: 128, endPoint x: 575, endPoint y: 133, distance: 48.9
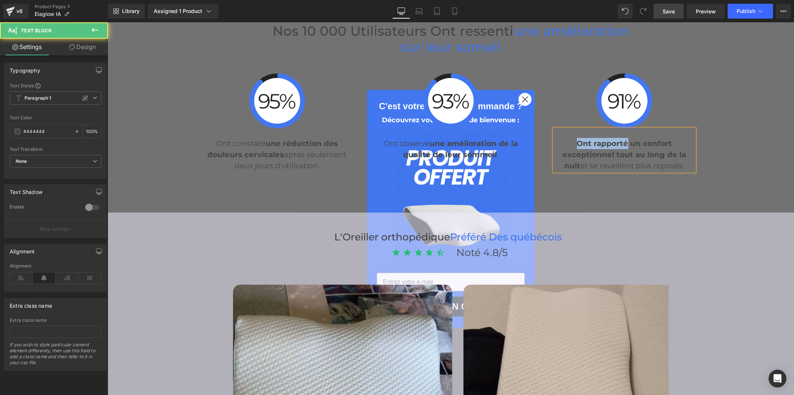
click at [575, 139] on strong "Ont rapporté un confort exceptionnel tout au long de la nuit" at bounding box center [624, 154] width 124 height 31
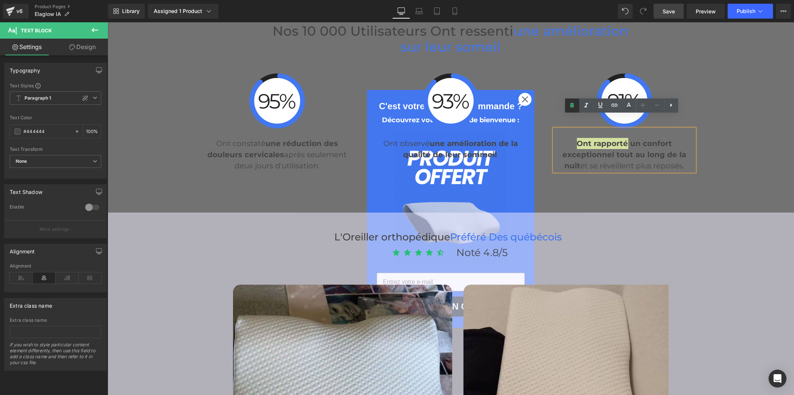
click at [574, 108] on icon at bounding box center [571, 105] width 9 height 9
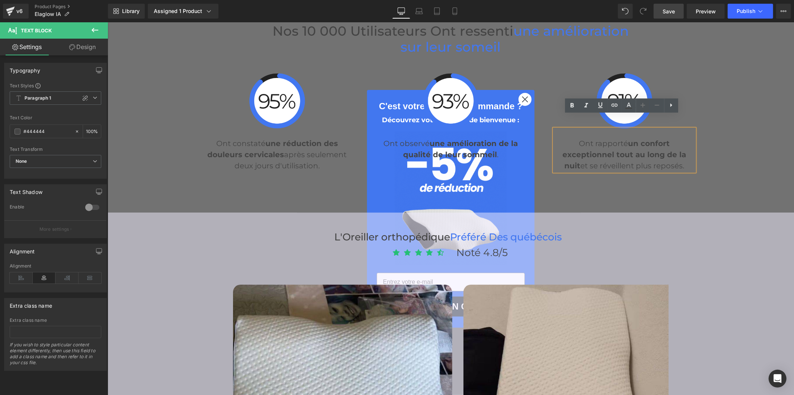
click at [674, 9] on span "Save" at bounding box center [668, 11] width 12 height 8
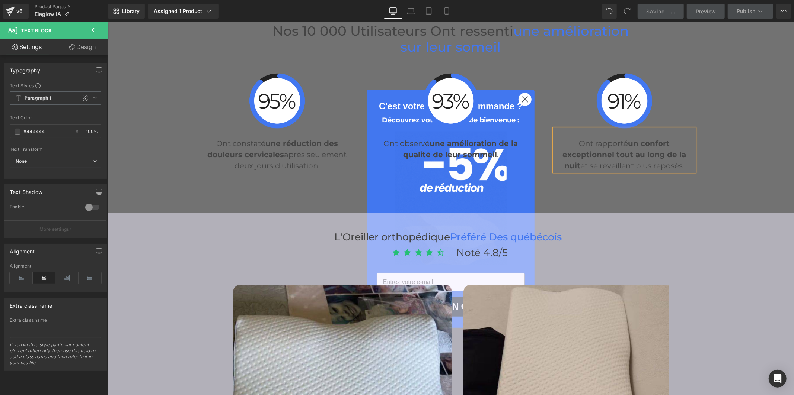
click at [241, 145] on strong "une réduction des douleurs cervicales" at bounding box center [272, 149] width 131 height 20
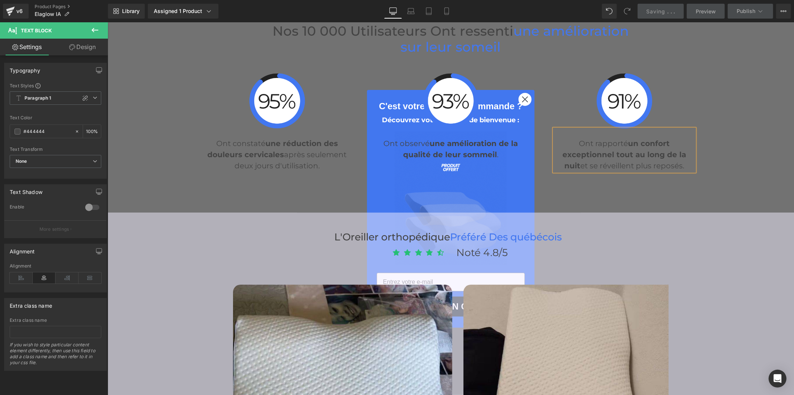
click at [241, 145] on strong "une réduction des douleurs cervicales" at bounding box center [272, 149] width 131 height 20
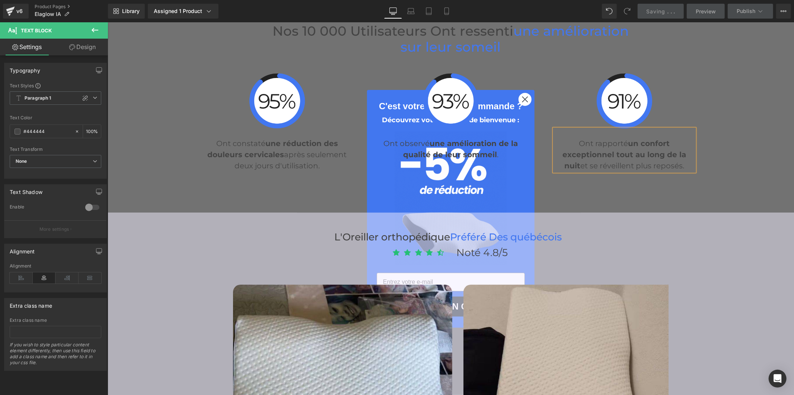
click at [241, 145] on strong "une réduction des douleurs cervicales" at bounding box center [272, 149] width 131 height 20
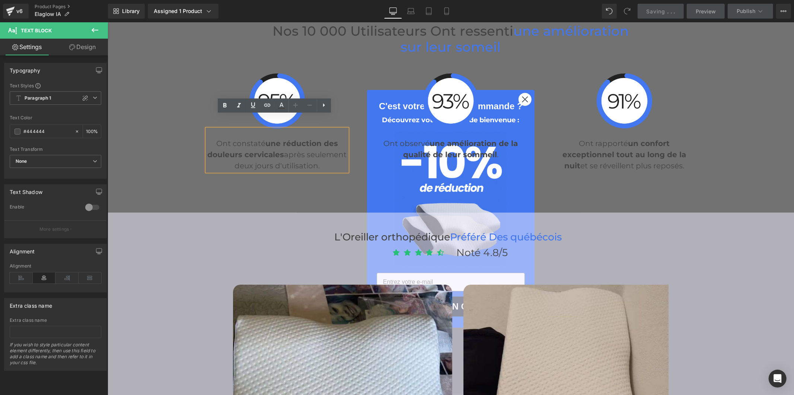
copy p "Ont constaté une réduction des douleurs cervicales après seulement deux jours d…"
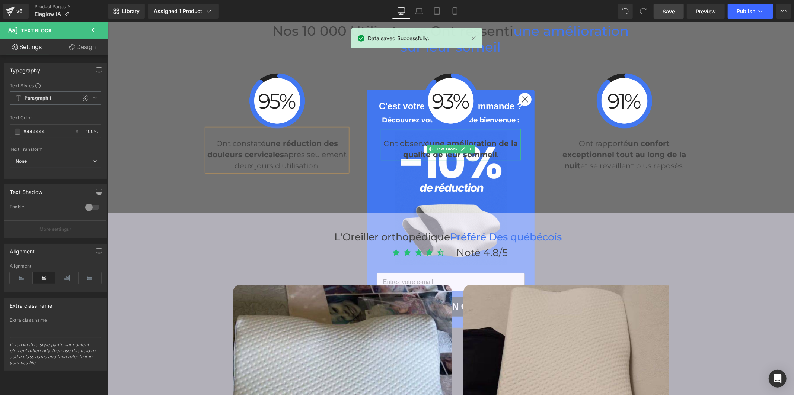
click at [420, 138] on p "Ont observé une amélioration de la qualité de leur sommeil ." at bounding box center [450, 149] width 140 height 22
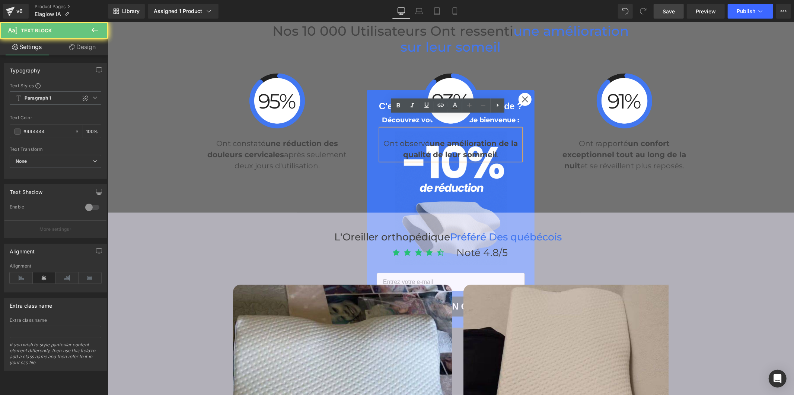
click at [420, 138] on p "Ont observé une amélioration de la qualité de leur sommeil ." at bounding box center [450, 149] width 140 height 22
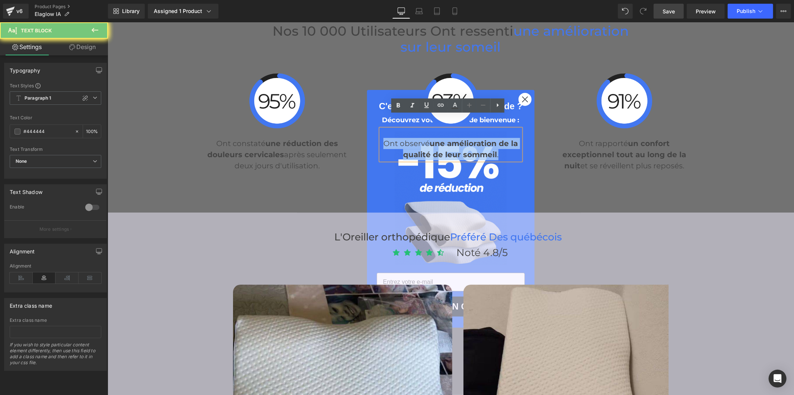
click at [420, 138] on p "Ont observé une amélioration de la qualité de leur sommeil ." at bounding box center [450, 149] width 140 height 22
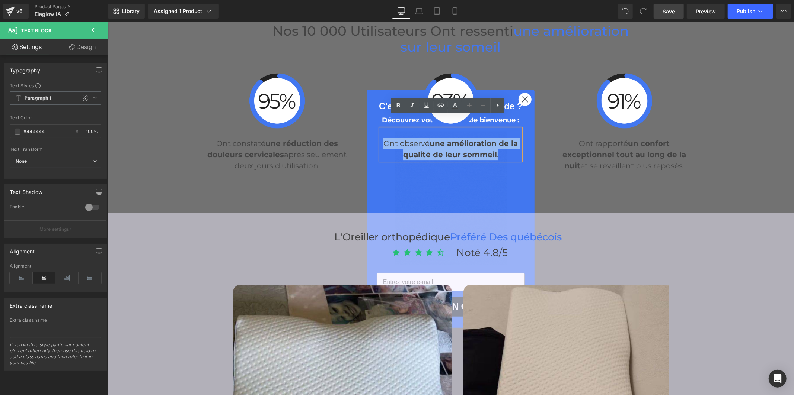
copy p "Ont observé une amélioration de la qualité de leur sommeil ."
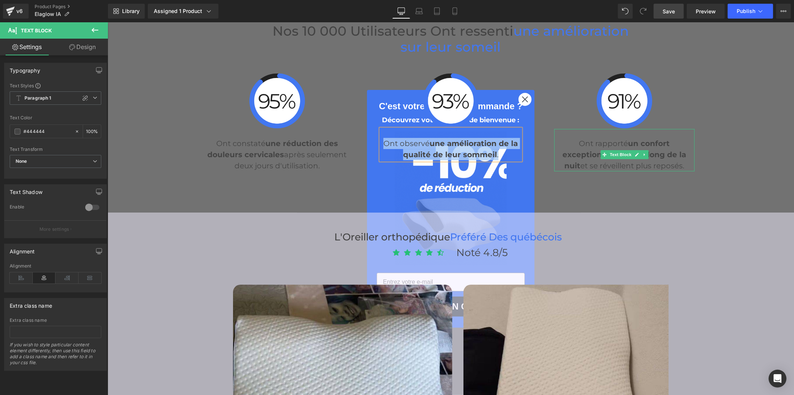
click at [587, 139] on strong "un confort exceptionnel tout au long de la nuit" at bounding box center [624, 154] width 124 height 31
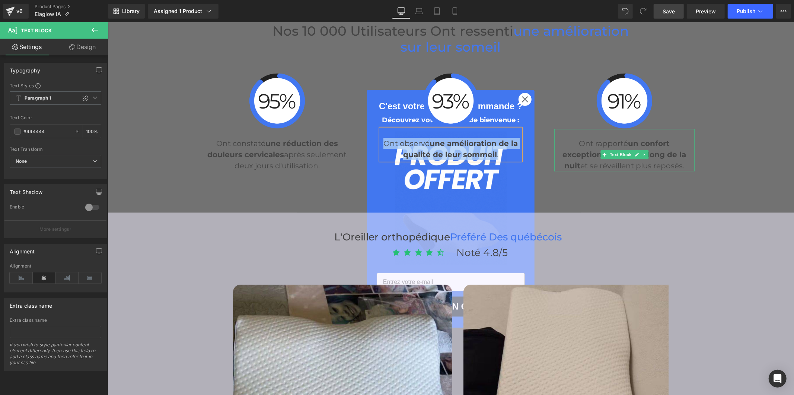
click at [586, 139] on strong "un confort exceptionnel tout au long de la nuit" at bounding box center [624, 154] width 124 height 31
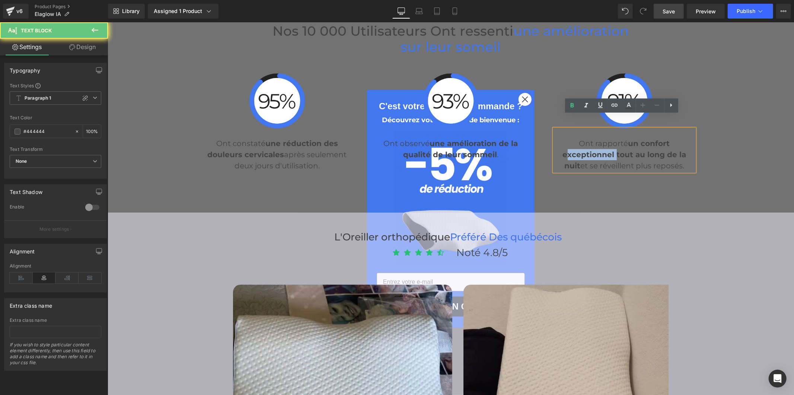
click at [586, 139] on strong "un confort exceptionnel tout au long de la nuit" at bounding box center [624, 154] width 124 height 31
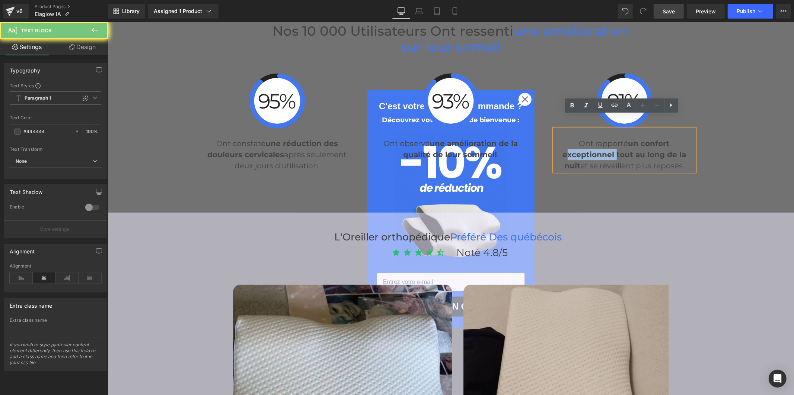
copy p "Ont rapporté un confort exceptionnel tout au long de la nuit et se réveillent p…"
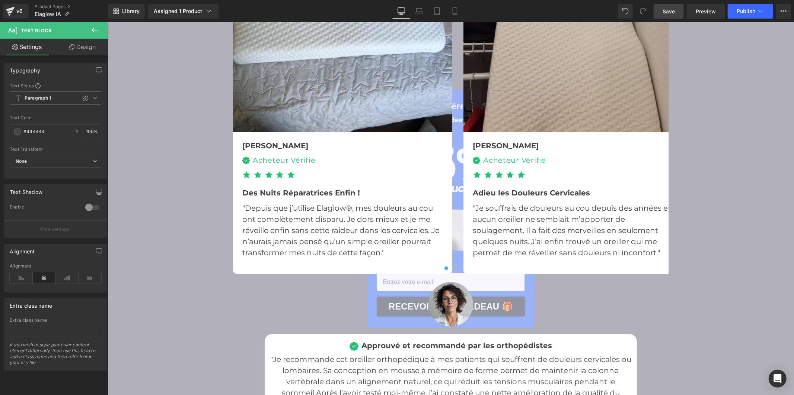
scroll to position [2025, 0]
